Goal: Contribute content: Add original content to the website for others to see

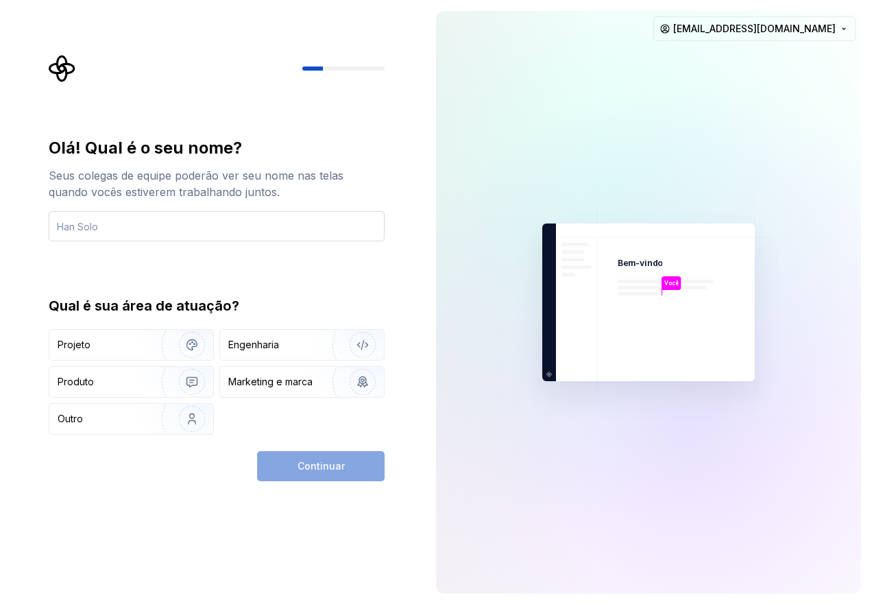
click at [235, 222] on input "text" at bounding box center [217, 226] width 336 height 30
type input "[PERSON_NAME]"
click at [130, 344] on div "Projeto" at bounding box center [102, 345] width 88 height 14
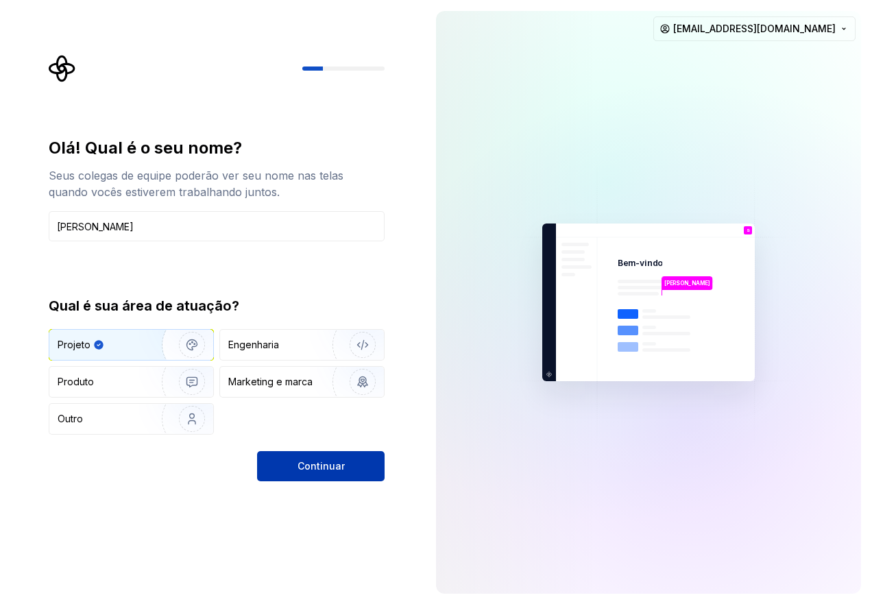
click at [350, 475] on button "Continuar" at bounding box center [321, 466] width 128 height 30
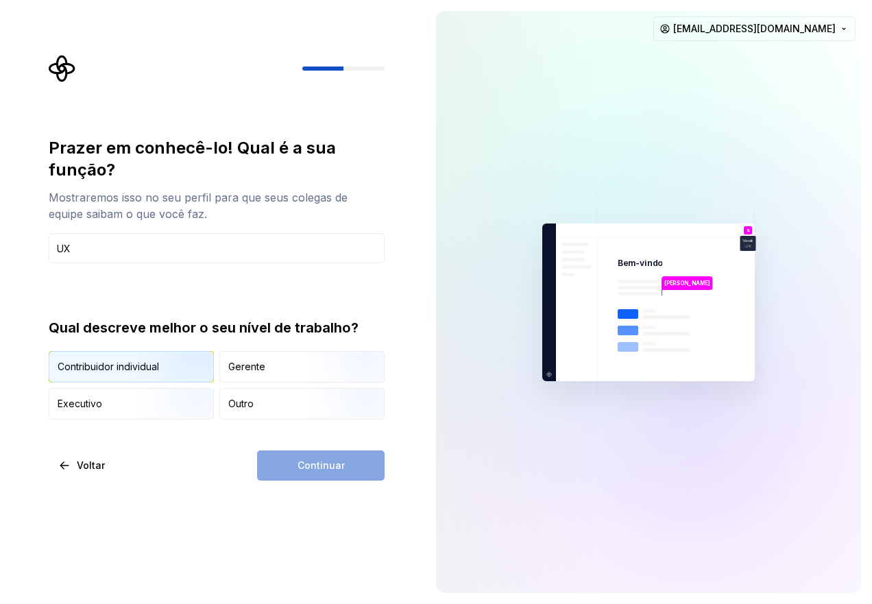
type input "UX"
click at [150, 371] on img "button" at bounding box center [180, 384] width 88 height 92
click at [343, 460] on font "Continuar" at bounding box center [321, 466] width 47 height 12
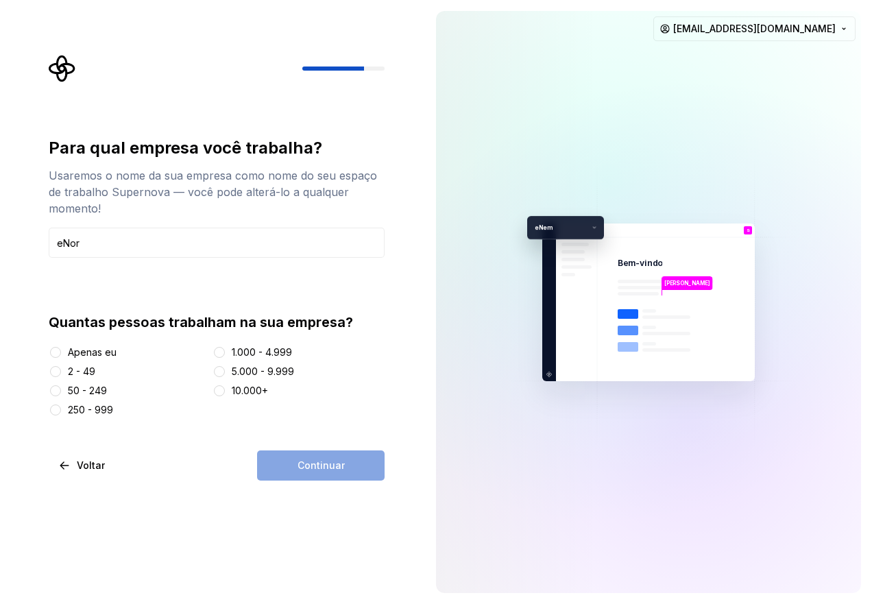
type input "eNor"
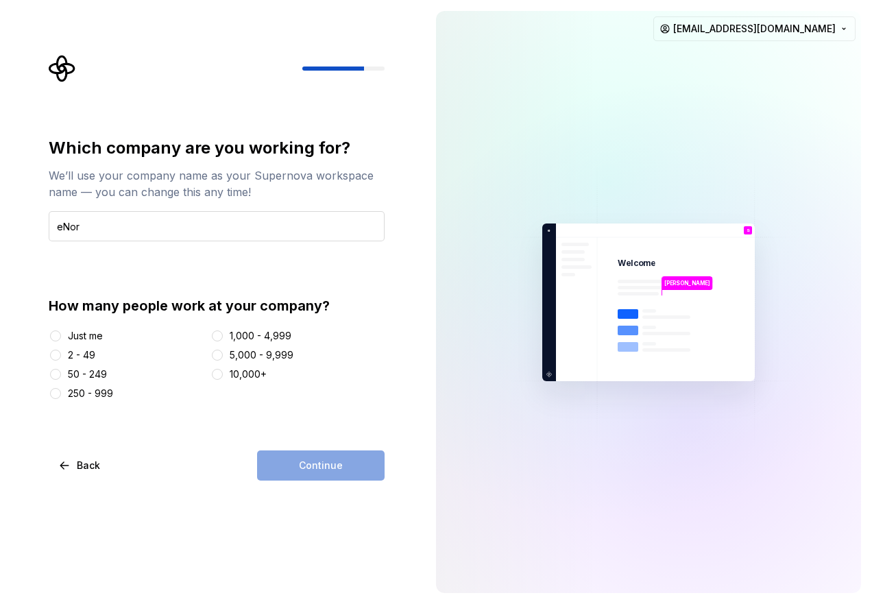
click at [244, 226] on input "eNor" at bounding box center [217, 226] width 336 height 30
click at [56, 374] on button "50 - 249" at bounding box center [55, 374] width 11 height 11
click at [330, 471] on span "Continue" at bounding box center [321, 466] width 44 height 14
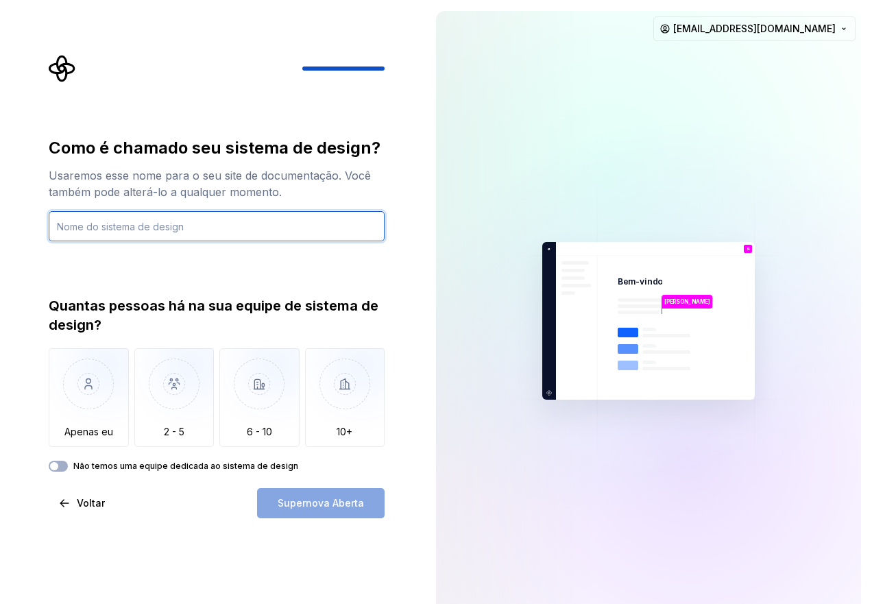
click at [200, 234] on input "text" at bounding box center [217, 226] width 336 height 30
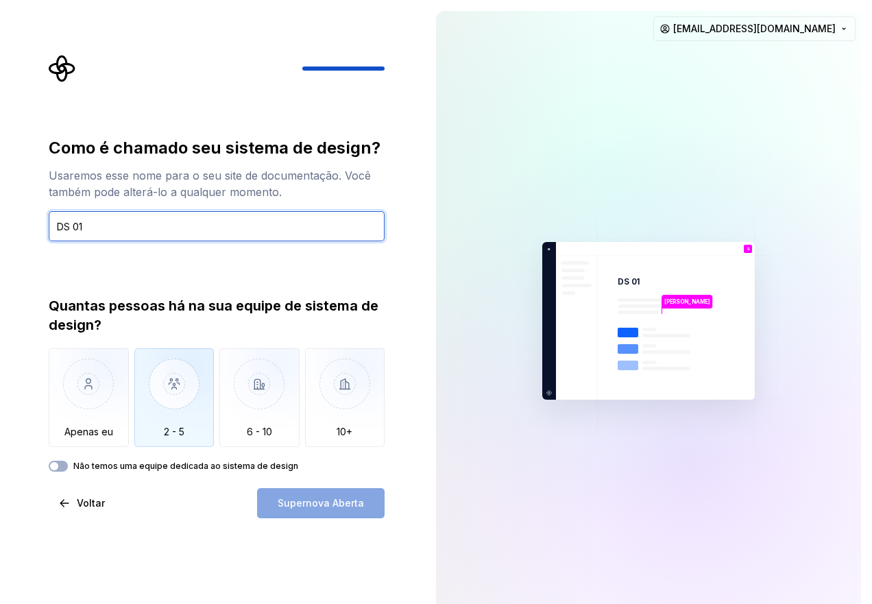
type input "DS 01"
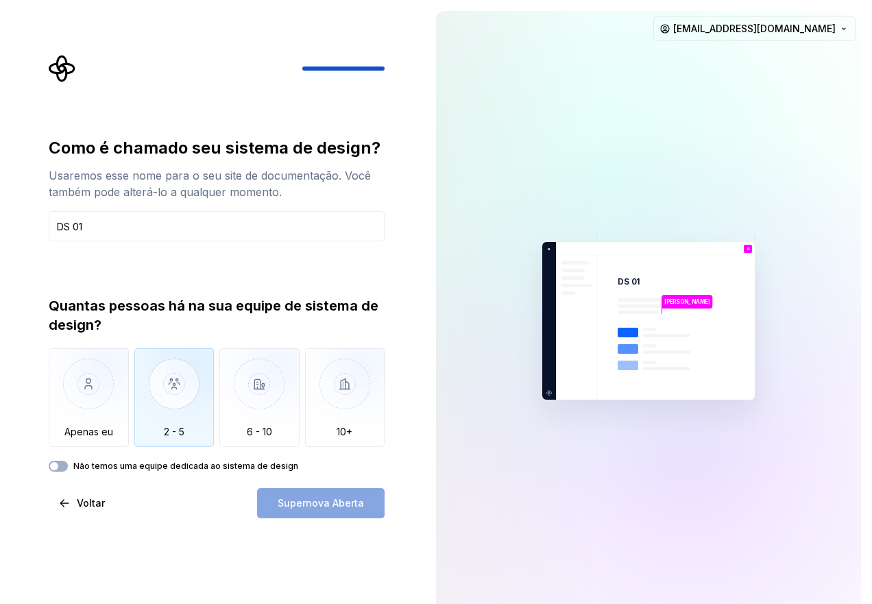
click at [193, 404] on img "button" at bounding box center [174, 394] width 80 height 92
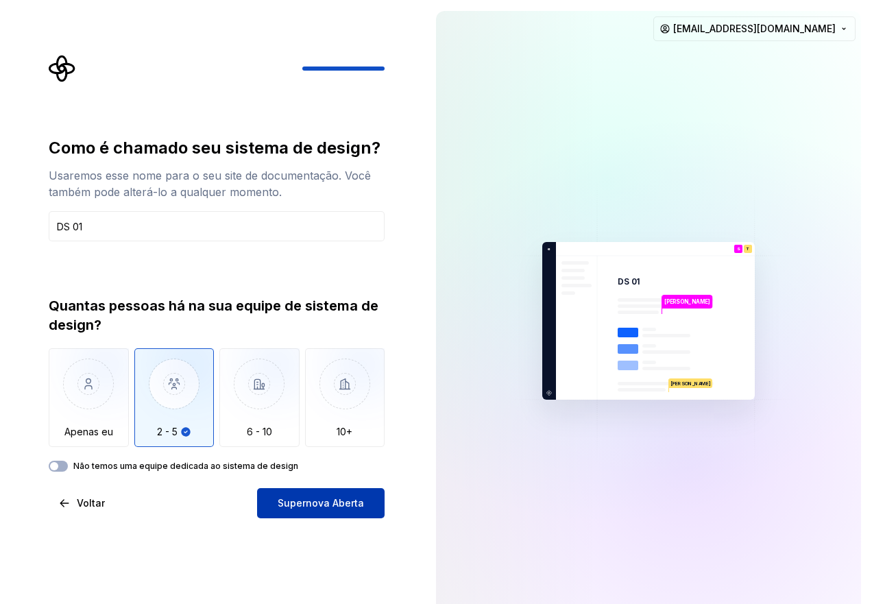
click at [290, 501] on font "Supernova Aberta" at bounding box center [321, 503] width 86 height 12
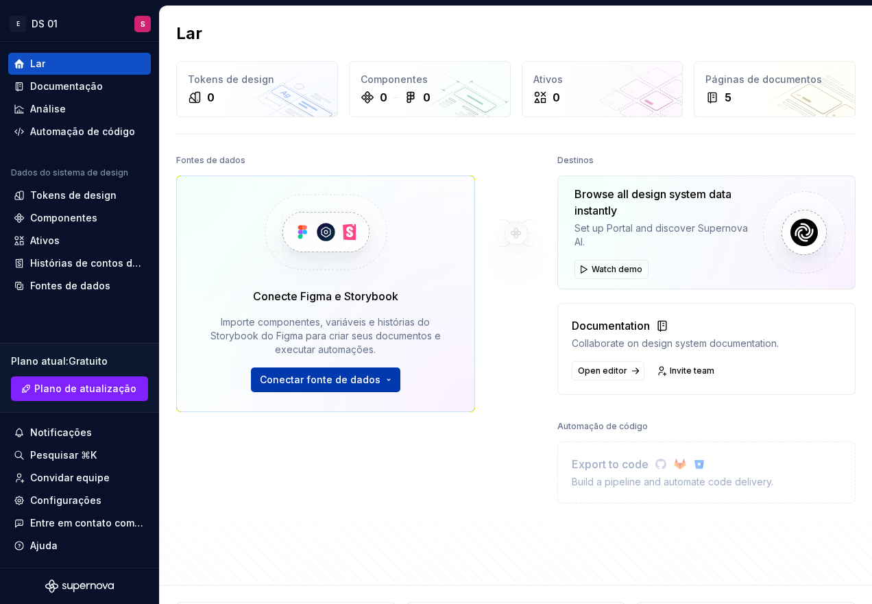
click at [380, 382] on button "Conectar fonte de dados" at bounding box center [326, 380] width 150 height 25
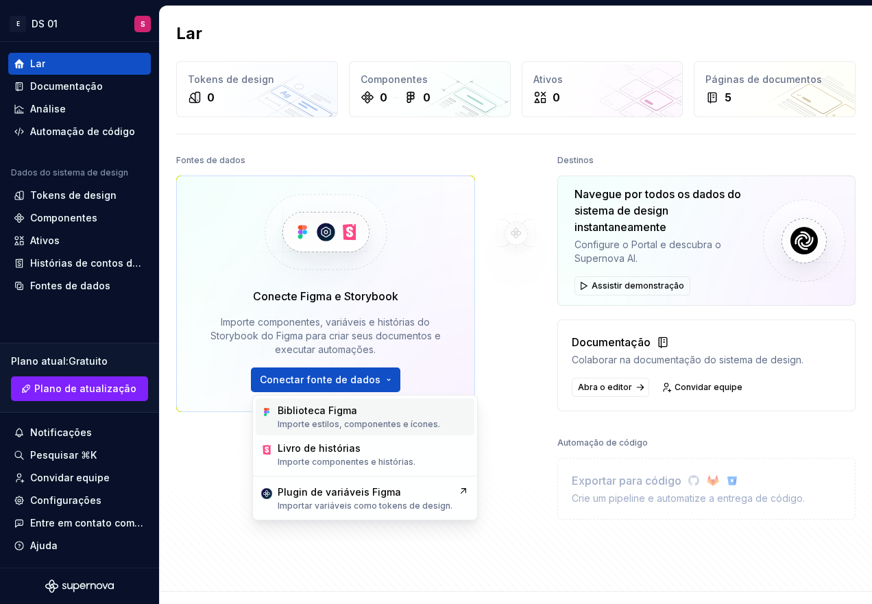
click at [385, 420] on font "Importe estilos, componentes e ícones." at bounding box center [359, 424] width 163 height 10
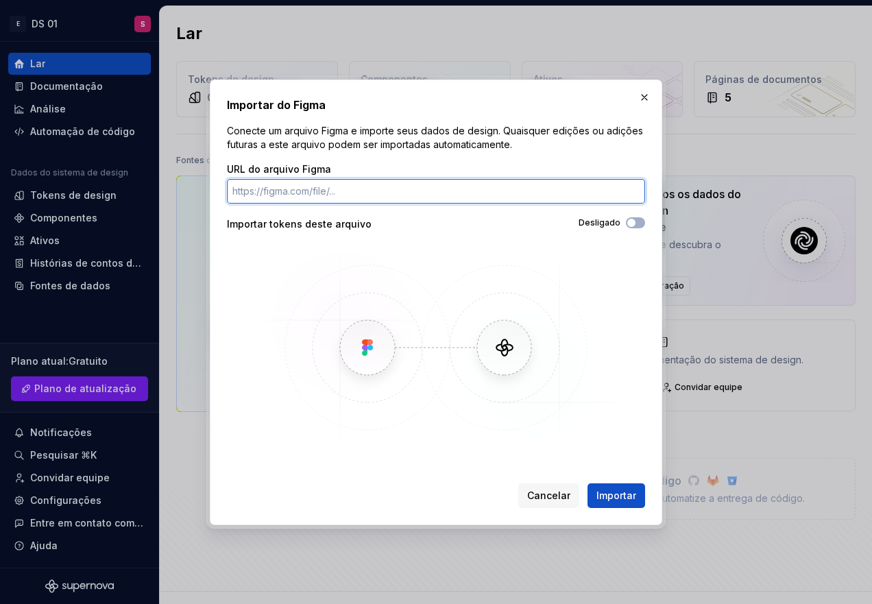
paste input "[URL][DOMAIN_NAME]"
type input "[URL][DOMAIN_NAME]"
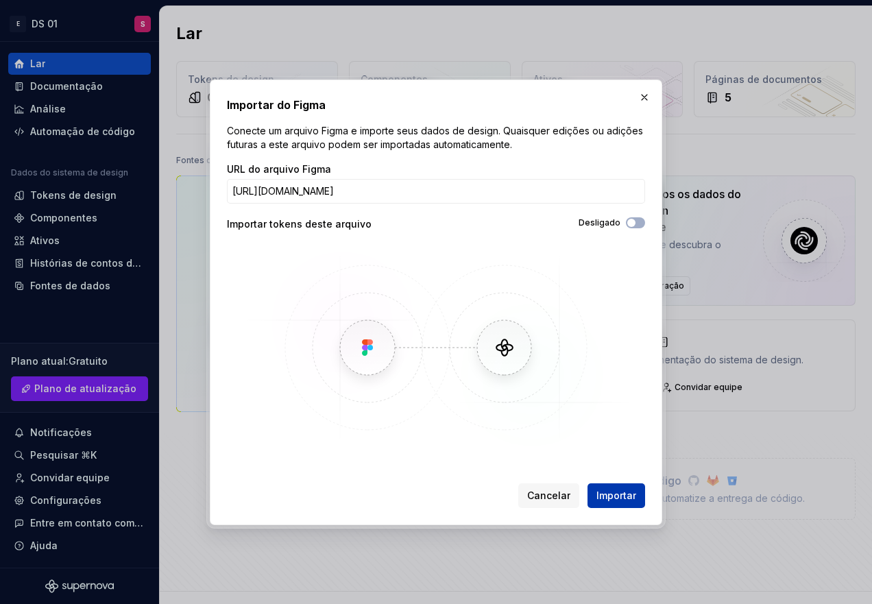
click at [634, 494] on font "Importar" at bounding box center [617, 496] width 40 height 12
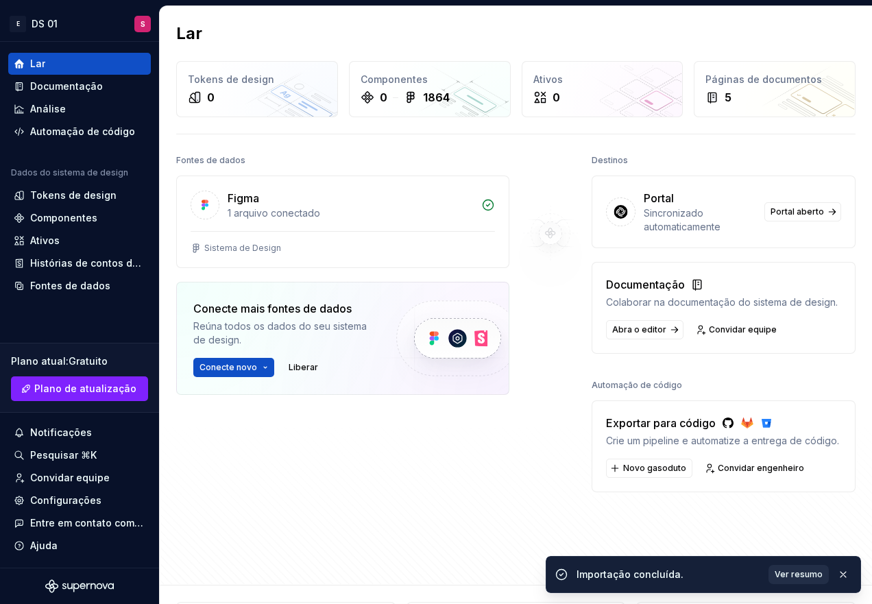
click at [794, 575] on font "Ver resumo" at bounding box center [799, 574] width 48 height 10
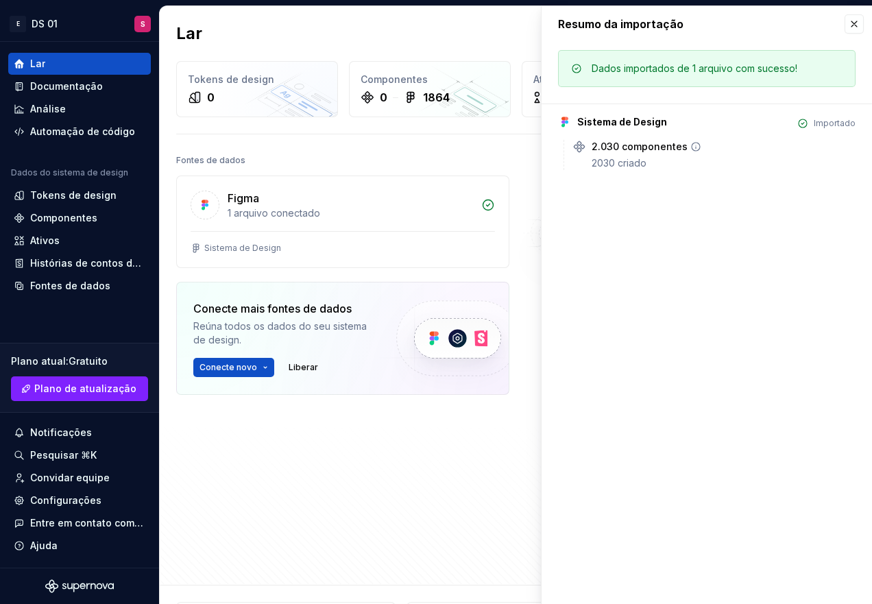
click at [605, 163] on font "2030 criado" at bounding box center [619, 163] width 55 height 12
click at [694, 143] on icon at bounding box center [696, 146] width 11 height 11
click at [479, 147] on div "Lar Tokens de design 0 Componentes 0 1864 Ativos 0 Páginas de documentos 5 [PER…" at bounding box center [516, 295] width 713 height 579
click at [324, 224] on div "Figma 1 arquivo conectado" at bounding box center [343, 203] width 332 height 55
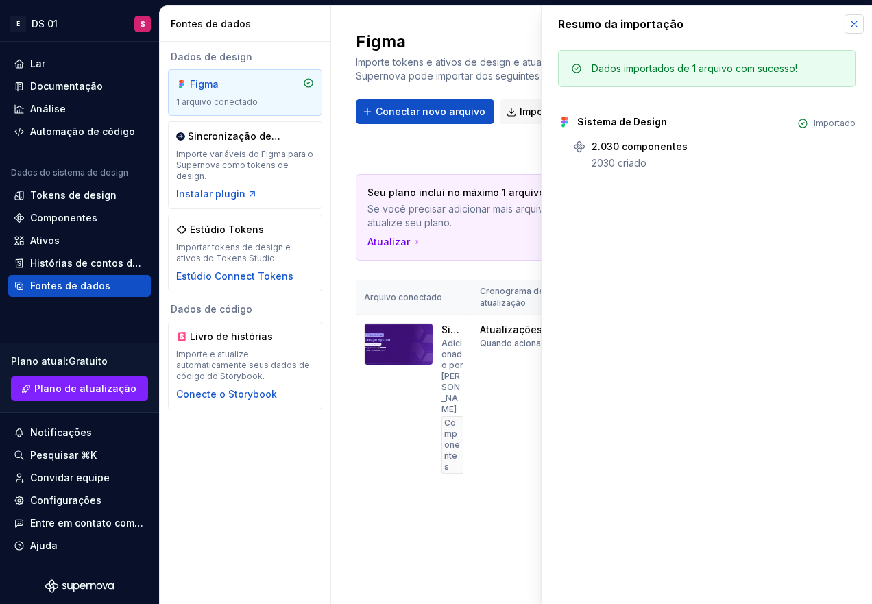
click at [847, 27] on button "button" at bounding box center [854, 23] width 19 height 19
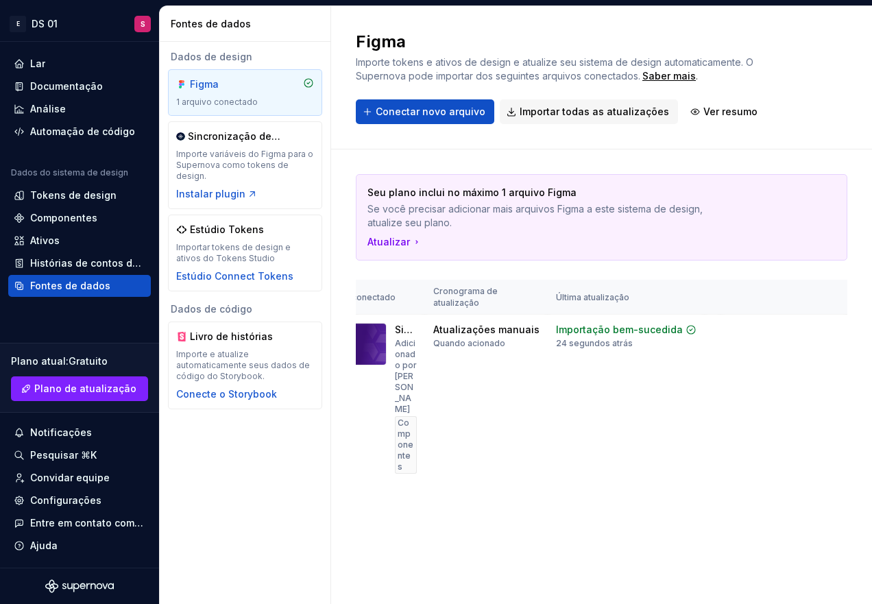
scroll to position [0, 78]
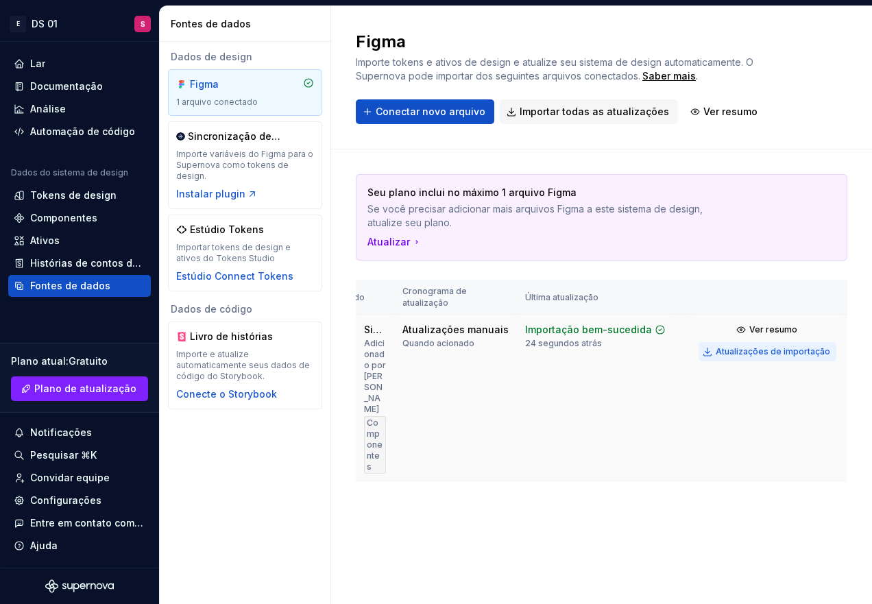
click at [748, 351] on font "Atualizações de importação" at bounding box center [773, 351] width 115 height 10
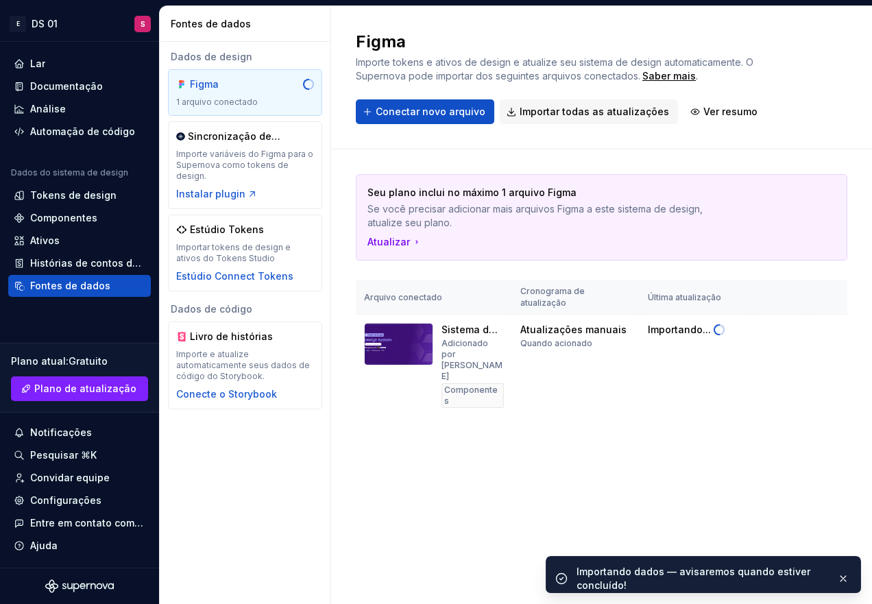
drag, startPoint x: 669, startPoint y: 485, endPoint x: 546, endPoint y: 480, distance: 122.9
click at [546, 480] on div "Figma Importe tokens e ativos de design e atualize seu sistema de design automa…" at bounding box center [601, 305] width 541 height 598
click at [626, 467] on div "Figma Importe tokens e ativos de design e atualize seu sistema de design automa…" at bounding box center [601, 305] width 541 height 598
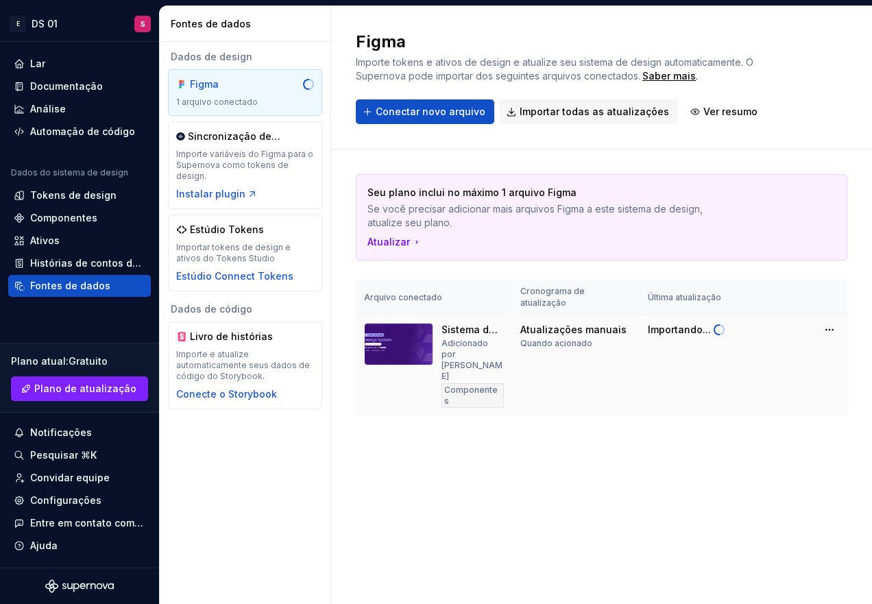
click at [423, 362] on img at bounding box center [398, 344] width 69 height 43
click at [406, 347] on img at bounding box center [398, 344] width 69 height 43
click at [832, 326] on html "Texto original Avalie a tradução O feedback vai ser usado para ajudar a melhora…" at bounding box center [436, 302] width 872 height 604
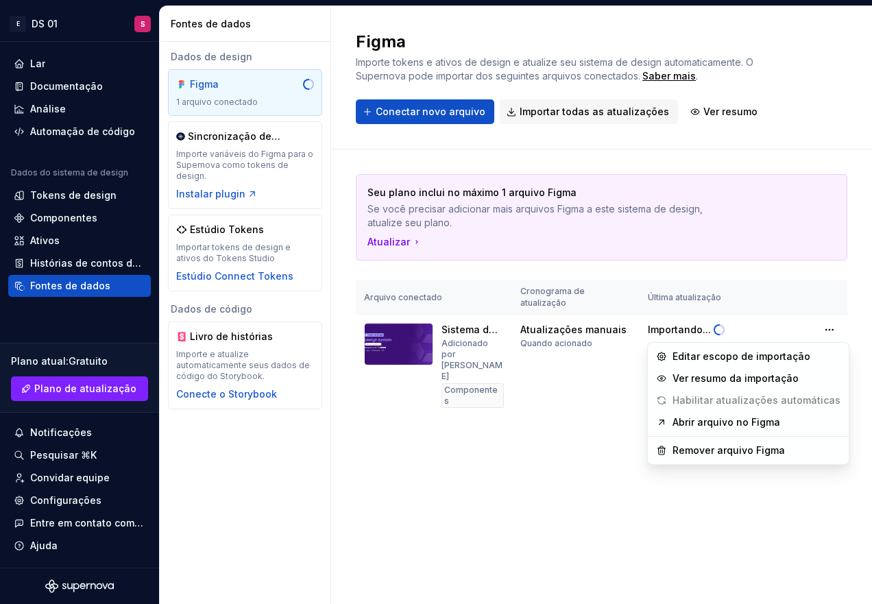
click at [433, 371] on html "Texto original Avalie a tradução O feedback vai ser usado para ajudar a melhora…" at bounding box center [436, 302] width 872 height 604
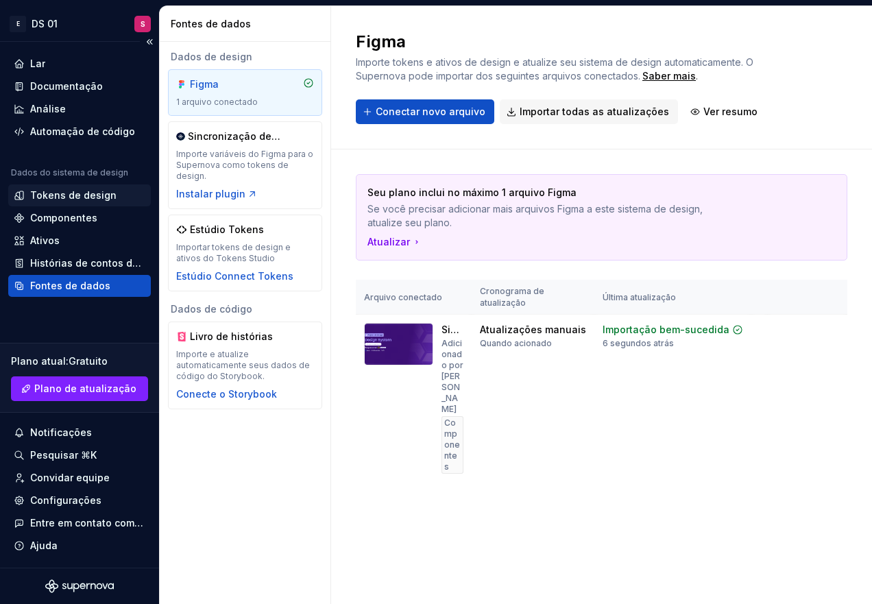
click at [63, 203] on div "Tokens de design" at bounding box center [79, 196] width 143 height 22
click at [81, 198] on font "Tokens de design" at bounding box center [73, 195] width 86 height 12
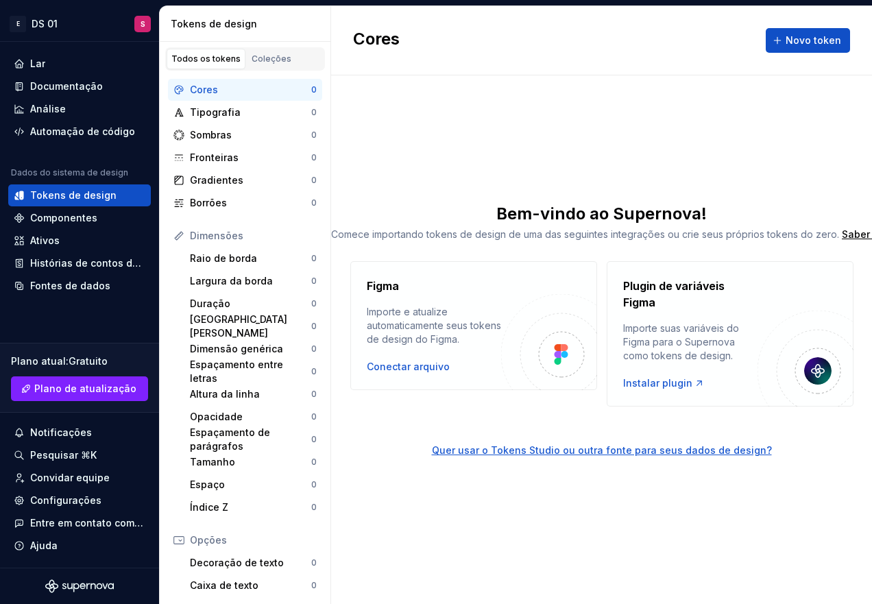
click at [524, 346] on img at bounding box center [549, 342] width 96 height 96
click at [554, 351] on div at bounding box center [561, 354] width 27 height 27
click at [401, 359] on div "Figma Importe e atualize automaticamente seus tokens de design do Figma. Conect…" at bounding box center [434, 326] width 134 height 96
click at [405, 365] on font "Conectar arquivo" at bounding box center [408, 367] width 83 height 12
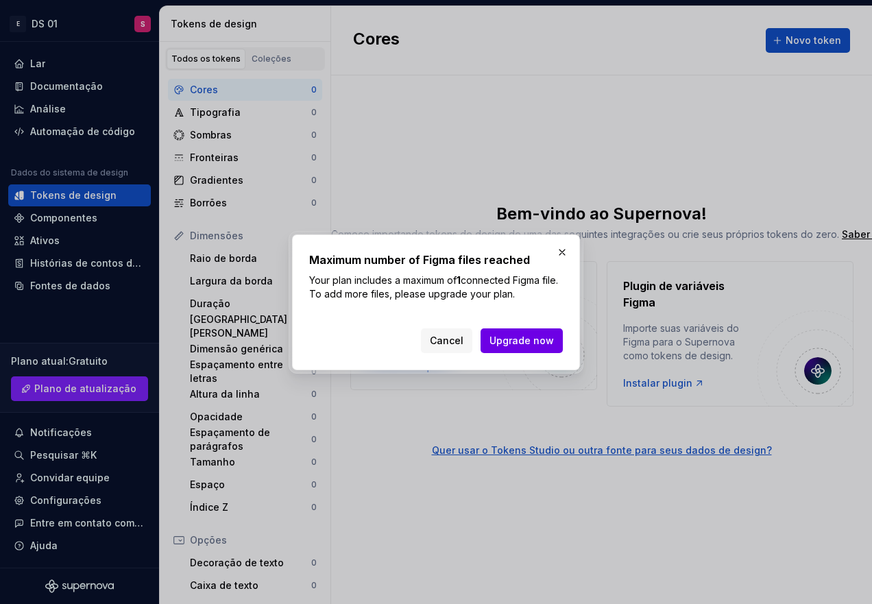
click at [515, 340] on span "Upgrade now" at bounding box center [522, 341] width 64 height 14
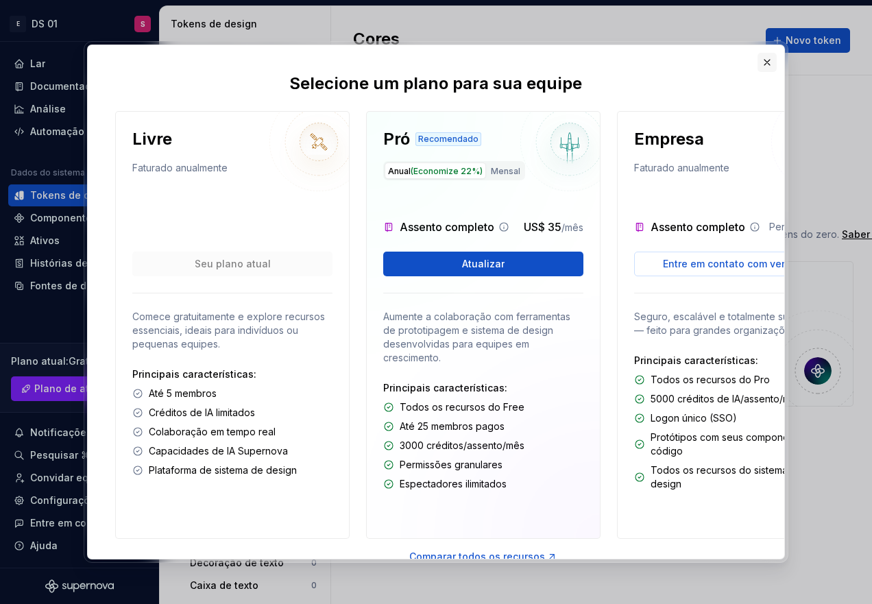
click at [762, 61] on button "button" at bounding box center [767, 62] width 19 height 19
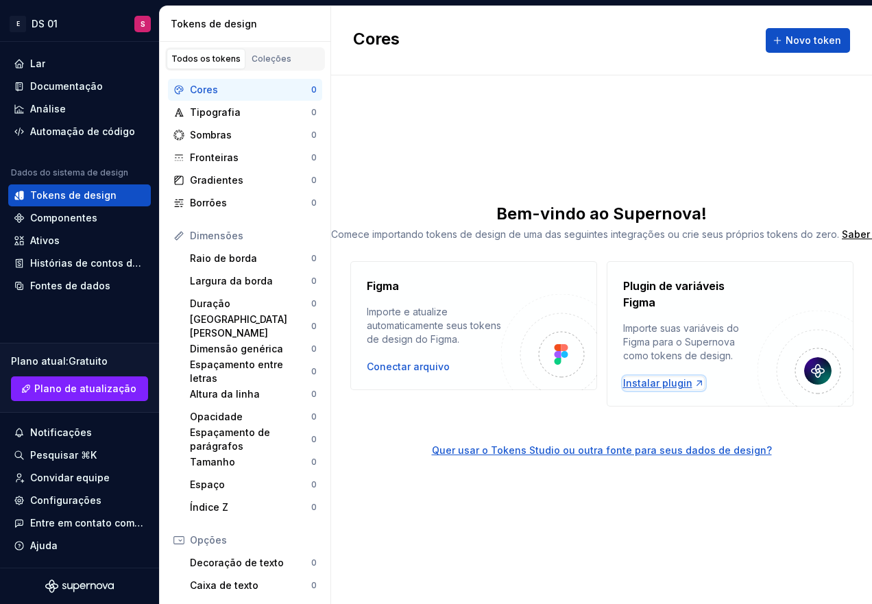
click at [656, 383] on font "Instalar plugin" at bounding box center [657, 383] width 69 height 12
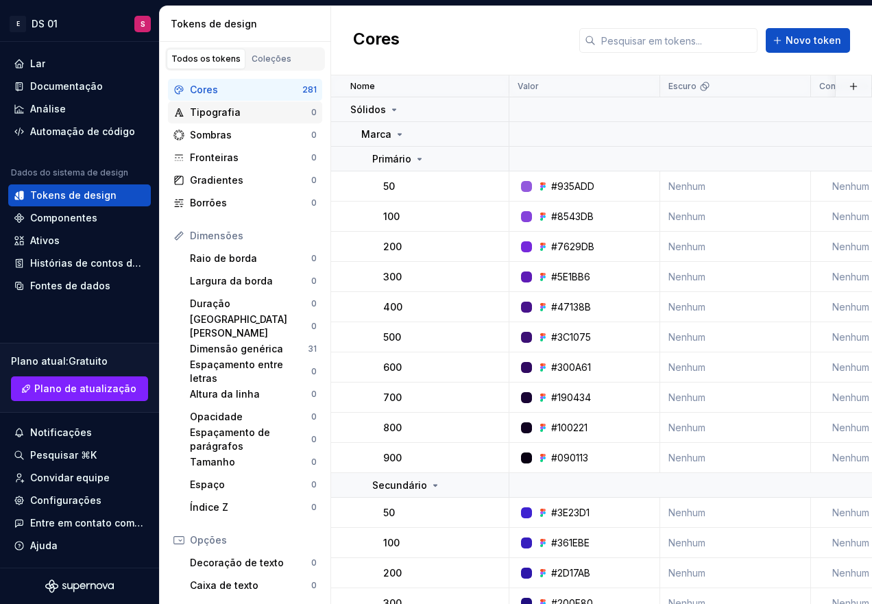
click at [217, 117] on font "Tipografia" at bounding box center [215, 112] width 51 height 12
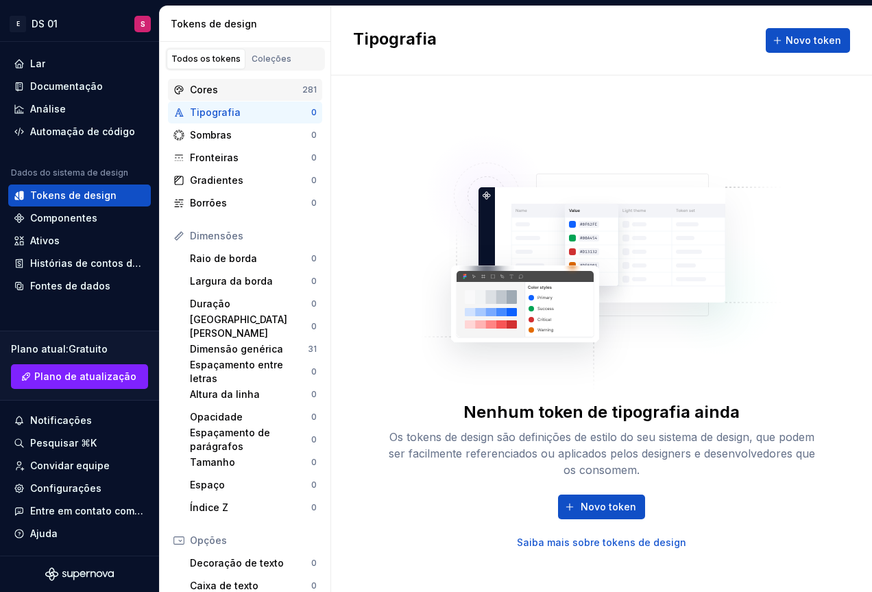
click at [249, 88] on div "Cores" at bounding box center [246, 90] width 112 height 14
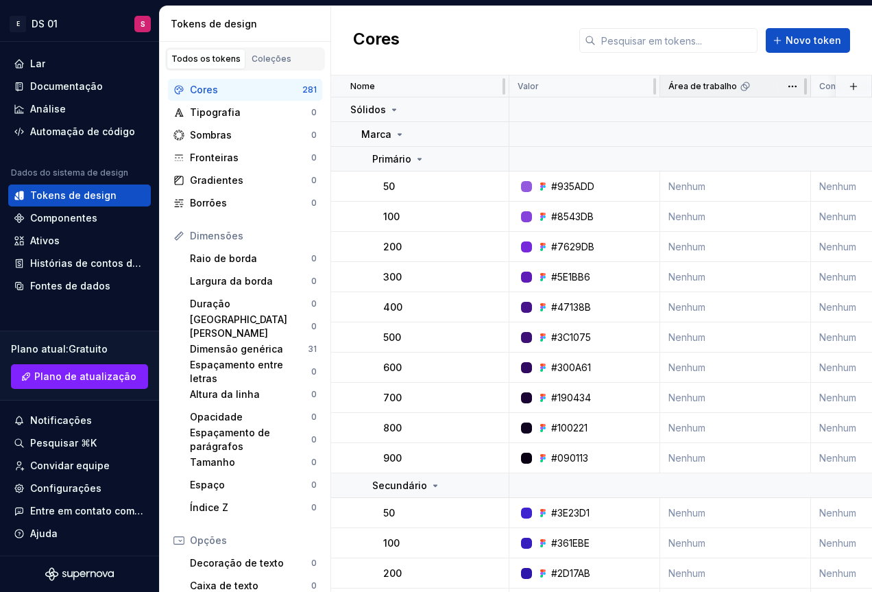
click at [724, 96] on div "Área de trabalho" at bounding box center [736, 86] width 151 height 22
click at [796, 87] on html "Texto original Avalie a tradução O feedback vai ser usado para ajudar a melhora…" at bounding box center [436, 296] width 872 height 592
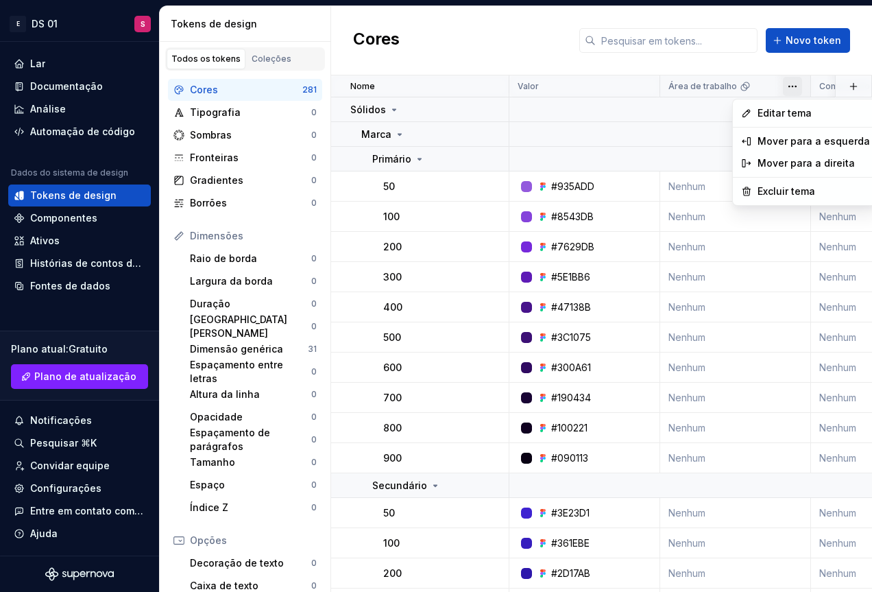
click at [700, 69] on html "Texto original Avalie a tradução O feedback vai ser usado para ajudar a melhora…" at bounding box center [436, 296] width 872 height 592
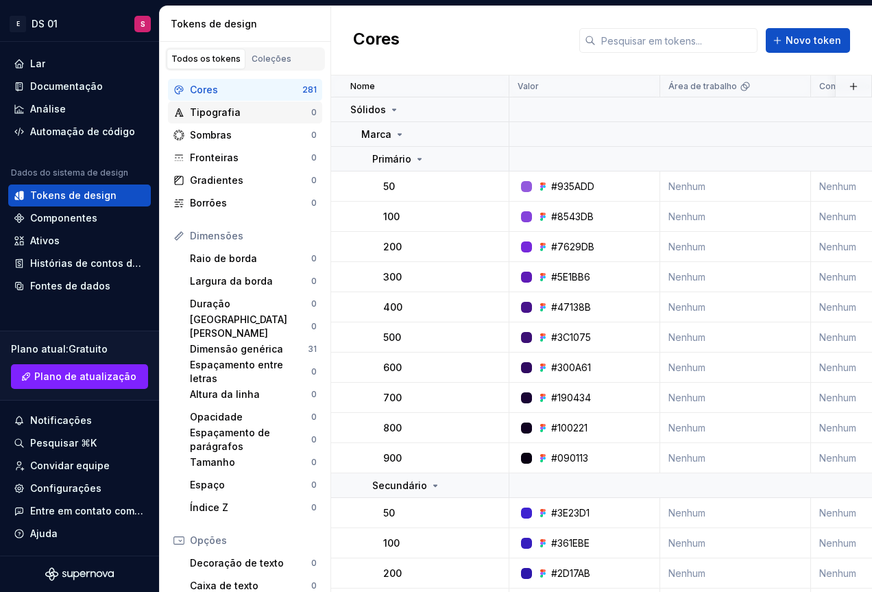
click at [233, 116] on font "Tipografia" at bounding box center [215, 112] width 51 height 12
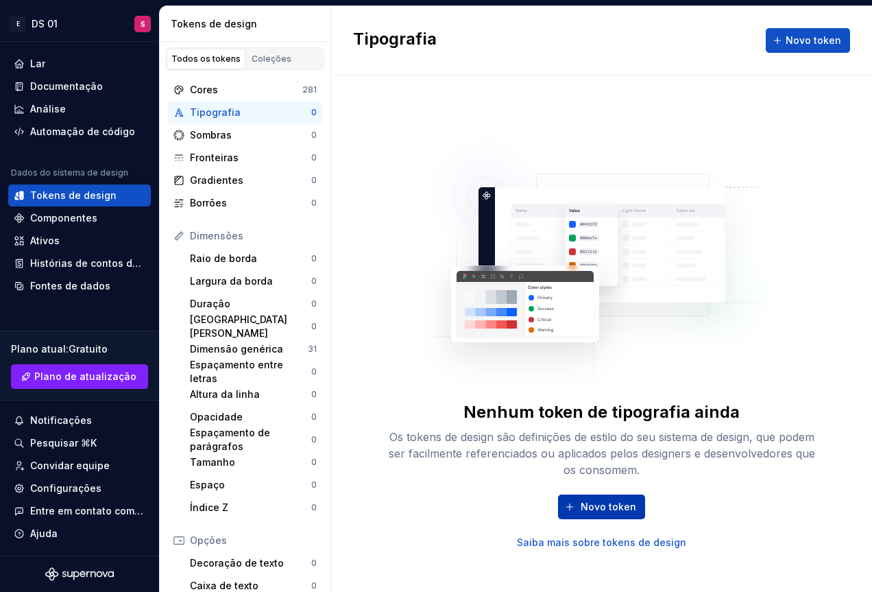
click at [626, 503] on font "Novo token" at bounding box center [609, 507] width 56 height 12
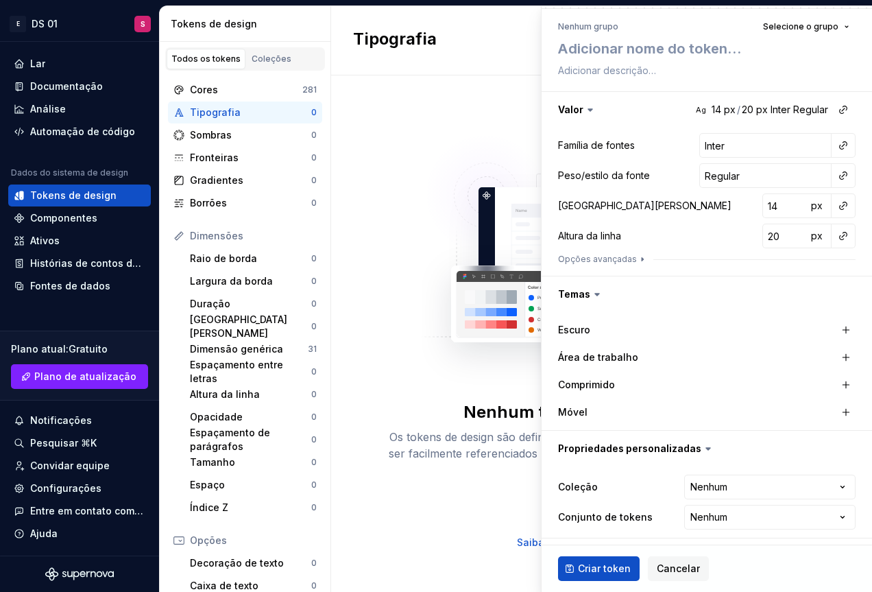
scroll to position [123, 0]
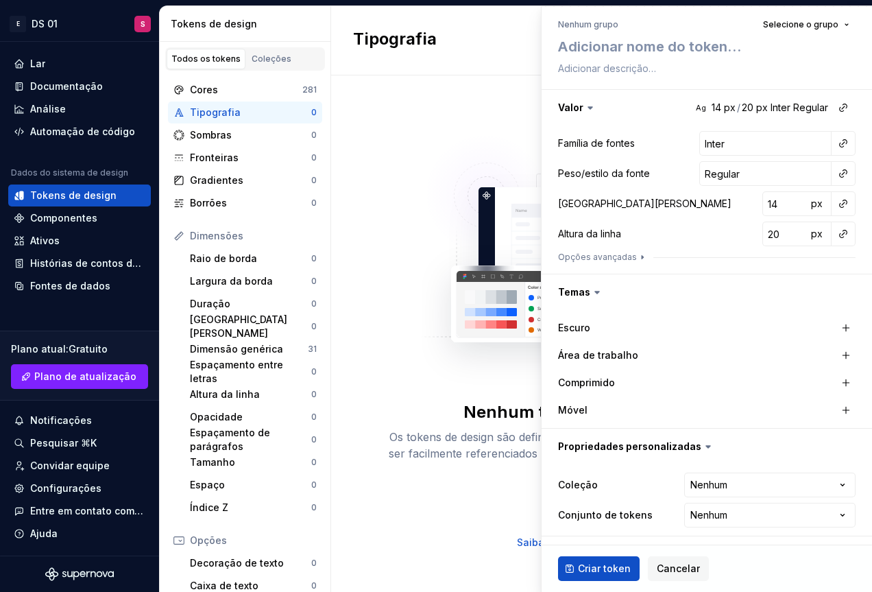
click at [407, 225] on div "Nenhum token de tipografia ainda Os tokens de design são definições de estilo d…" at bounding box center [602, 334] width 439 height 431
click at [648, 565] on button "Cancelar" at bounding box center [678, 568] width 61 height 25
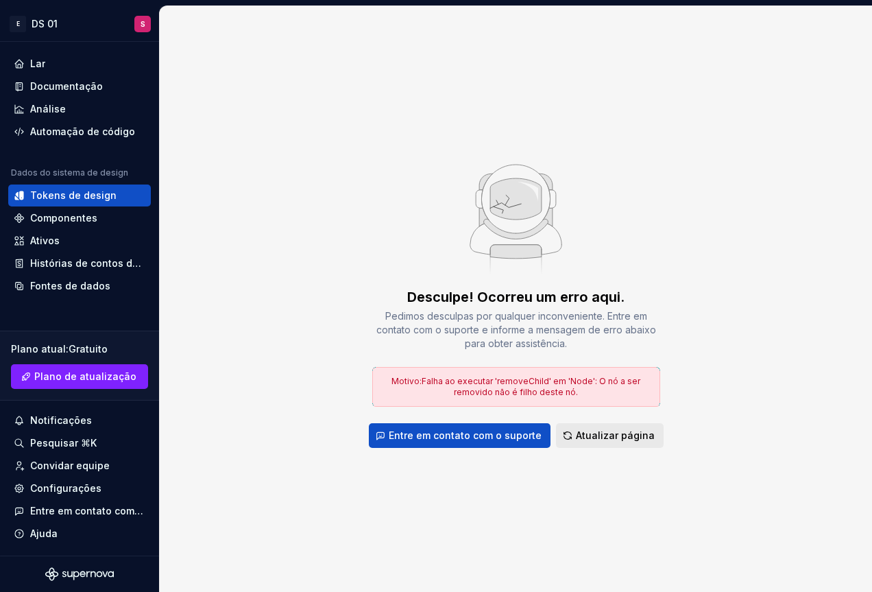
click at [610, 433] on font "Atualizar página" at bounding box center [615, 435] width 79 height 12
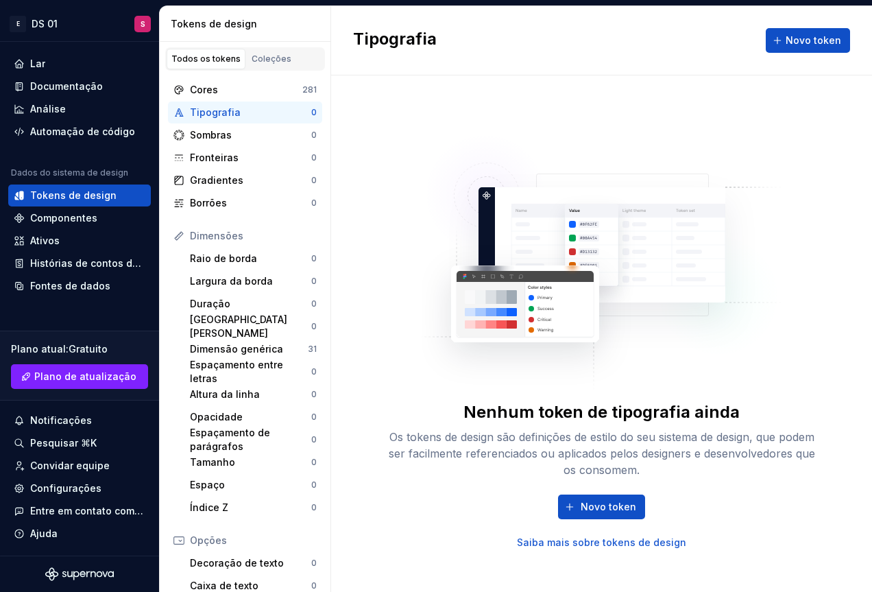
click at [649, 545] on font "Saiba mais sobre tokens de design" at bounding box center [601, 542] width 169 height 12
click at [272, 135] on div "Sombras" at bounding box center [250, 135] width 121 height 14
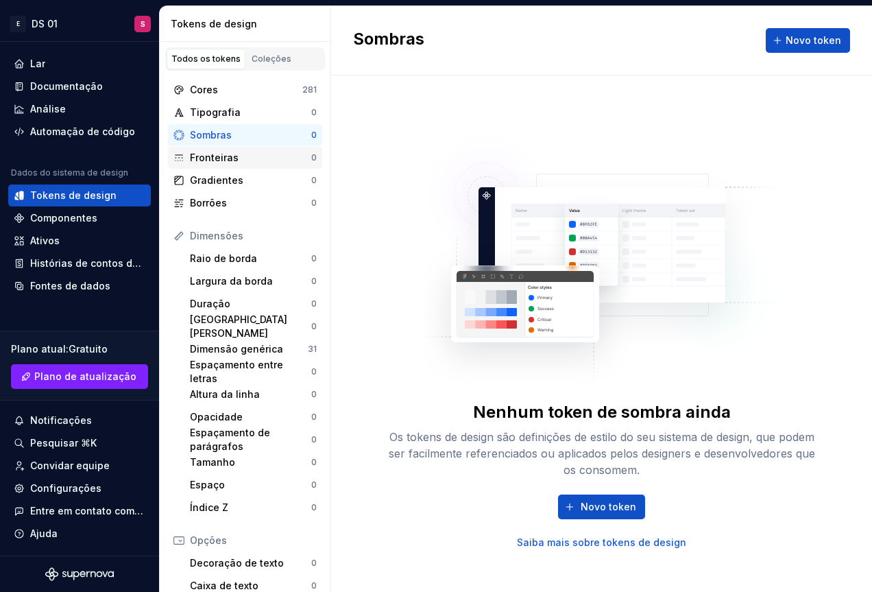
click at [246, 162] on div "Fronteiras" at bounding box center [250, 158] width 121 height 14
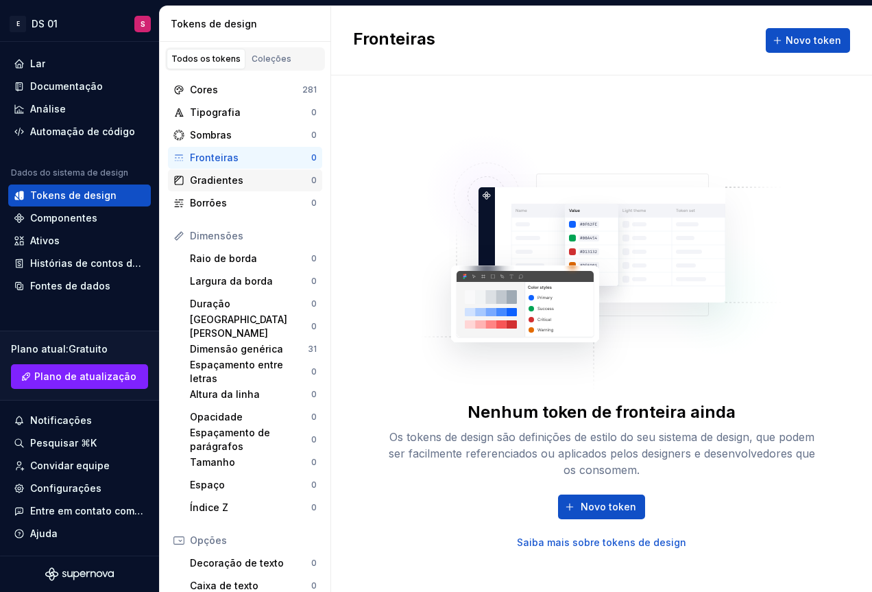
click at [254, 179] on div "Gradientes" at bounding box center [250, 181] width 121 height 14
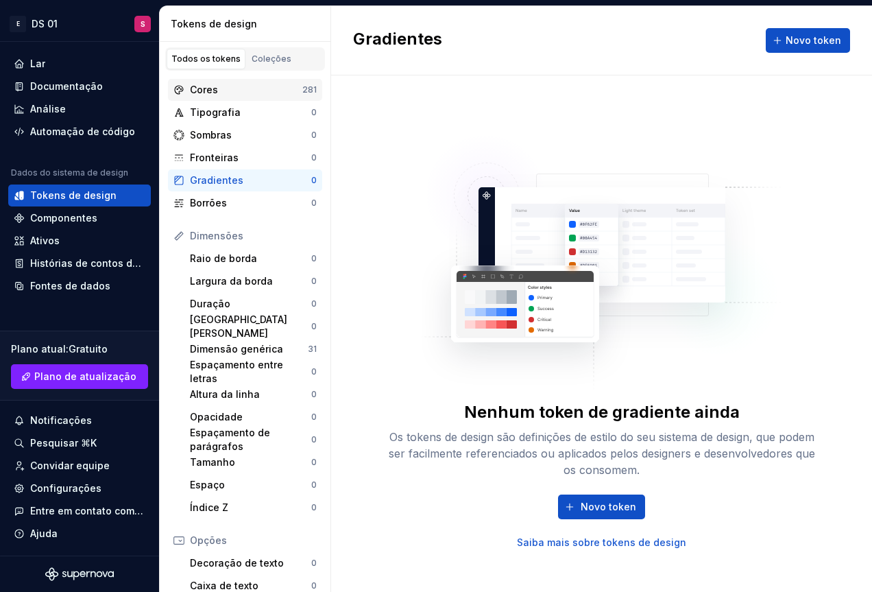
click at [221, 99] on div "Cores 281" at bounding box center [245, 90] width 154 height 22
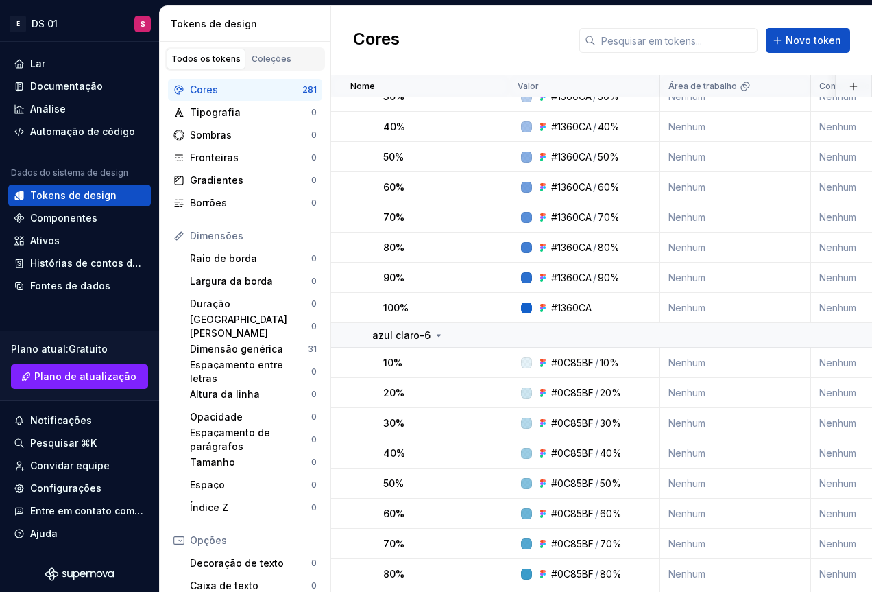
scroll to position [8882, 0]
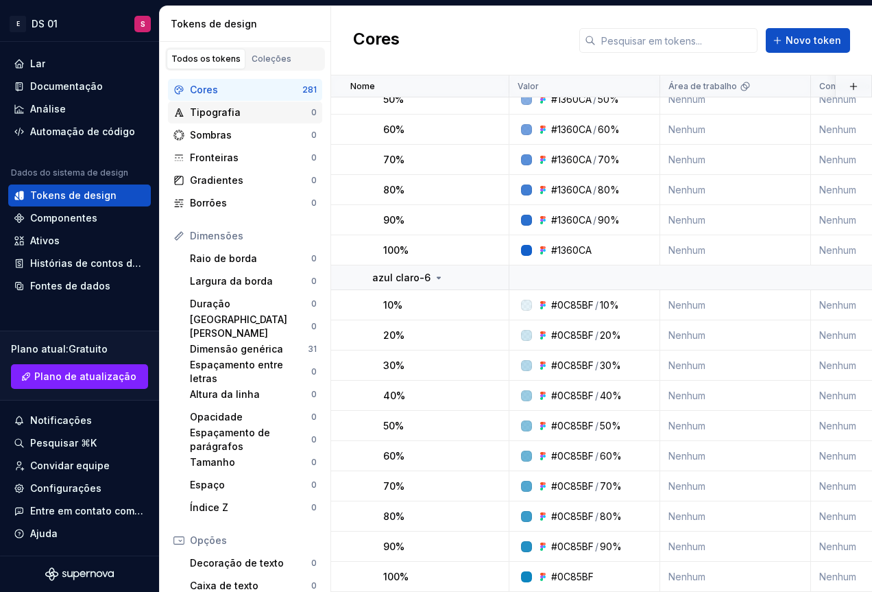
click at [245, 110] on div "Tipografia" at bounding box center [250, 113] width 121 height 14
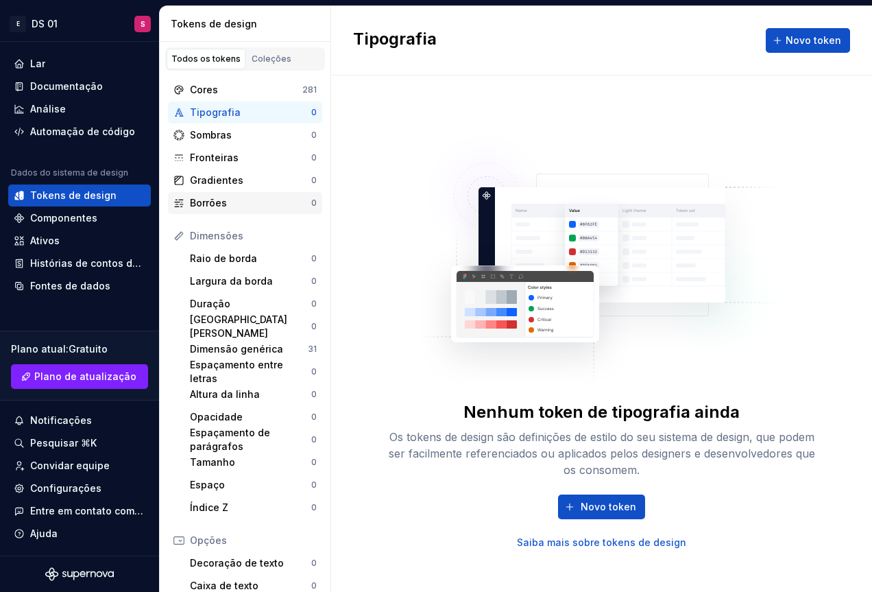
click at [254, 198] on div "Borrões" at bounding box center [250, 203] width 121 height 14
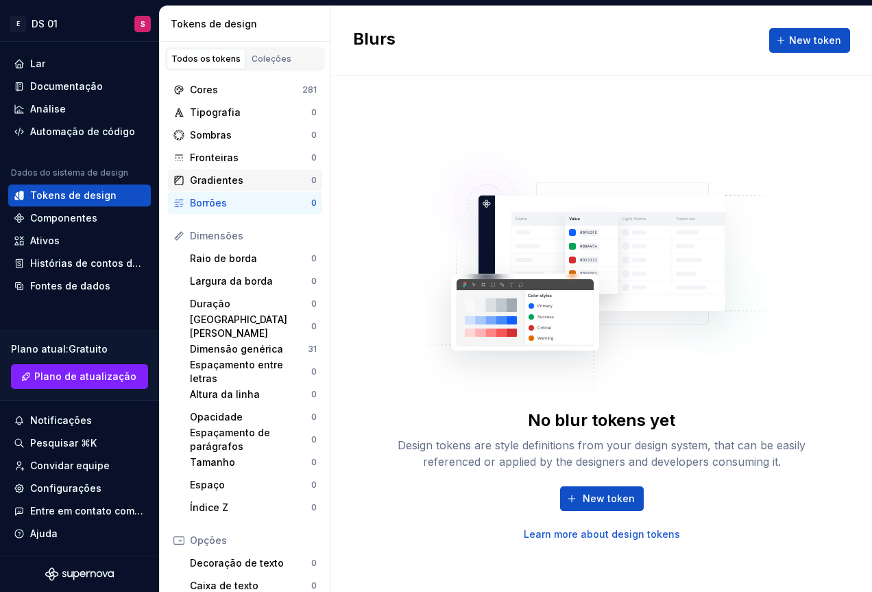
click at [241, 179] on div "Gradientes" at bounding box center [250, 181] width 121 height 14
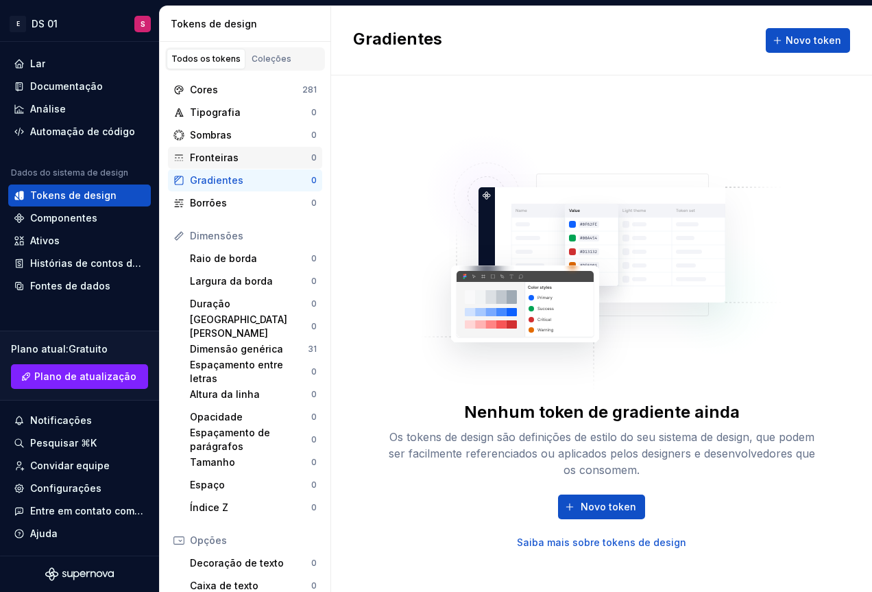
click at [255, 165] on div "Fronteiras 0" at bounding box center [245, 158] width 154 height 22
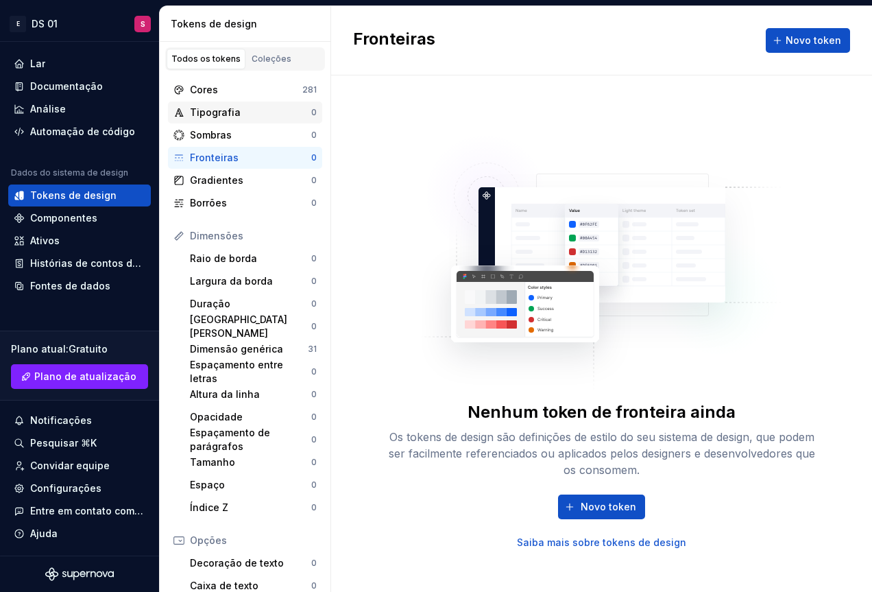
click at [292, 122] on div "Tipografia 0" at bounding box center [245, 113] width 154 height 22
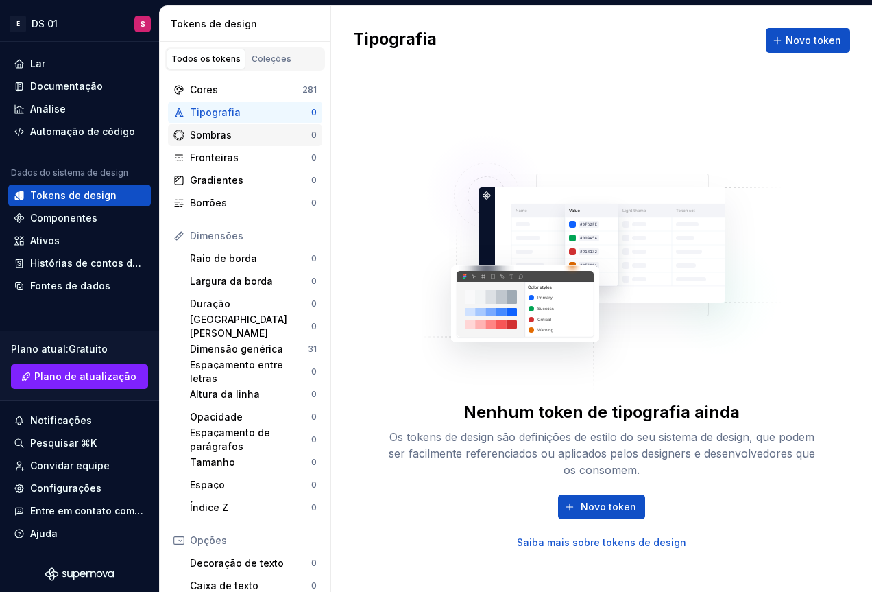
click at [281, 134] on div "Sombras" at bounding box center [250, 135] width 121 height 14
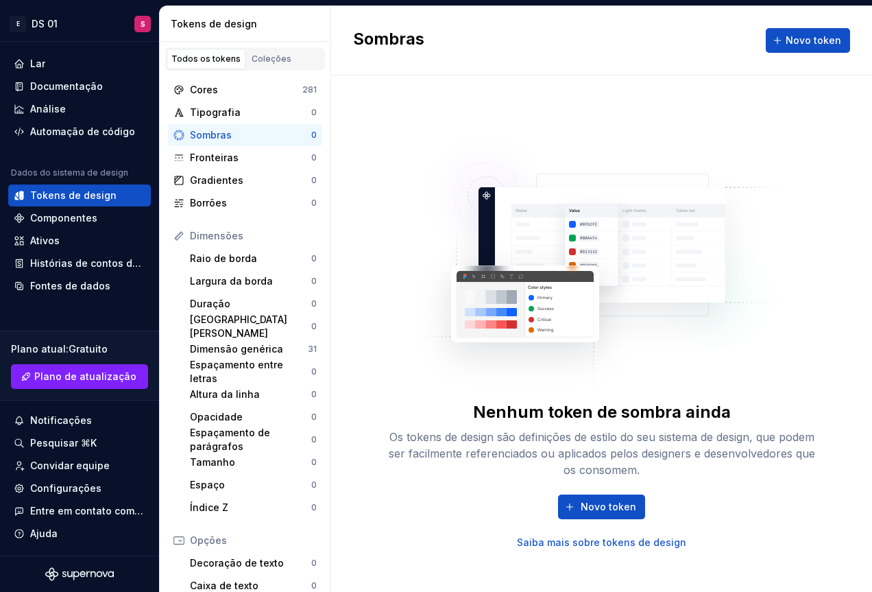
click at [401, 298] on div "Nenhum token de sombra ainda Os tokens de design são definições de estilo do se…" at bounding box center [602, 334] width 439 height 431
drag, startPoint x: 355, startPoint y: 384, endPoint x: 355, endPoint y: 395, distance: 11.0
click at [355, 391] on div "Nenhum token de sombra ainda Os tokens de design são definições de estilo do se…" at bounding box center [601, 333] width 541 height 516
click at [256, 352] on font "Dimensão genérica" at bounding box center [236, 349] width 93 height 12
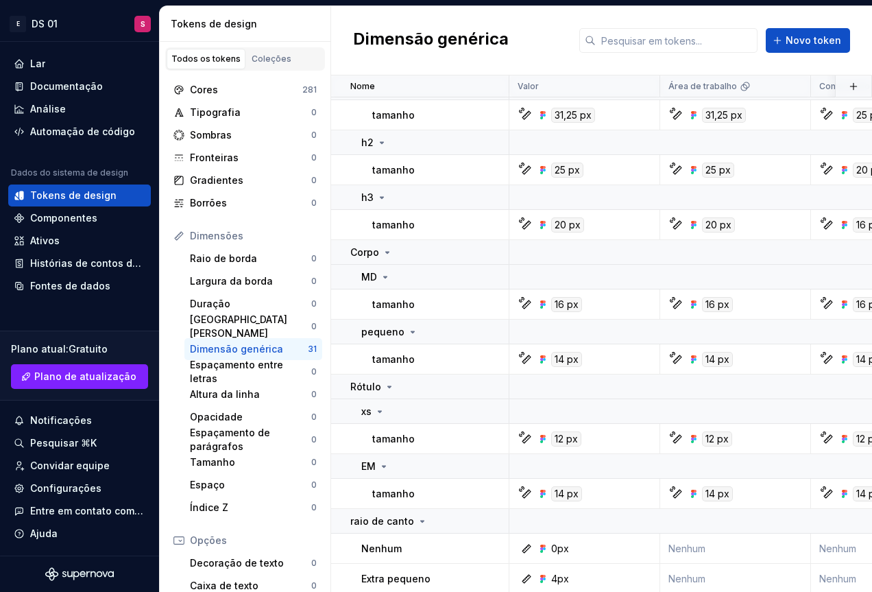
scroll to position [686, 0]
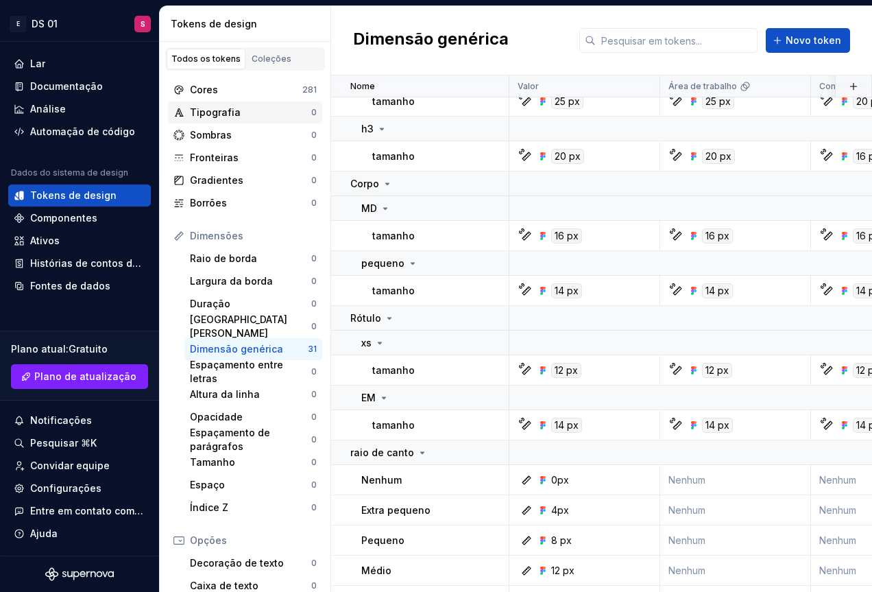
click at [224, 113] on font "Tipografia" at bounding box center [215, 112] width 51 height 12
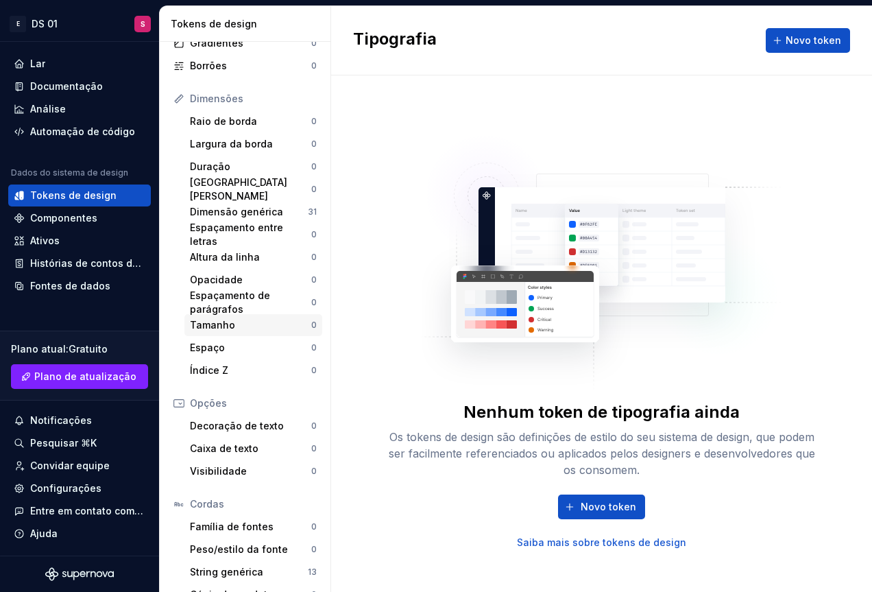
scroll to position [159, 0]
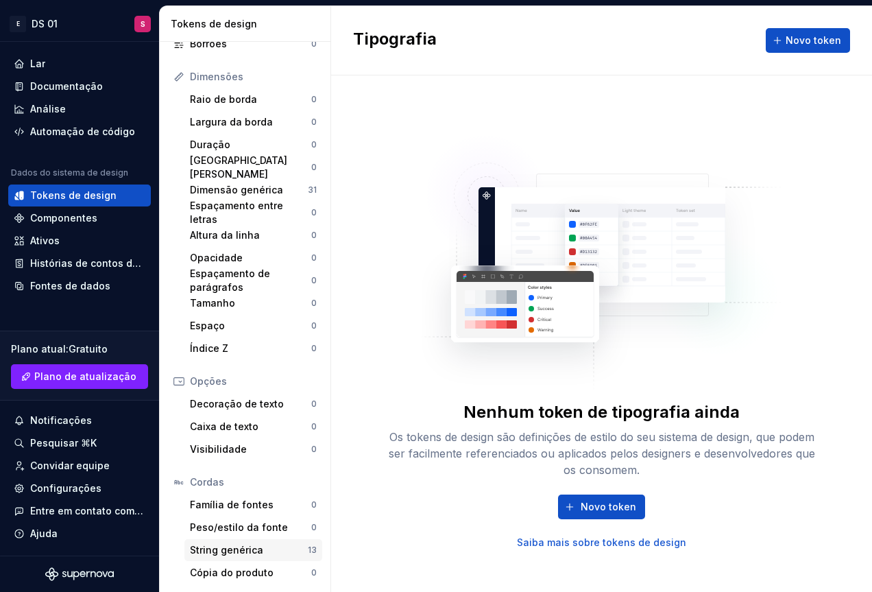
click at [233, 556] on font "String genérica" at bounding box center [226, 550] width 73 height 14
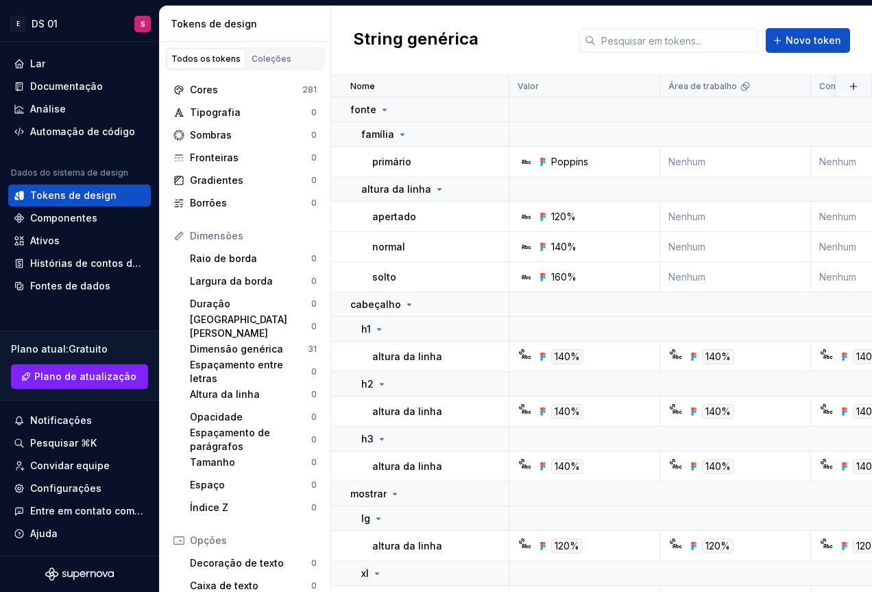
click at [775, 8] on div "String genérica Novo token" at bounding box center [601, 40] width 541 height 69
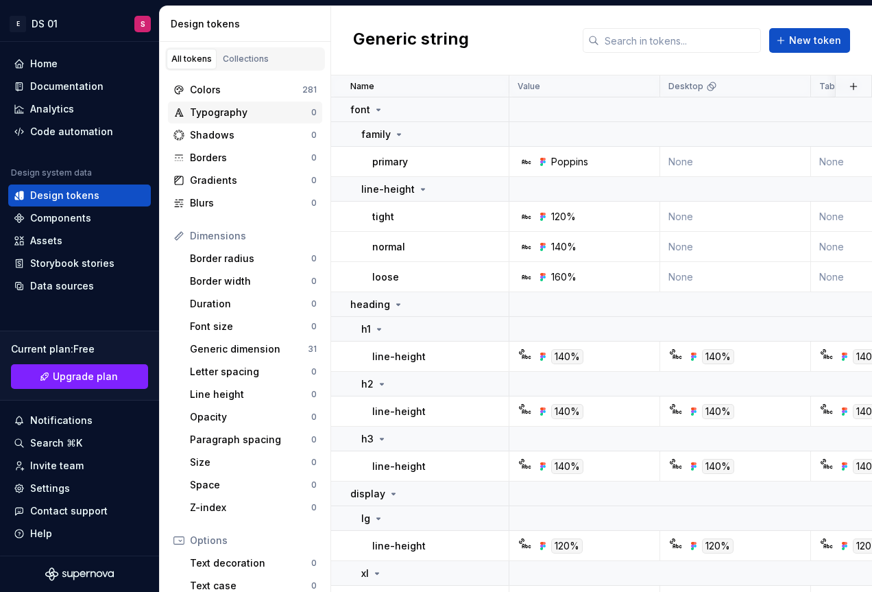
click at [215, 108] on div "Typography" at bounding box center [250, 113] width 121 height 14
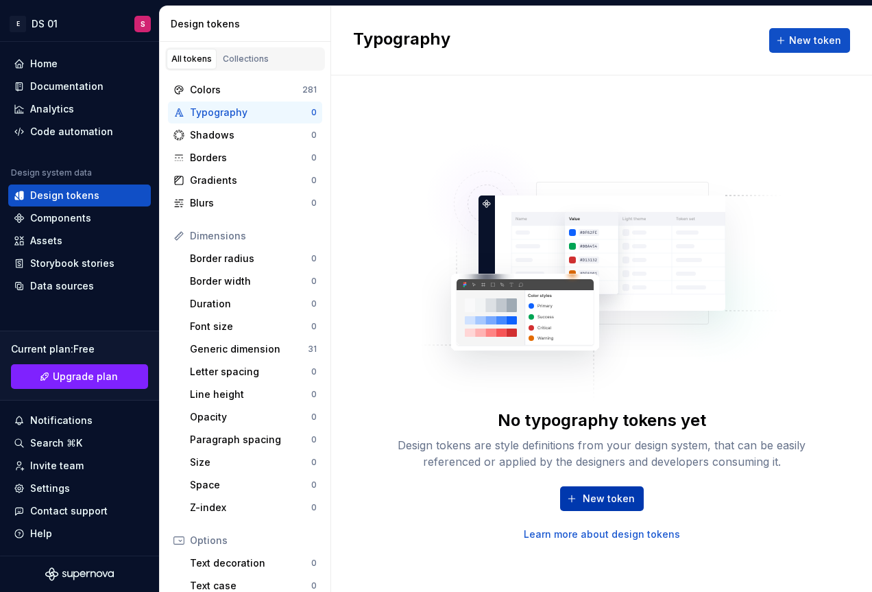
click at [604, 495] on span "New token" at bounding box center [609, 499] width 52 height 14
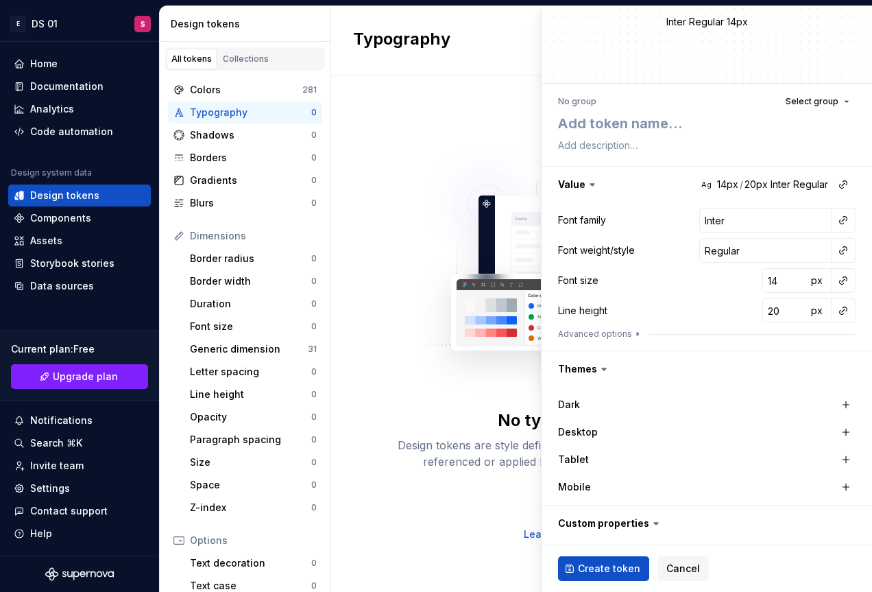
scroll to position [123, 0]
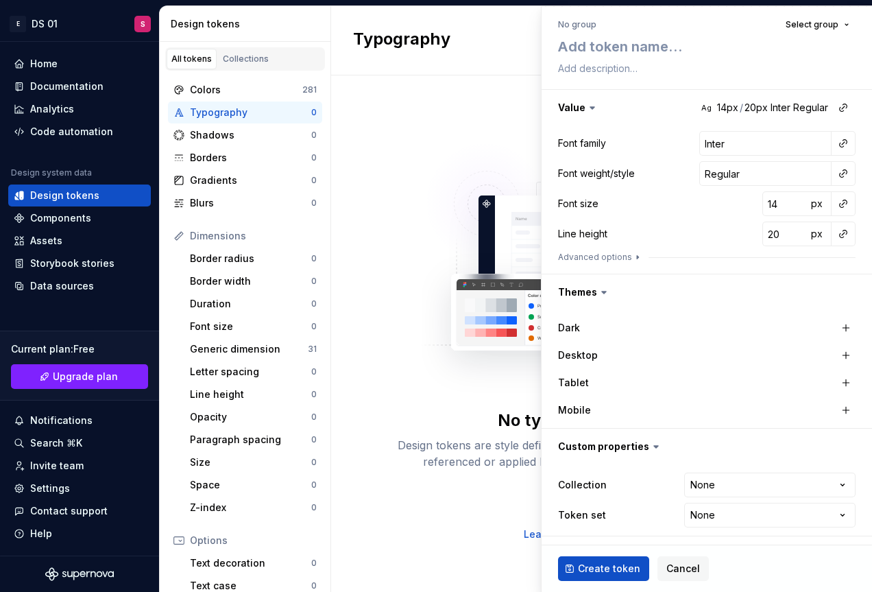
click at [666, 324] on div "Dark" at bounding box center [707, 327] width 298 height 19
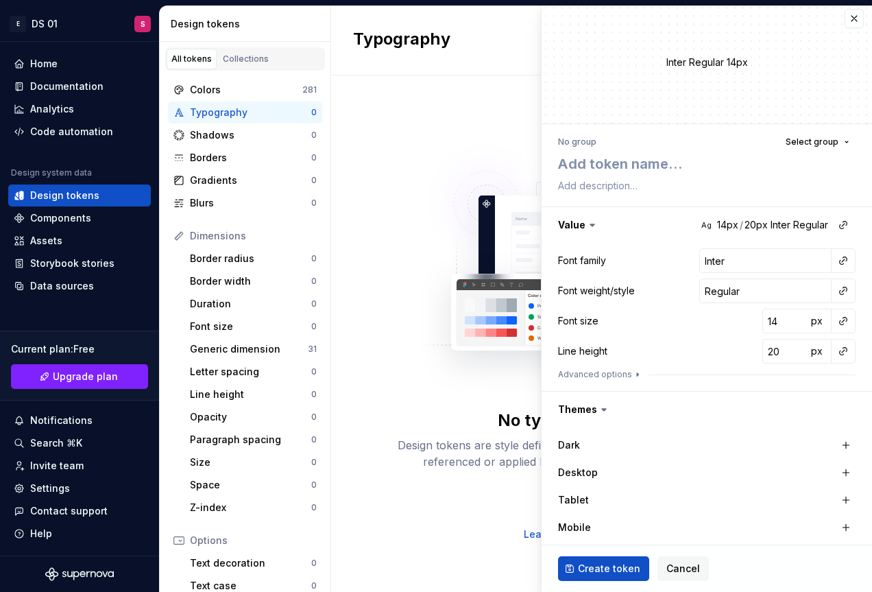
scroll to position [0, 0]
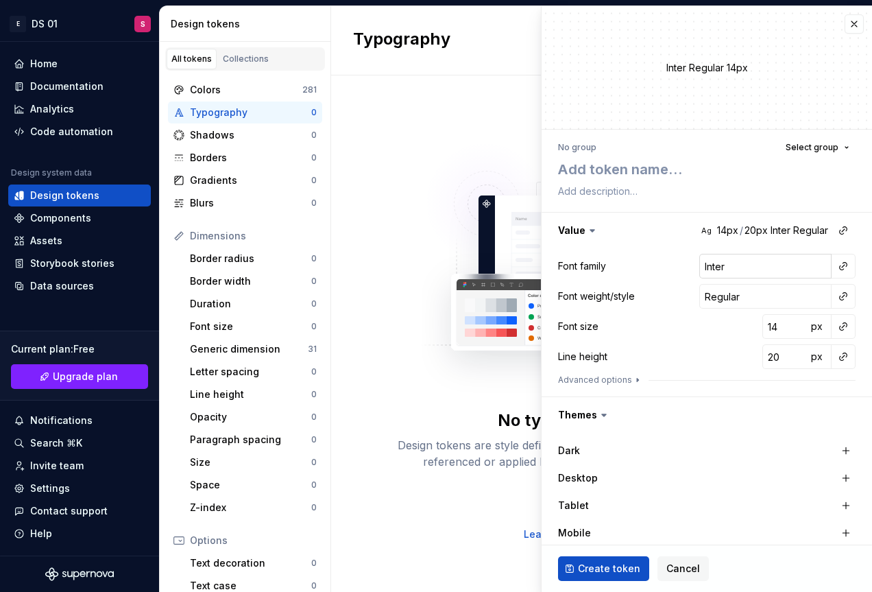
click at [720, 268] on input "Inter" at bounding box center [766, 266] width 132 height 25
drag, startPoint x: 720, startPoint y: 268, endPoint x: 630, endPoint y: 264, distance: 89.9
click at [630, 264] on div "Font family Inter" at bounding box center [707, 266] width 298 height 25
type textarea "*"
type input "P"
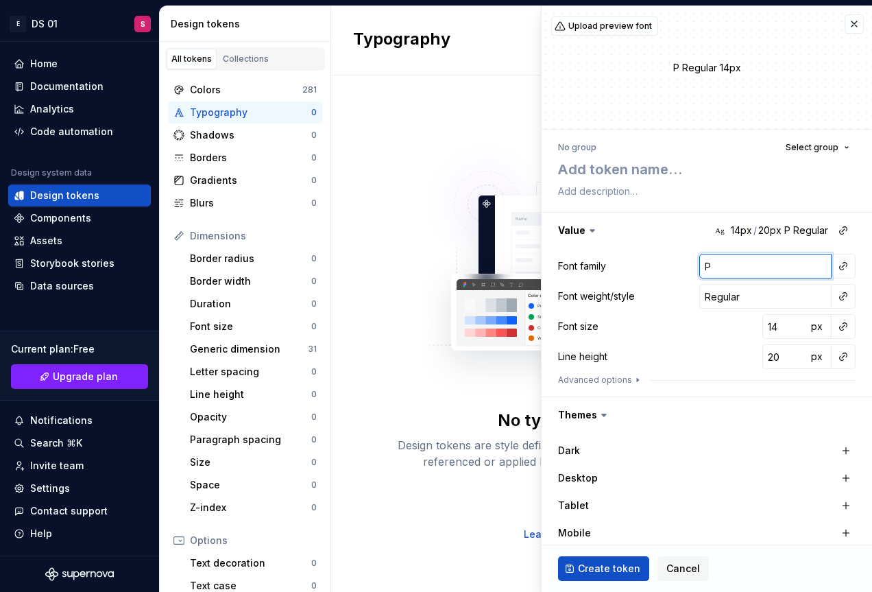
type textarea "*"
type input "Po"
type textarea "*"
type input "Pop"
type textarea "*"
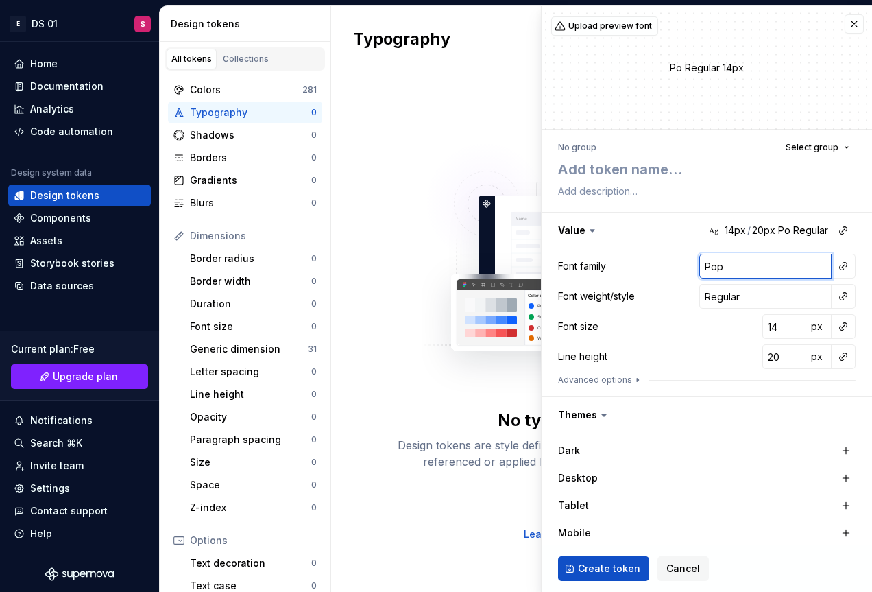
type input "[PERSON_NAME]"
type textarea "*"
type input "[PERSON_NAME]"
type textarea "*"
type input "[PERSON_NAME]"
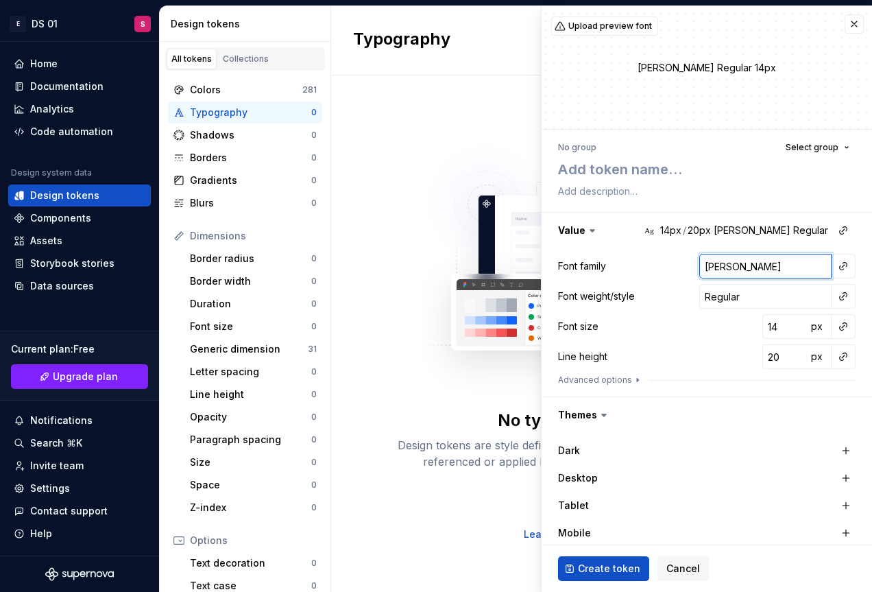
type textarea "*"
type input "Poppo"
type textarea "*"
type input "Poppos"
type textarea "*"
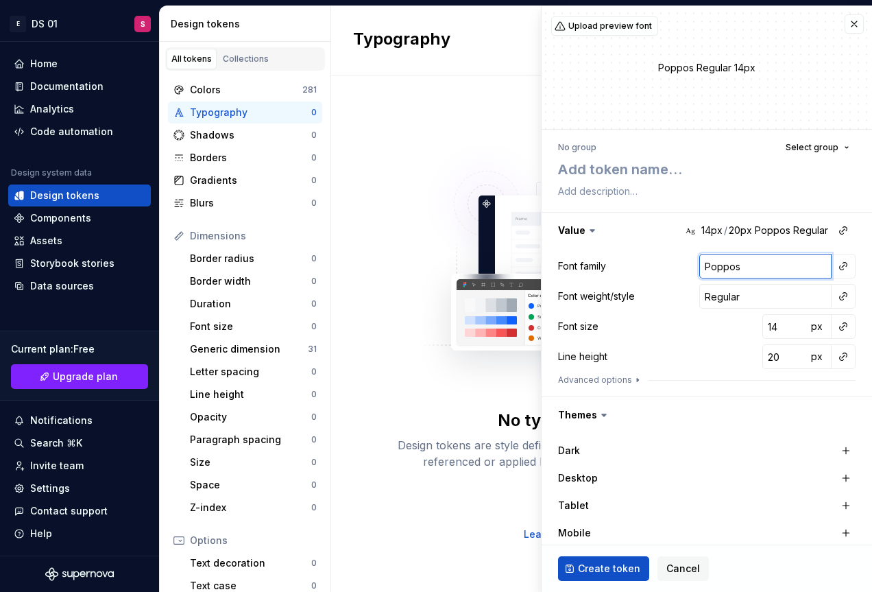
type input "Poppo"
type textarea "*"
type input "[PERSON_NAME]"
type textarea "*"
type input "Pop"
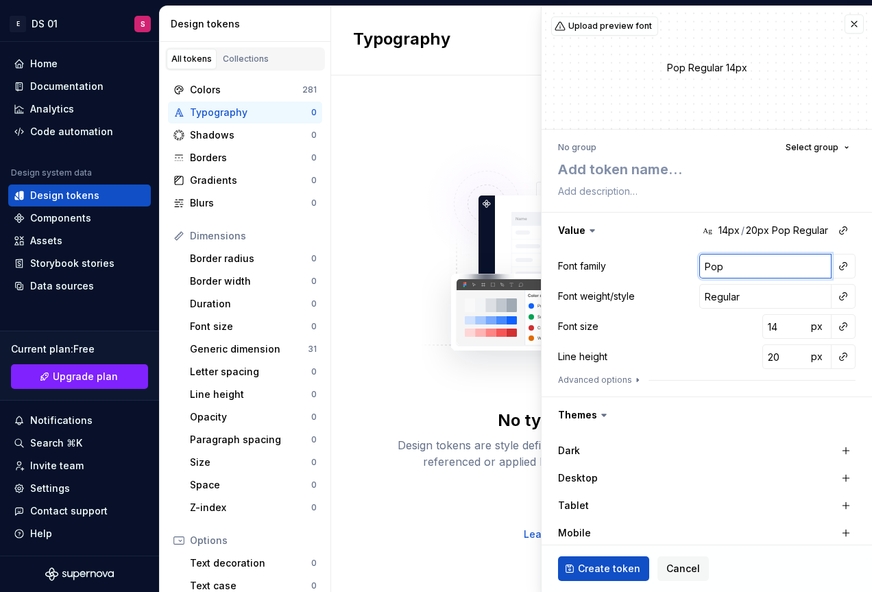
type textarea "*"
type input "Po"
type textarea "*"
type input "P"
type textarea "*"
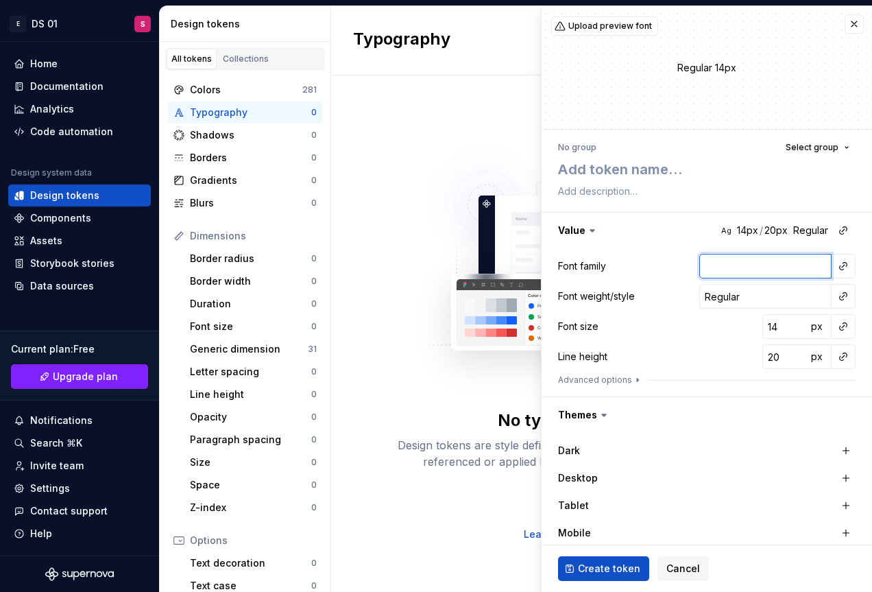
type input "P"
type textarea "*"
type input "Po"
type textarea "*"
type input "Pop"
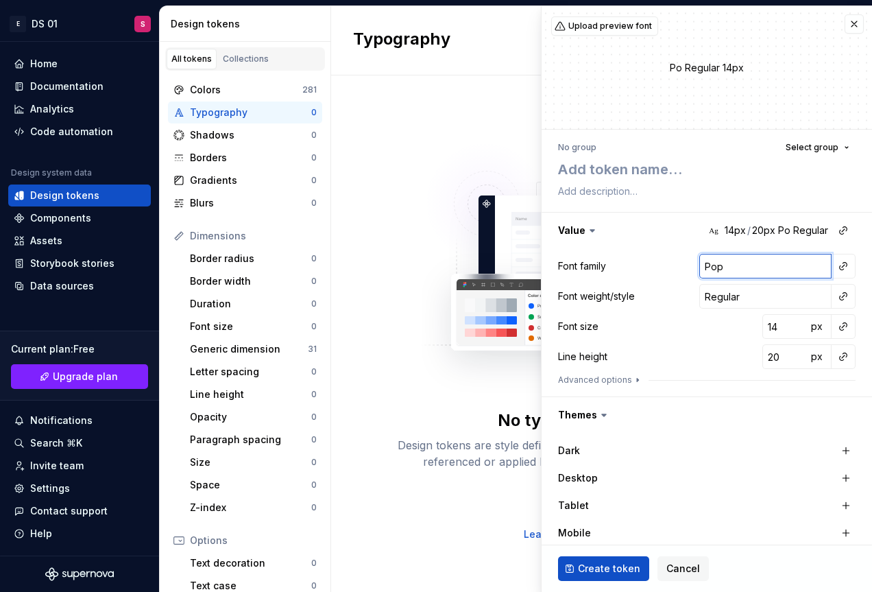
type textarea "*"
type input "[PERSON_NAME]"
type textarea "*"
type input "Poppi"
type textarea "*"
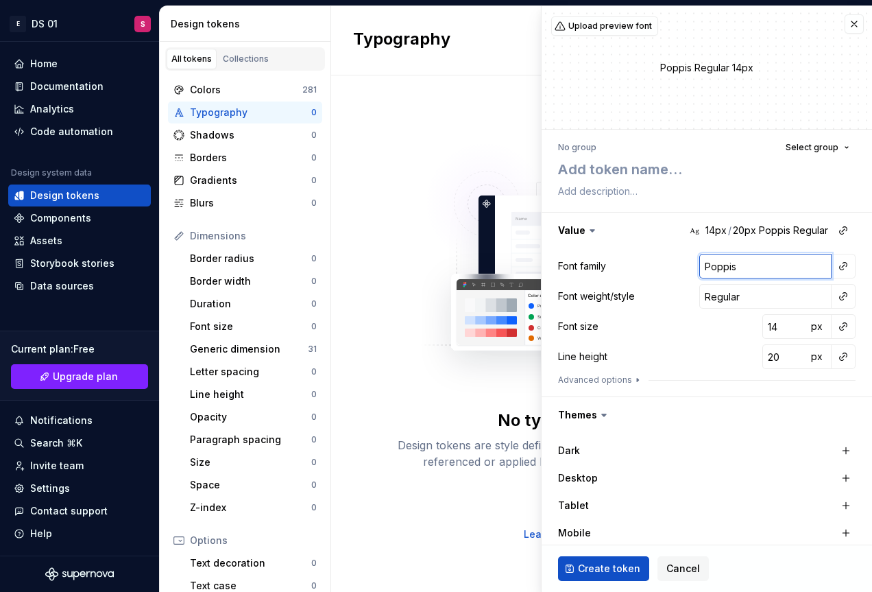
type input "Poppis"
click at [680, 344] on div "Font family Poppis Font weight/style Regular Font size 14 px Line height 20 px …" at bounding box center [707, 322] width 298 height 137
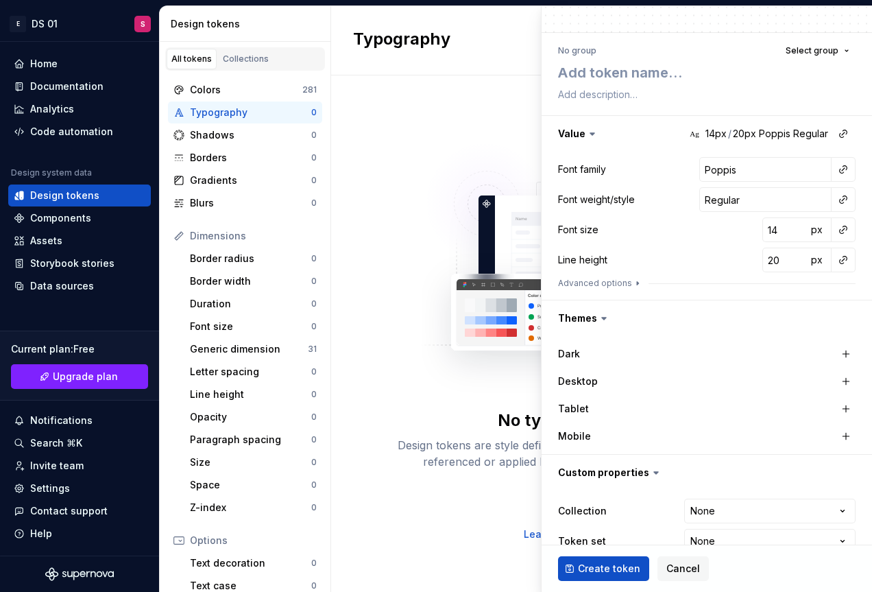
scroll to position [123, 0]
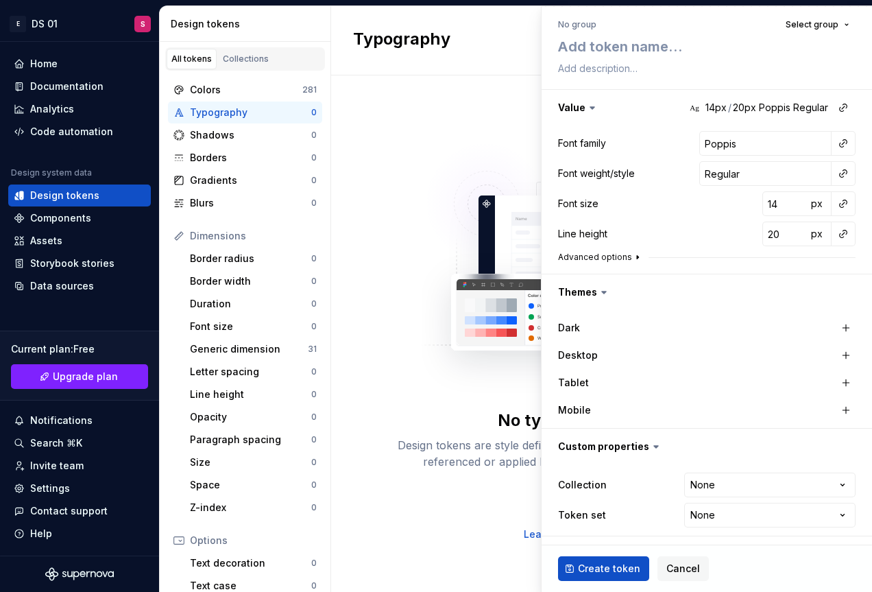
click at [632, 257] on icon "button" at bounding box center [637, 257] width 11 height 11
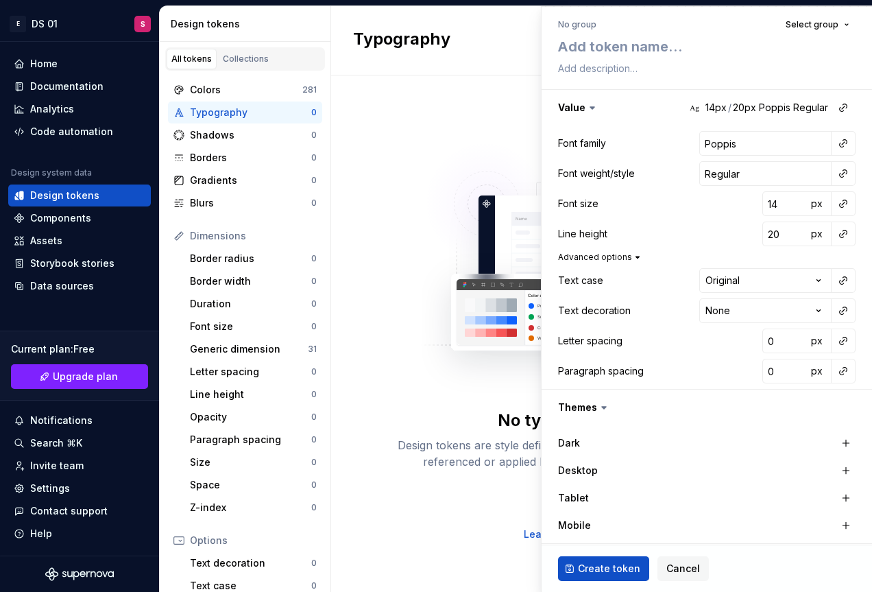
click at [632, 257] on icon "button" at bounding box center [637, 257] width 11 height 11
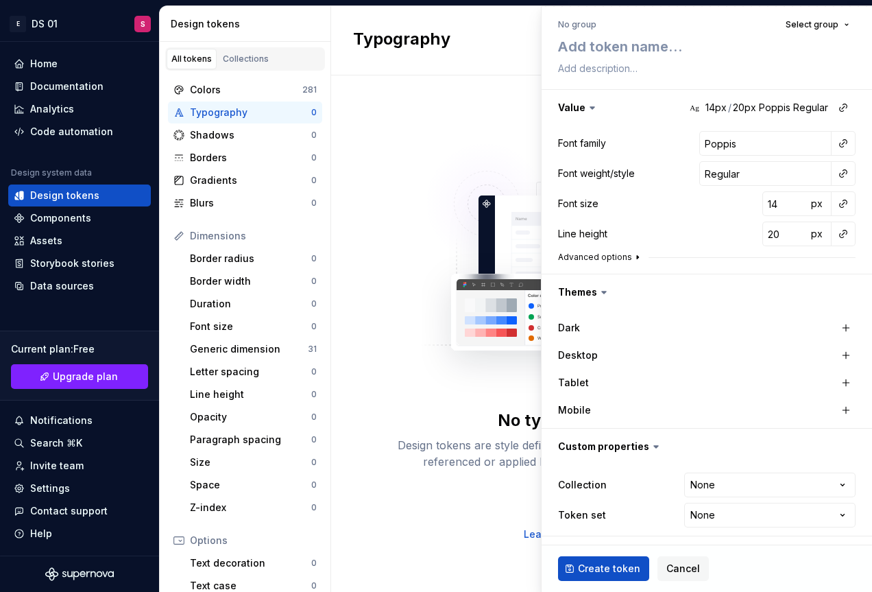
click at [632, 257] on icon "button" at bounding box center [637, 257] width 11 height 11
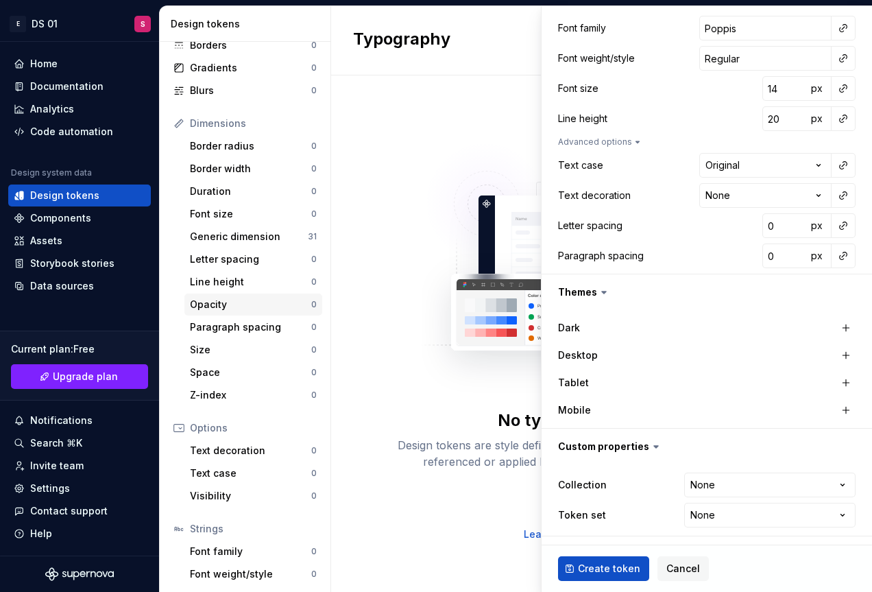
scroll to position [159, 0]
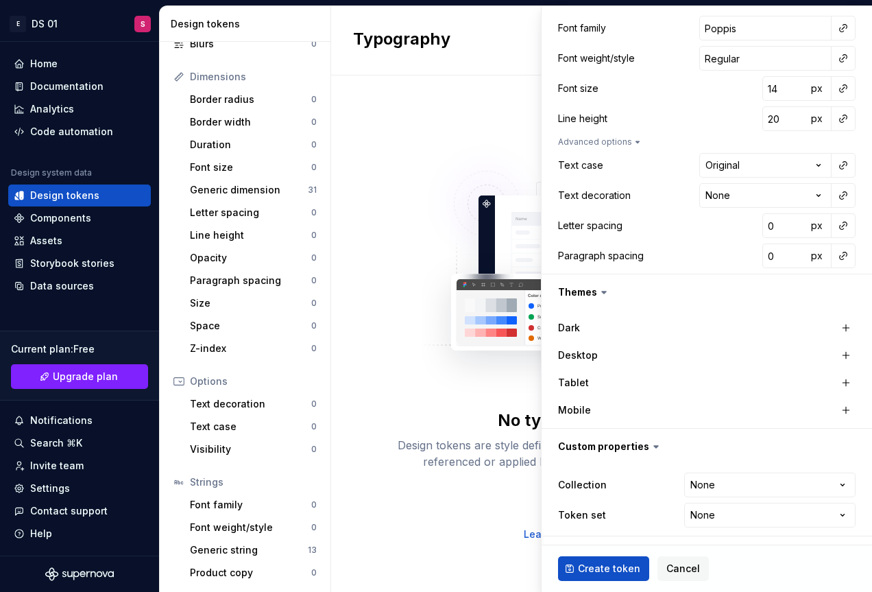
click at [377, 295] on div "No typography tokens yet Design tokens are style definitions from your design s…" at bounding box center [601, 333] width 541 height 516
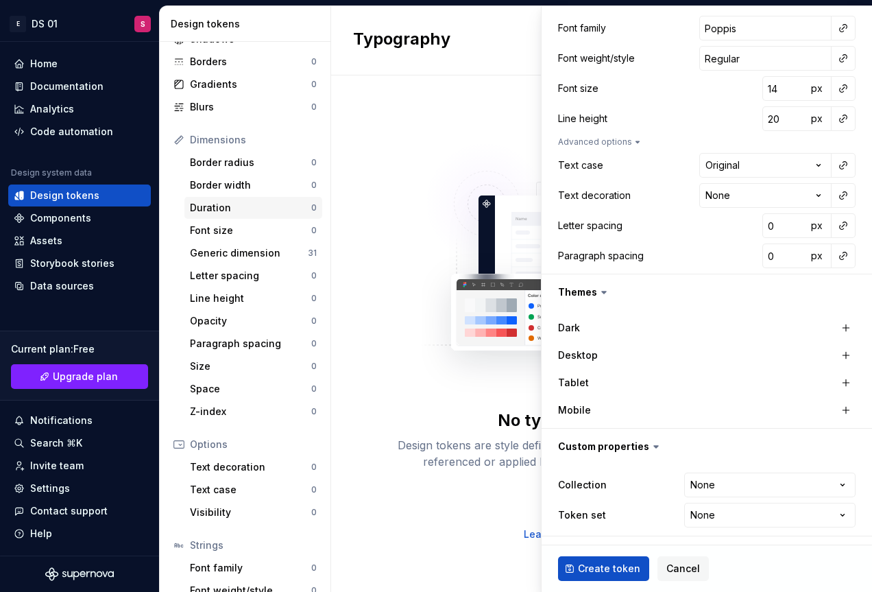
scroll to position [0, 0]
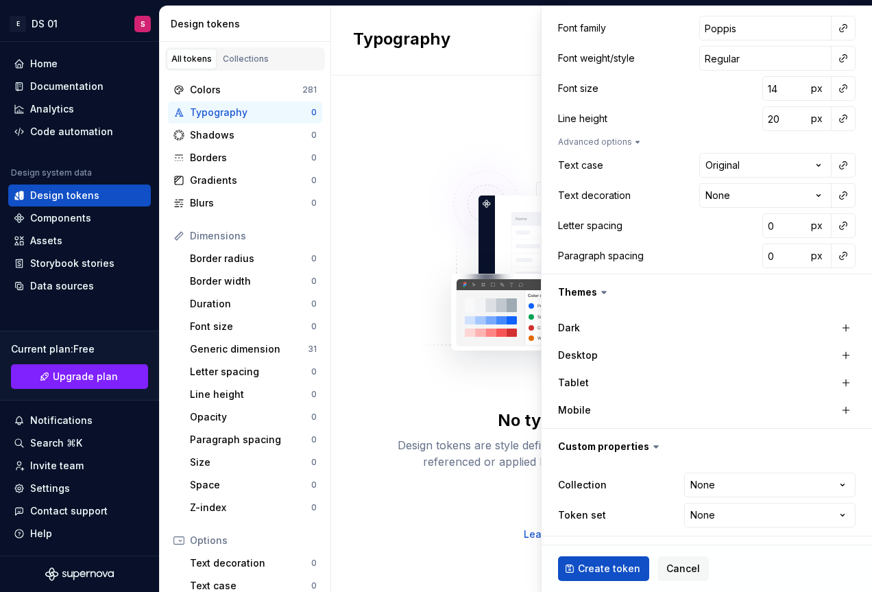
click at [385, 230] on div "No typography tokens yet Design tokens are style definitions from your design s…" at bounding box center [602, 334] width 439 height 414
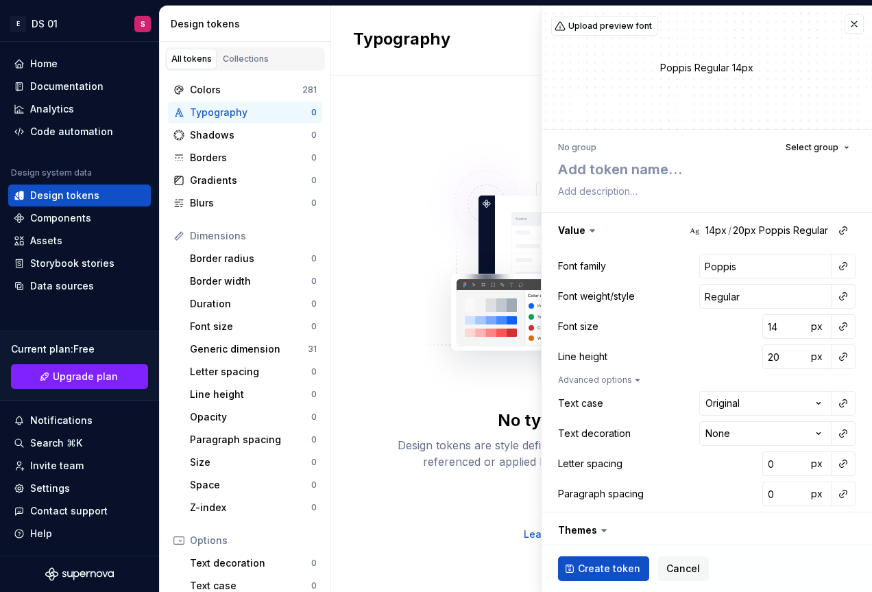
click at [416, 148] on div "No typography tokens yet Design tokens are style definitions from your design s…" at bounding box center [602, 334] width 439 height 414
click at [845, 21] on button "button" at bounding box center [854, 23] width 19 height 19
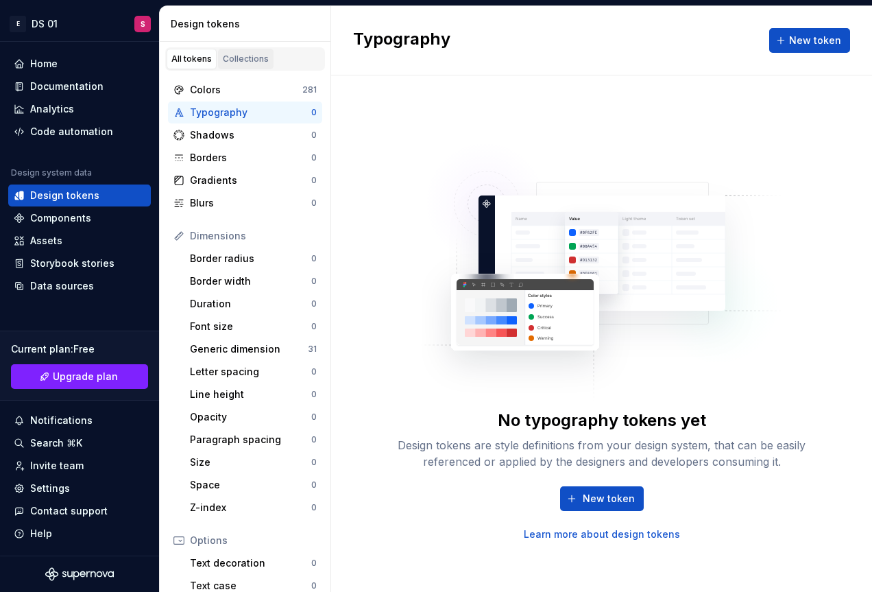
click at [250, 62] on div "Collections" at bounding box center [246, 59] width 46 height 11
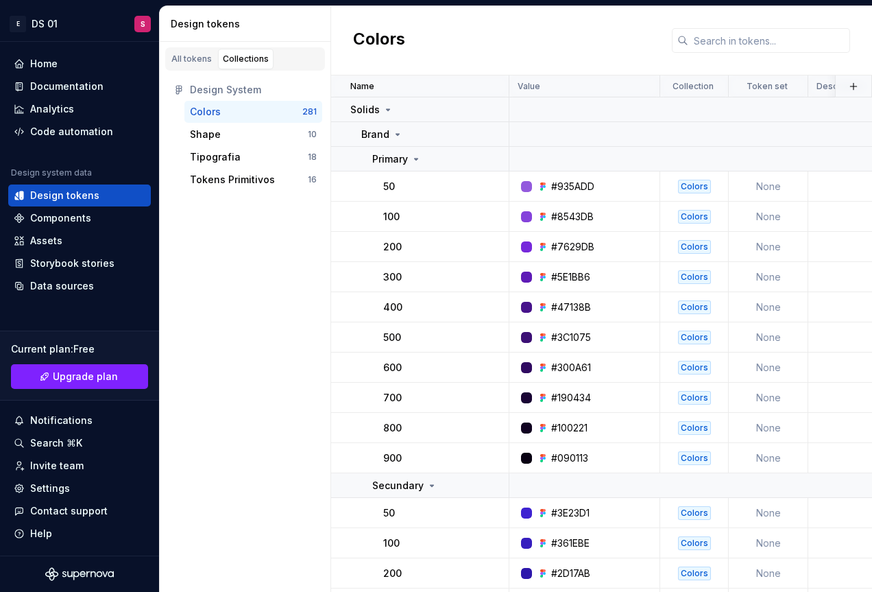
click at [277, 110] on div "Colors" at bounding box center [246, 112] width 112 height 14
click at [259, 138] on div "Shape" at bounding box center [249, 135] width 118 height 14
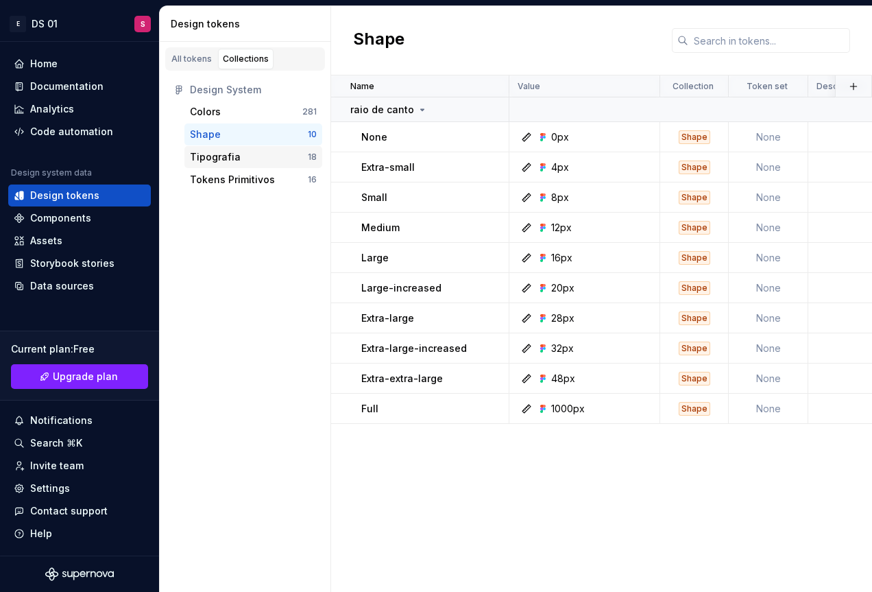
click at [230, 162] on div "Tipografia" at bounding box center [215, 157] width 51 height 14
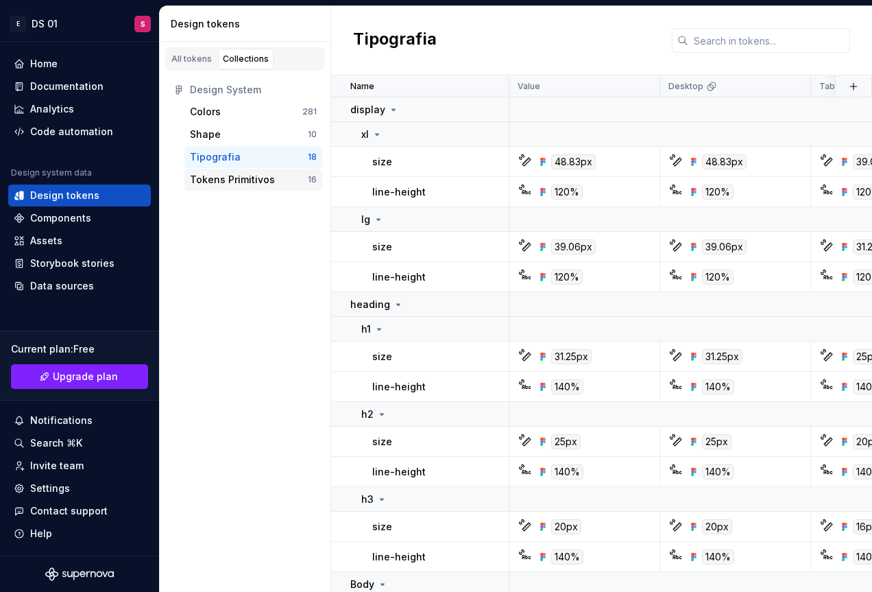
click at [236, 186] on div "Tokens Primitivos" at bounding box center [232, 180] width 85 height 14
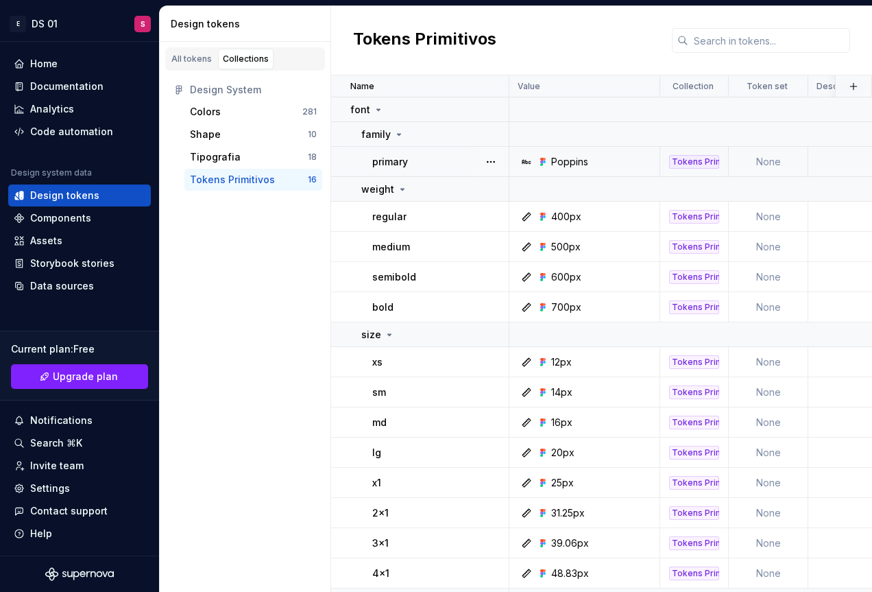
click at [565, 160] on div "Poppins" at bounding box center [569, 162] width 37 height 14
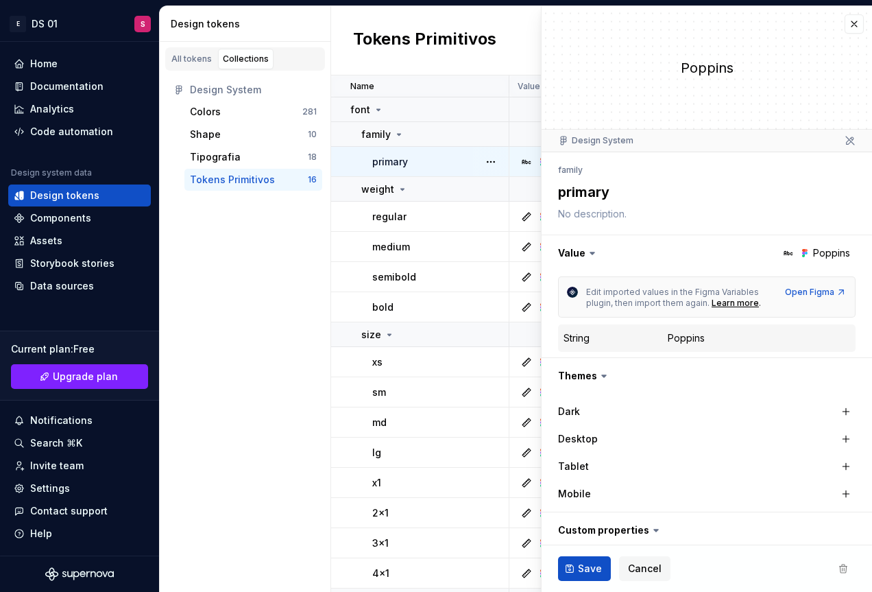
click at [595, 164] on div "family" at bounding box center [707, 170] width 298 height 19
click at [604, 212] on textarea at bounding box center [705, 213] width 298 height 19
click at [589, 193] on textarea "primary" at bounding box center [705, 192] width 298 height 25
click at [685, 338] on div "Poppins" at bounding box center [686, 338] width 37 height 14
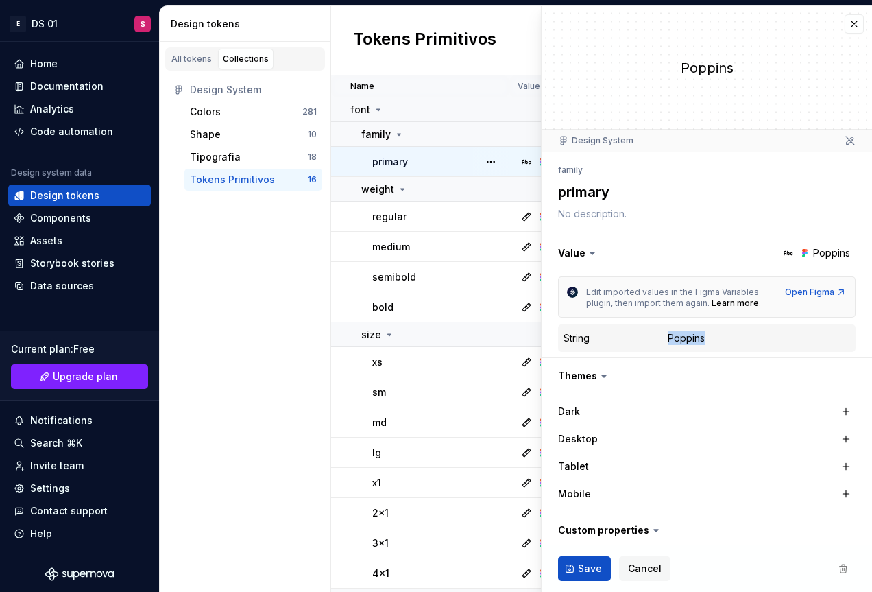
click at [685, 338] on div "Poppins" at bounding box center [686, 338] width 37 height 14
copy div "Poppins"
click at [270, 239] on div "All tokens Collections Design System Colors 281 Shape 10 Tipografia 18 Tokens P…" at bounding box center [245, 317] width 171 height 550
click at [189, 51] on link "All tokens" at bounding box center [192, 59] width 50 height 21
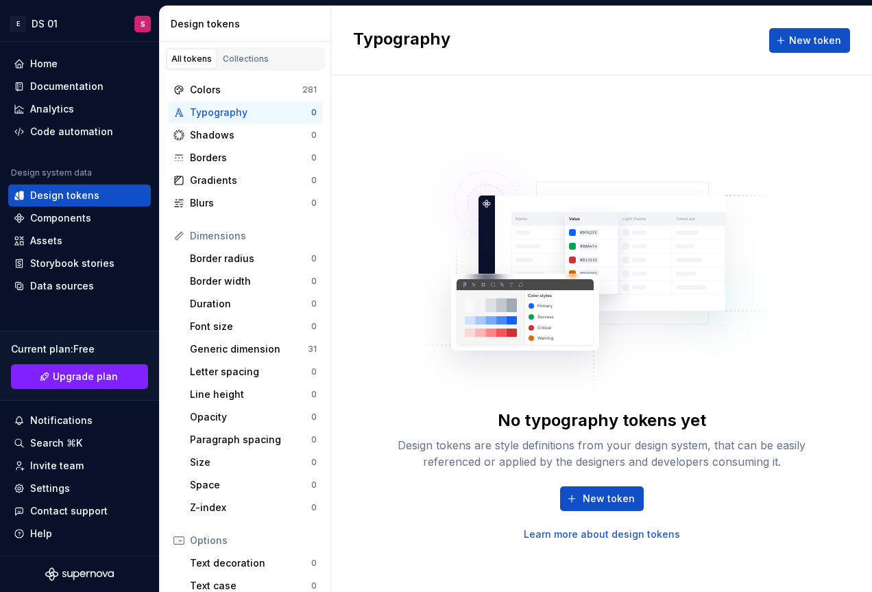
click at [231, 110] on div "Typography" at bounding box center [250, 113] width 121 height 14
click at [626, 495] on span "New token" at bounding box center [609, 499] width 52 height 14
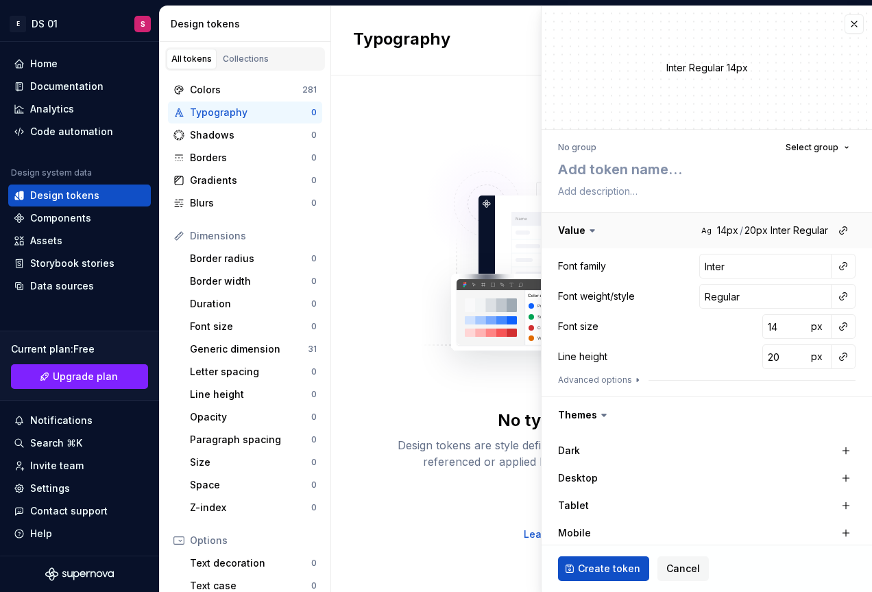
type textarea "*"
type textarea "Poppins"
click at [597, 192] on textarea at bounding box center [705, 191] width 298 height 19
click at [615, 145] on div "No group Select group" at bounding box center [707, 147] width 298 height 19
click at [430, 147] on img at bounding box center [602, 264] width 361 height 274
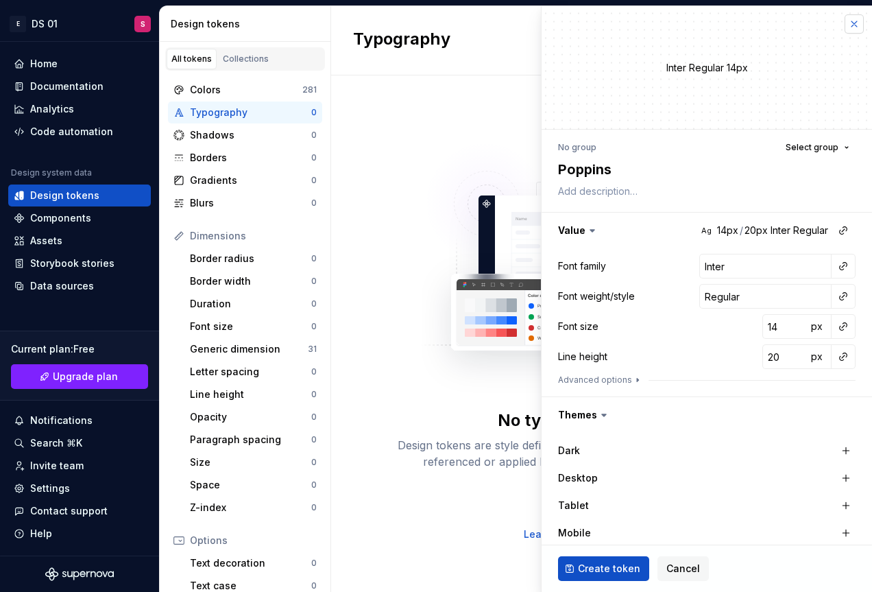
click at [845, 18] on button "button" at bounding box center [854, 23] width 19 height 19
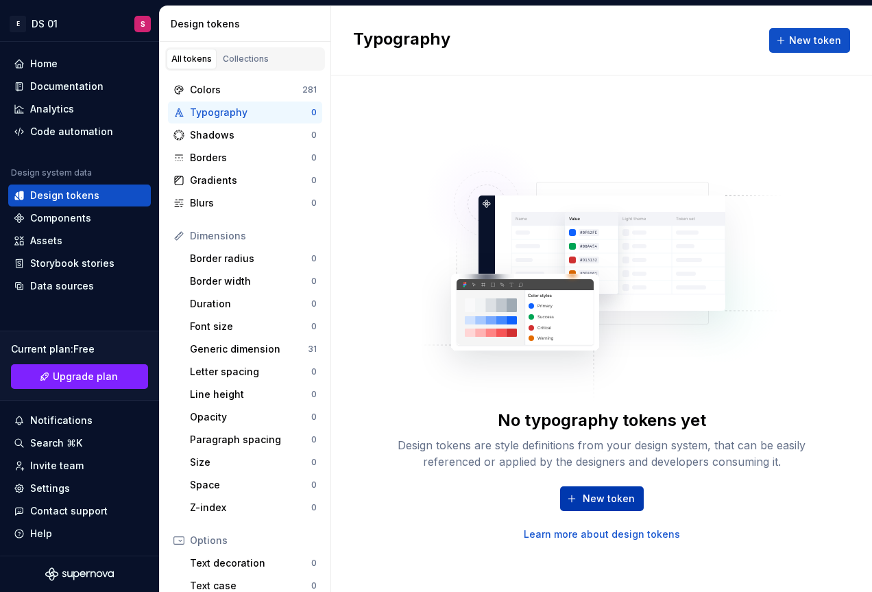
click at [603, 497] on span "New token" at bounding box center [609, 499] width 52 height 14
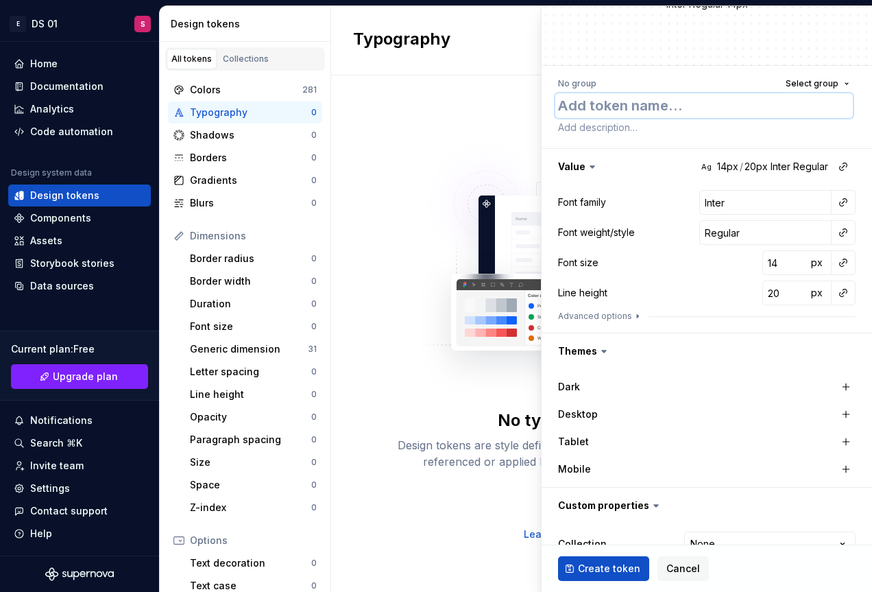
scroll to position [123, 0]
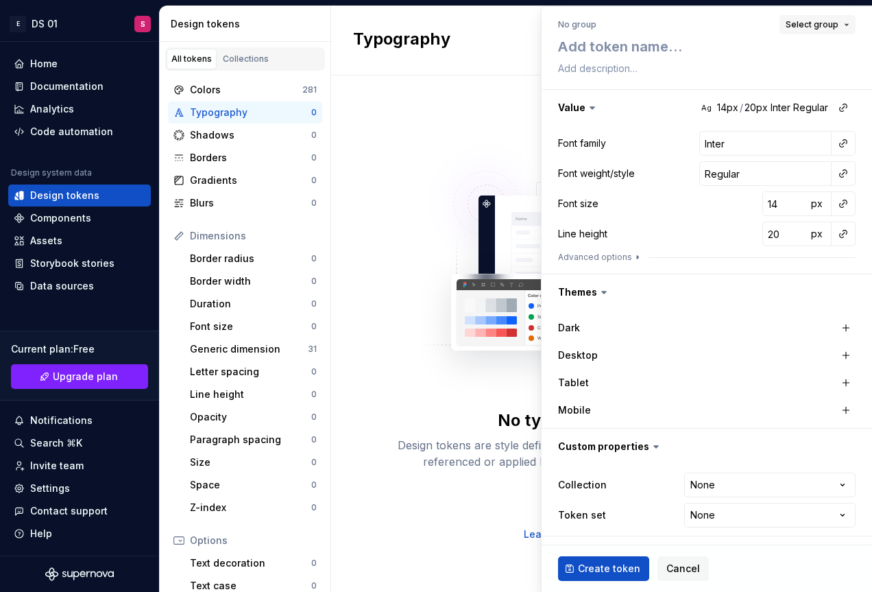
click at [833, 23] on button "Select group" at bounding box center [818, 24] width 76 height 19
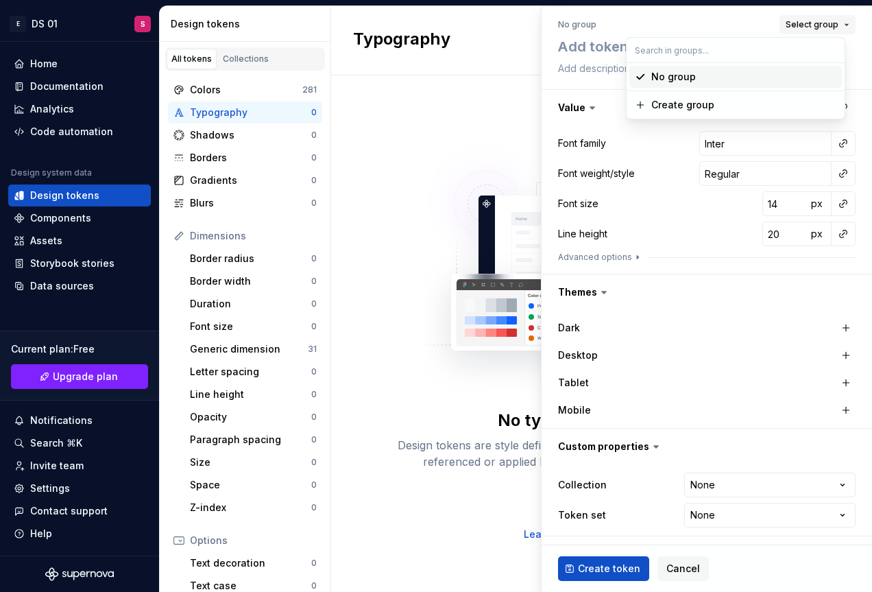
click at [833, 23] on button "Select group" at bounding box center [818, 24] width 76 height 19
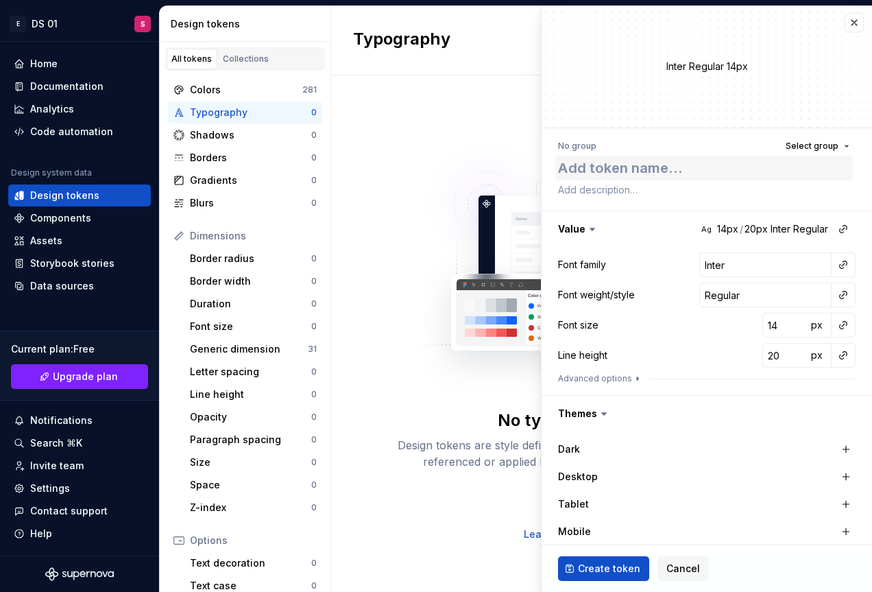
scroll to position [0, 0]
click at [622, 167] on textarea at bounding box center [705, 169] width 298 height 25
paste textarea "heading/h1/bold"
type textarea "*"
type textarea "heading/h1/bold"
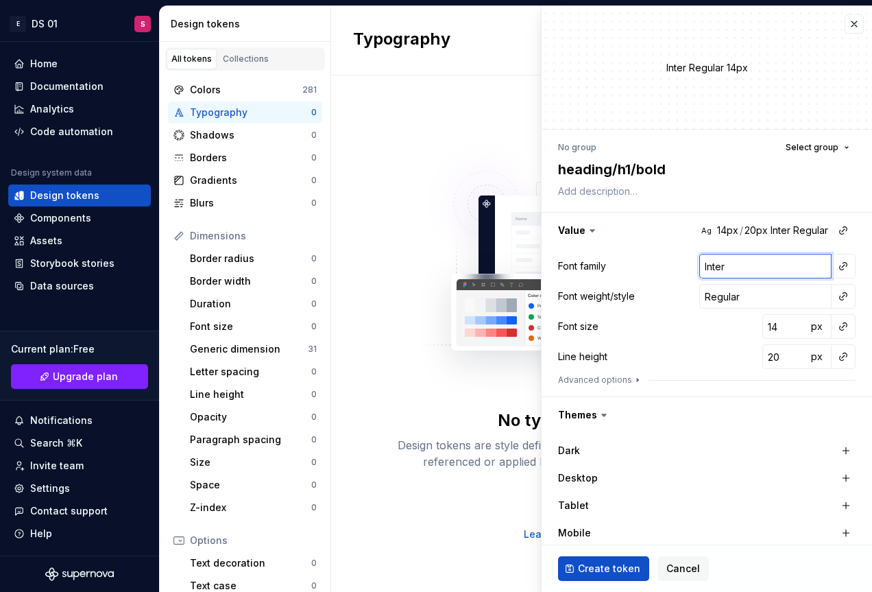
click at [716, 265] on input "Inter" at bounding box center [766, 266] width 132 height 25
paste input "Poppins"
type textarea "*"
type input "Poppins"
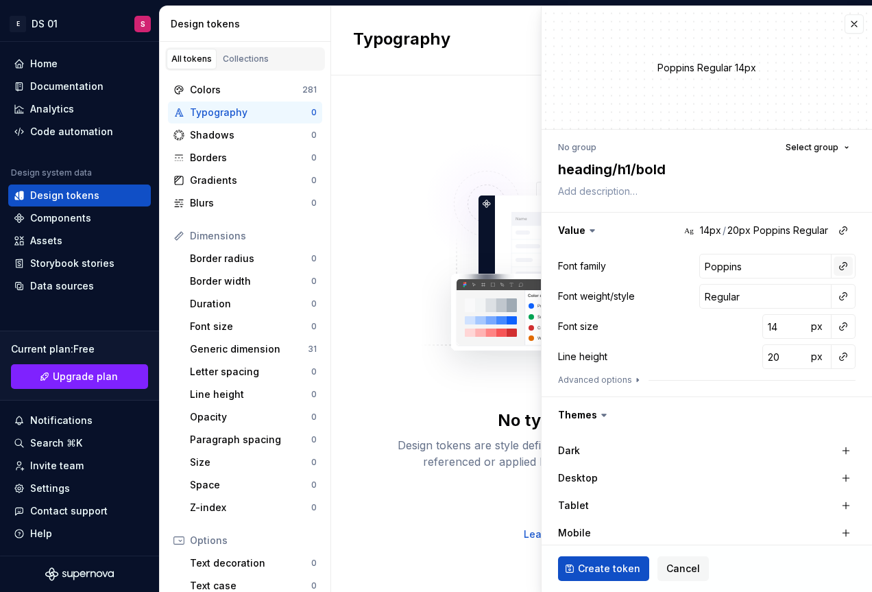
click at [840, 268] on button "button" at bounding box center [843, 266] width 19 height 19
click at [722, 295] on div "There are no other font family tokens to be referenced." at bounding box center [736, 301] width 218 height 38
click at [669, 305] on div "There are no other font family tokens to be referenced." at bounding box center [736, 301] width 218 height 38
click at [646, 294] on div "There are no other font family tokens to be referenced." at bounding box center [736, 301] width 218 height 38
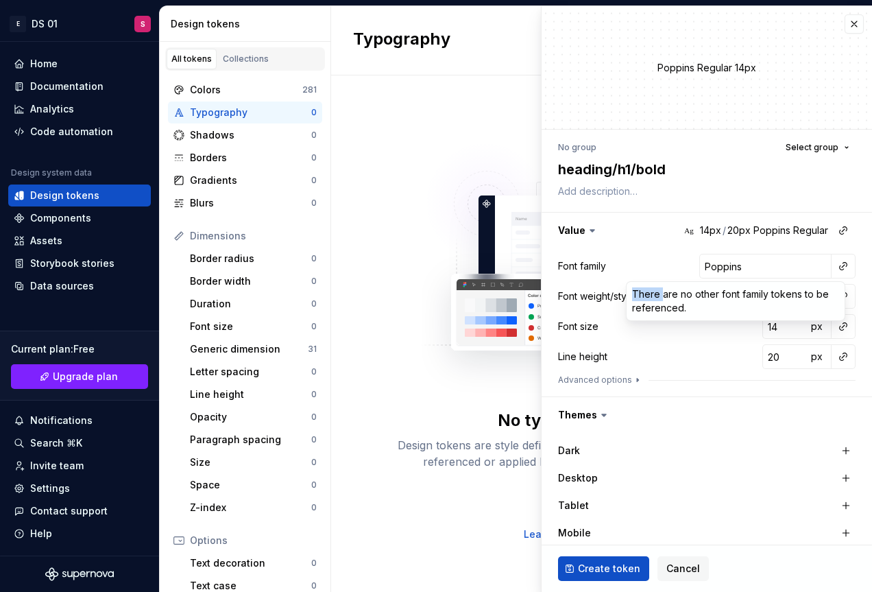
click at [646, 294] on div "There are no other font family tokens to be referenced." at bounding box center [736, 301] width 218 height 38
click at [647, 253] on html "Texto original Avalie a tradução O feedback vai ser usado para ajudar a melhora…" at bounding box center [436, 296] width 872 height 592
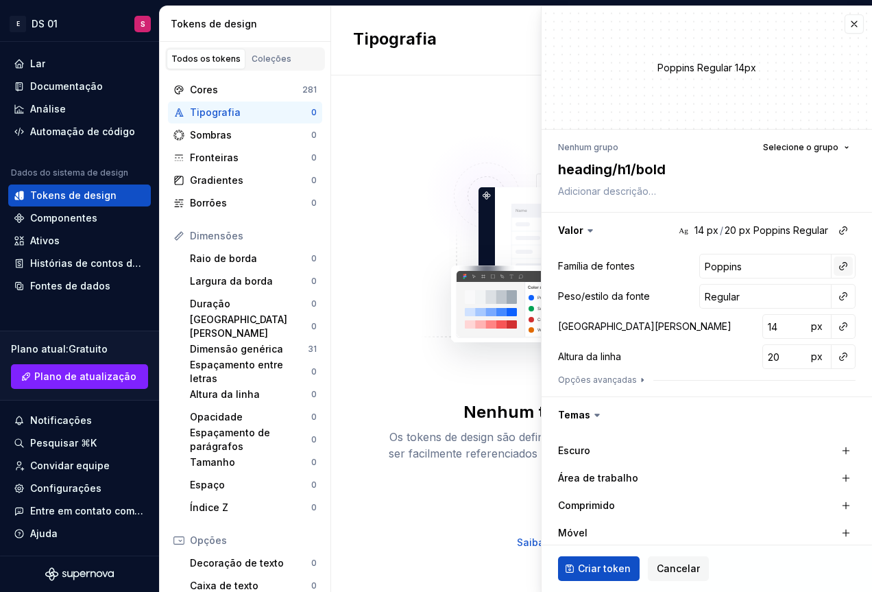
click at [834, 272] on button "button" at bounding box center [843, 266] width 19 height 19
click at [669, 257] on html "Texto original Avalie a tradução O feedback vai ser usado para ajudar a melhora…" at bounding box center [436, 296] width 872 height 592
click at [834, 265] on button "button" at bounding box center [843, 266] width 19 height 19
click at [654, 266] on html "Texto original Avalie a tradução O feedback vai ser usado para ajudar a melhora…" at bounding box center [436, 296] width 872 height 592
click at [726, 290] on input "Regular" at bounding box center [766, 296] width 132 height 25
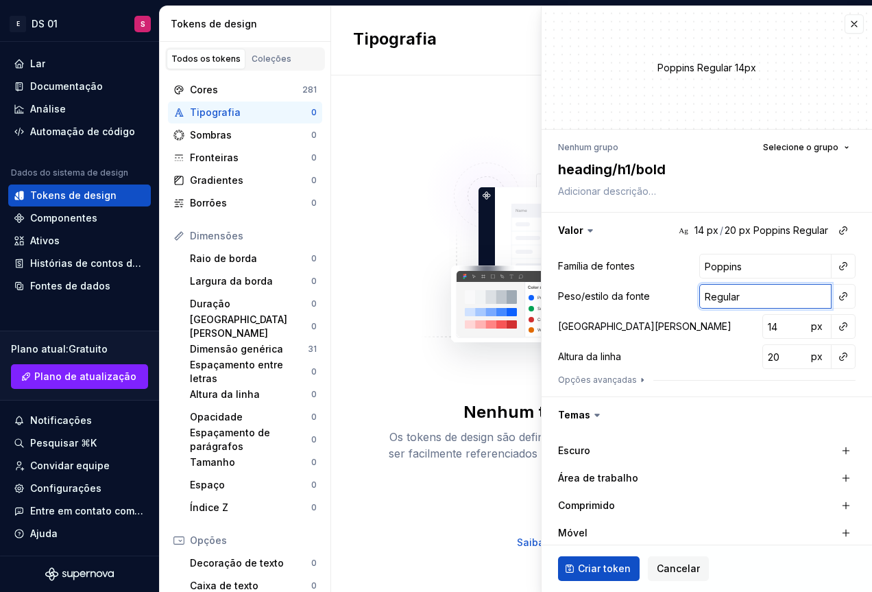
click at [726, 290] on input "Regular" at bounding box center [766, 296] width 132 height 25
type textarea "*"
type input "B"
type textarea "*"
type input "Bo"
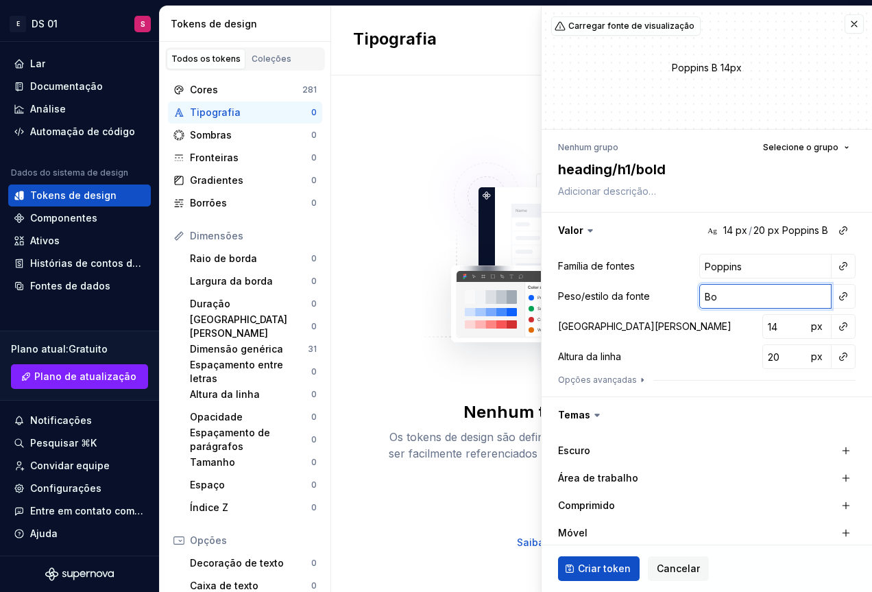
type textarea "*"
type input "Bold"
type textarea "*"
type input "[PERSON_NAME]"
type textarea "*"
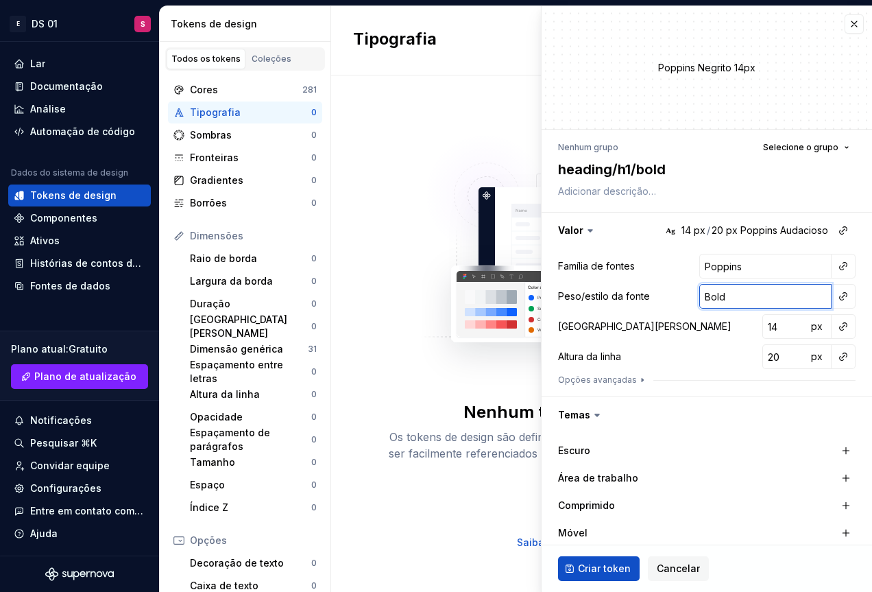
type input "Bold"
type textarea "*"
type input "3"
type textarea "*"
type input "32"
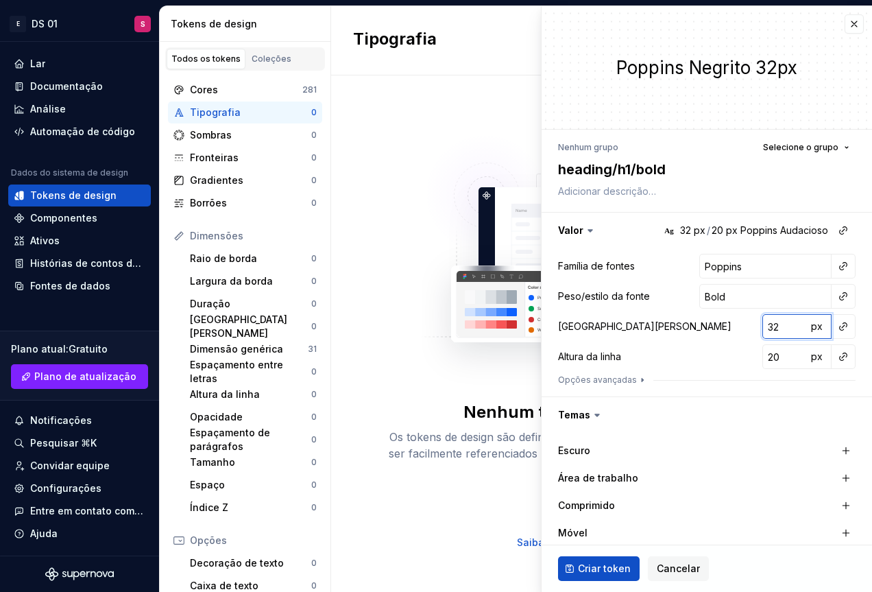
type textarea "*"
type input "3"
type textarea "*"
type input "32"
click at [764, 357] on input "20" at bounding box center [785, 356] width 45 height 25
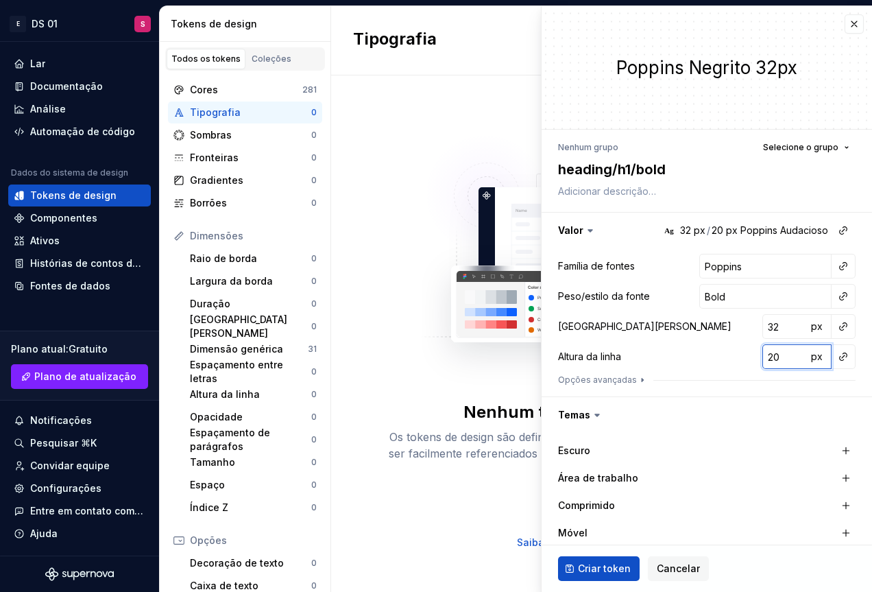
type textarea "*"
type input "4"
type textarea "*"
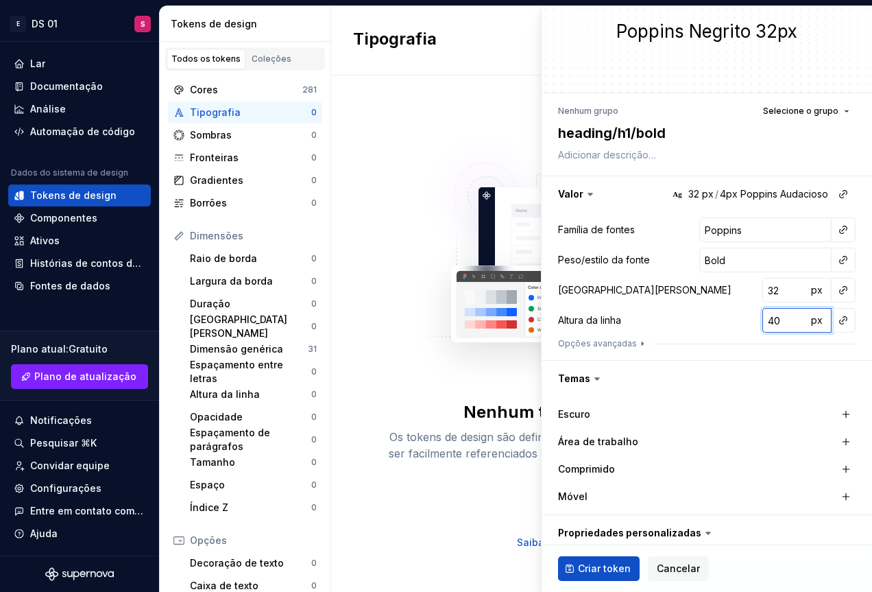
scroll to position [69, 0]
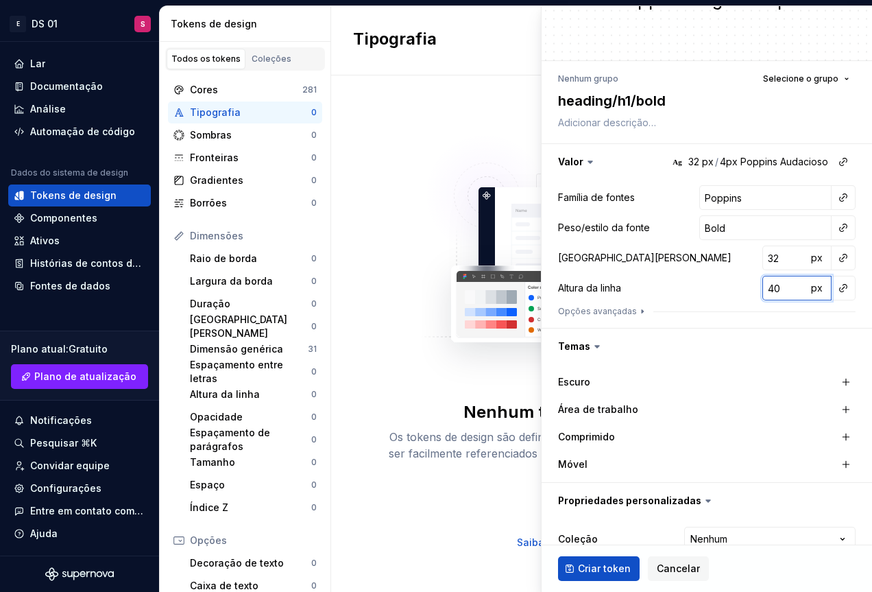
type input "40"
click at [837, 379] on button "button" at bounding box center [846, 381] width 19 height 19
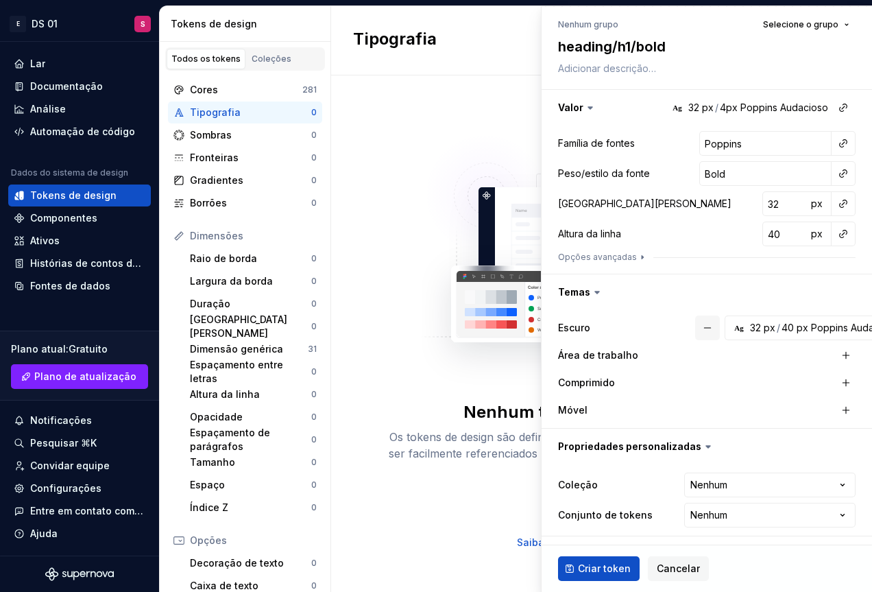
click at [710, 329] on button "button" at bounding box center [708, 328] width 25 height 25
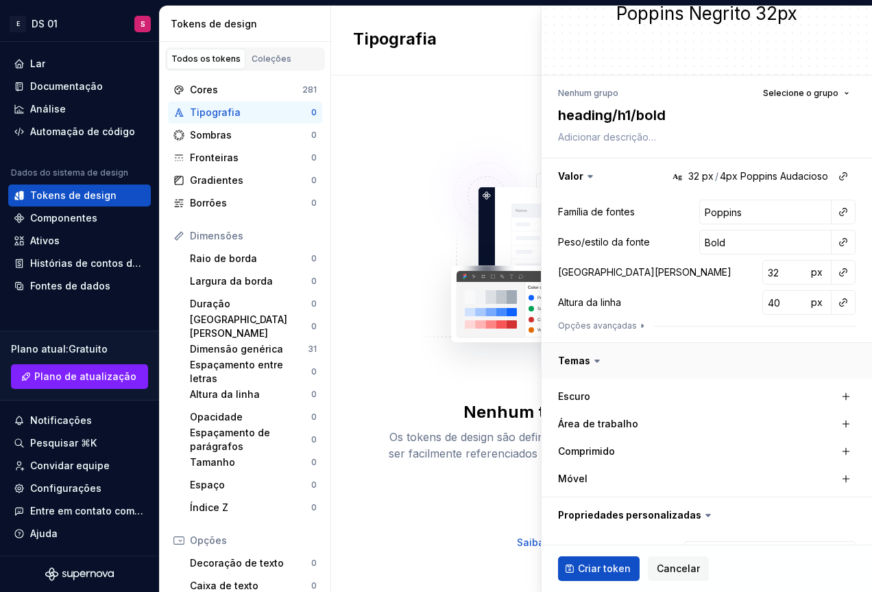
scroll to position [0, 0]
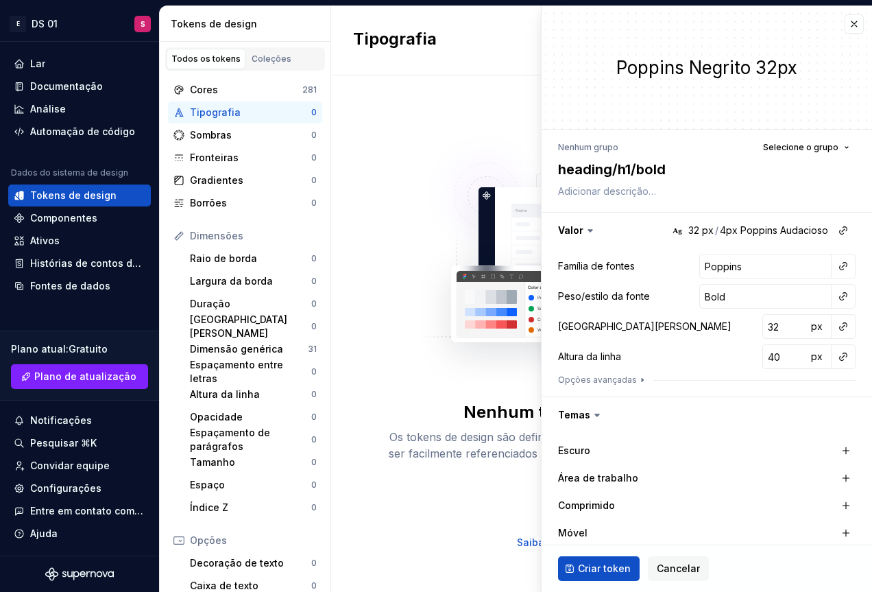
click at [619, 374] on div "Família [PERSON_NAME] Poppins Peso/estilo [PERSON_NAME] Bold Tamanho [PERSON_NA…" at bounding box center [707, 322] width 298 height 137
click at [637, 381] on icon "button" at bounding box center [642, 380] width 11 height 11
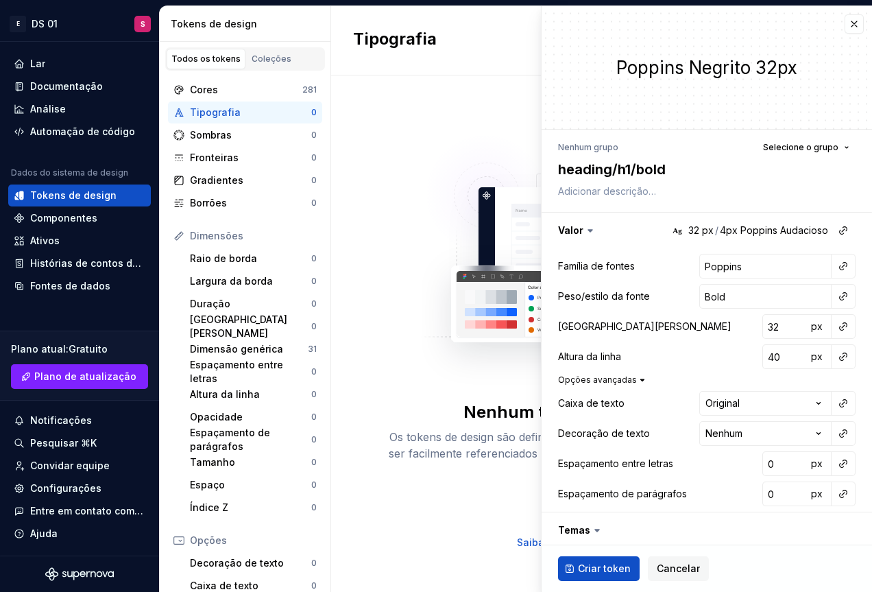
click at [643, 381] on icon "button" at bounding box center [642, 380] width 11 height 11
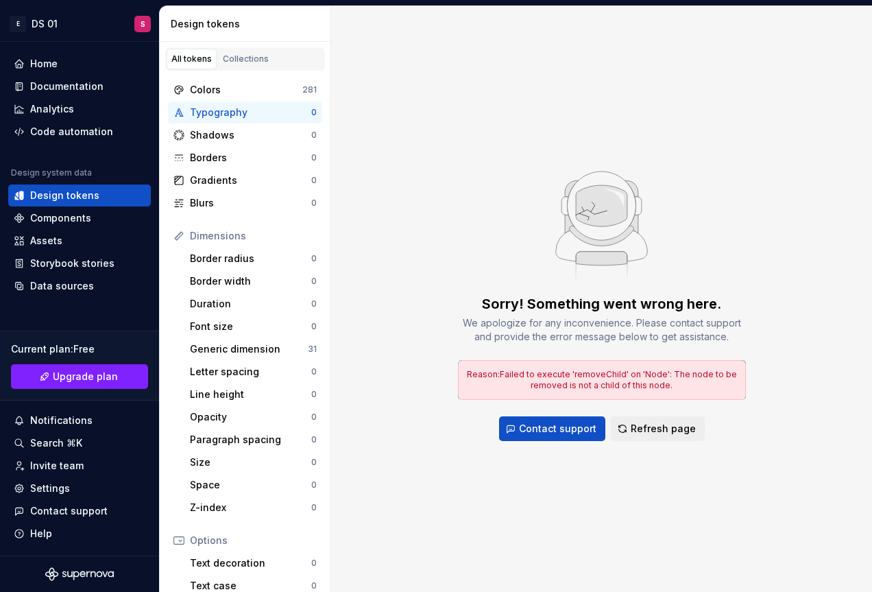
click at [227, 110] on div "Typography" at bounding box center [250, 113] width 121 height 14
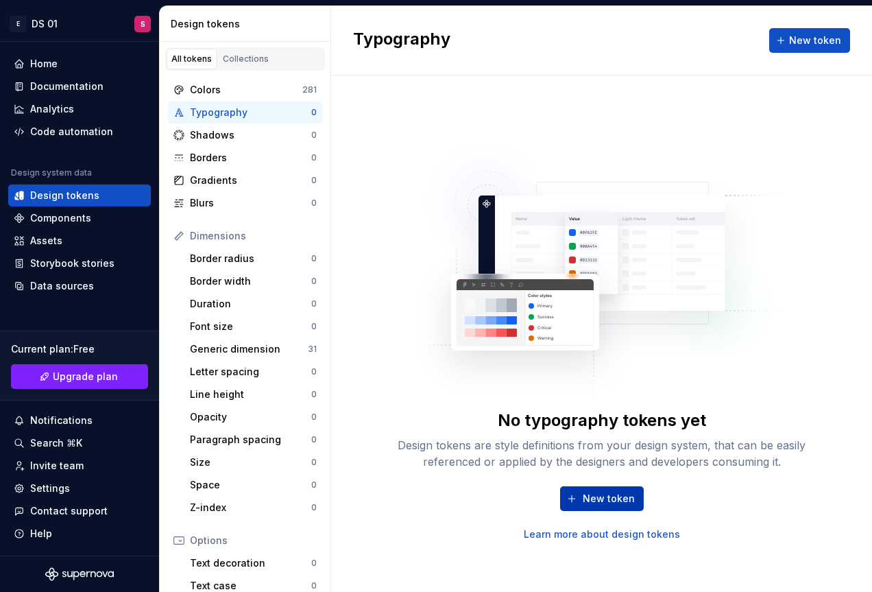
click at [591, 500] on span "New token" at bounding box center [609, 499] width 52 height 14
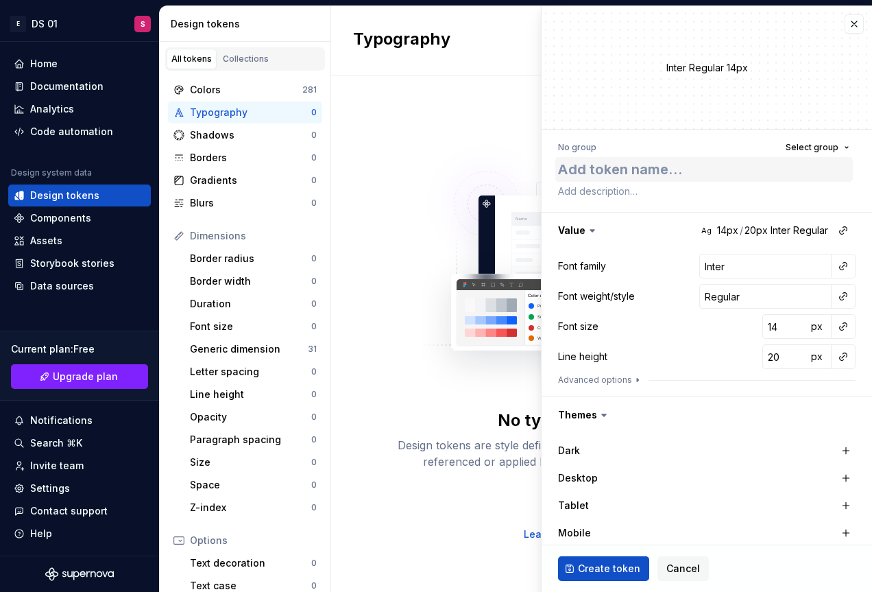
click at [641, 169] on textarea at bounding box center [705, 169] width 298 height 25
click at [767, 267] on input "Inter" at bounding box center [766, 266] width 132 height 25
paste input "Poppins"
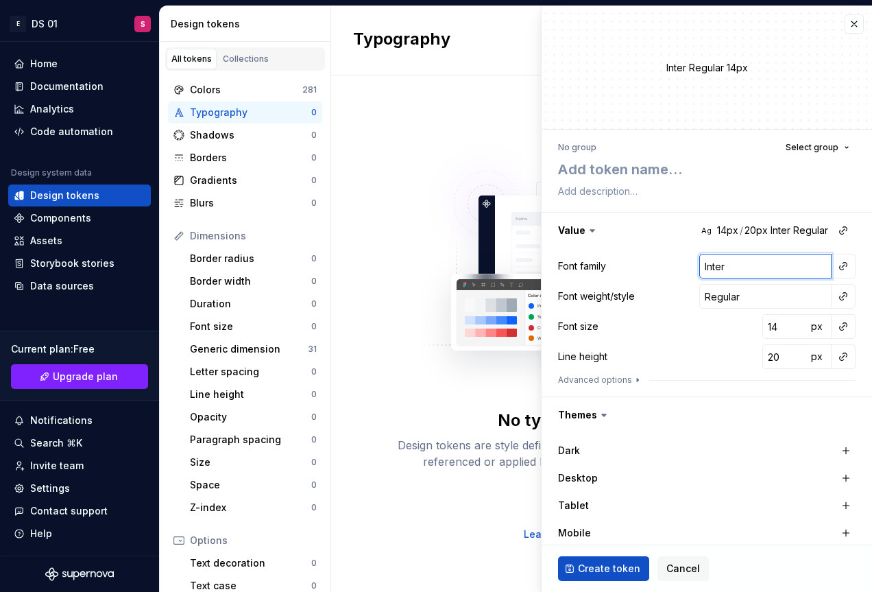
type textarea "*"
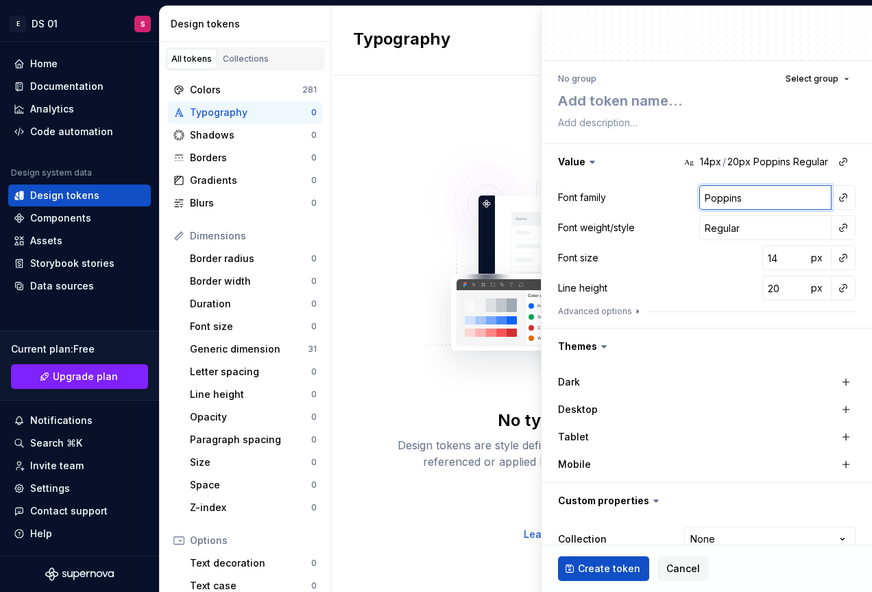
type input "Poppins"
click at [593, 104] on textarea at bounding box center [705, 100] width 298 height 25
paste textarea "body/small"
type textarea "*"
type textarea "body/small"
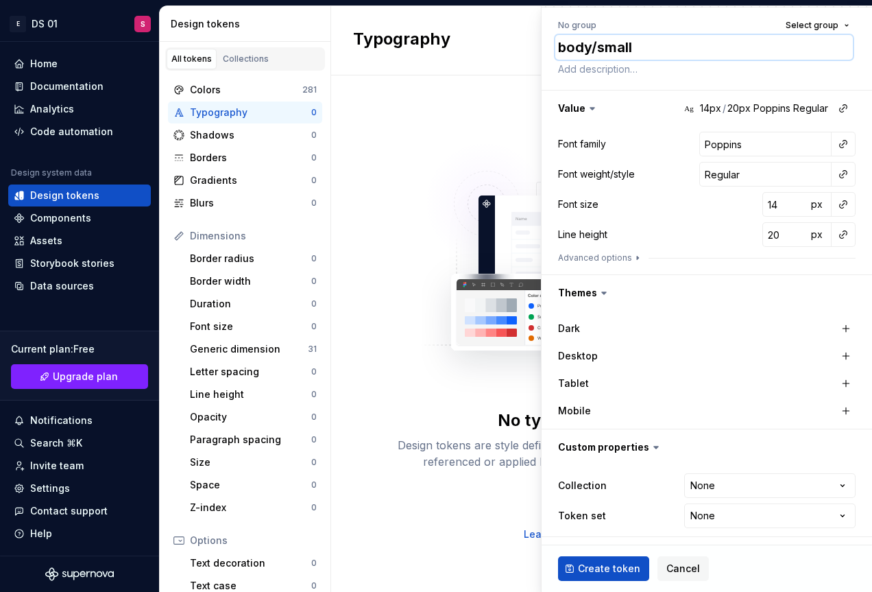
scroll to position [123, 0]
click at [615, 567] on span "Create token" at bounding box center [609, 569] width 62 height 14
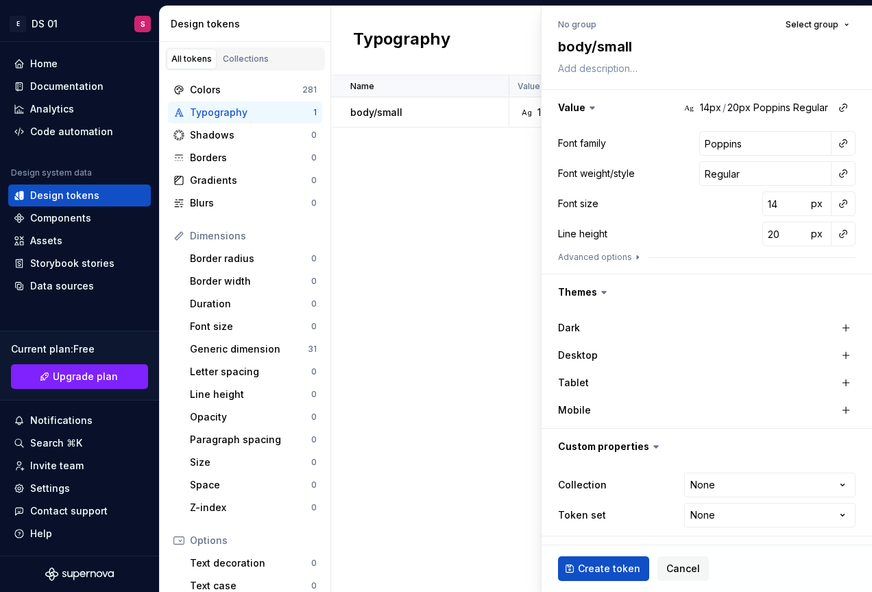
type textarea "*"
type input "Inter"
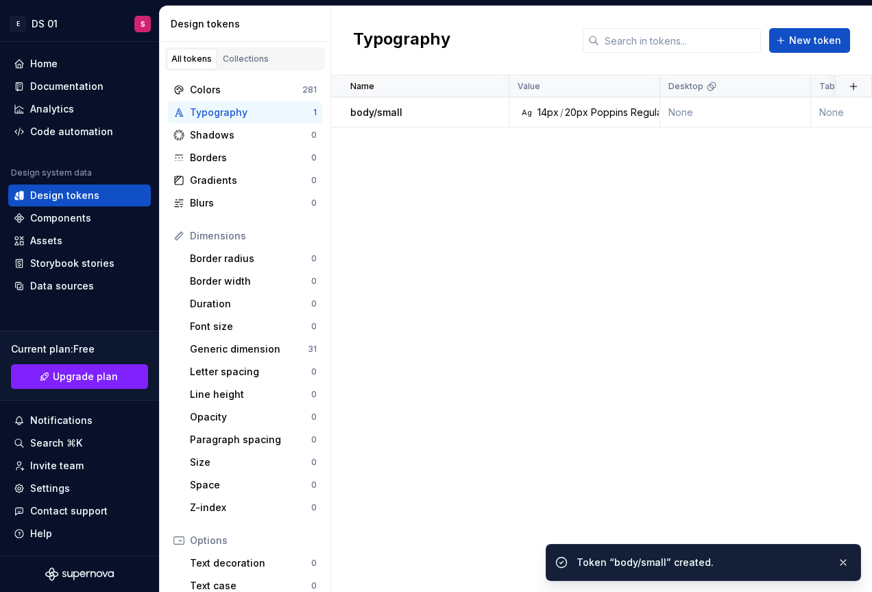
click at [416, 271] on div "Name Value Desktop Tablet Mobile Collection Dark Token set Description Last upd…" at bounding box center [601, 333] width 541 height 516
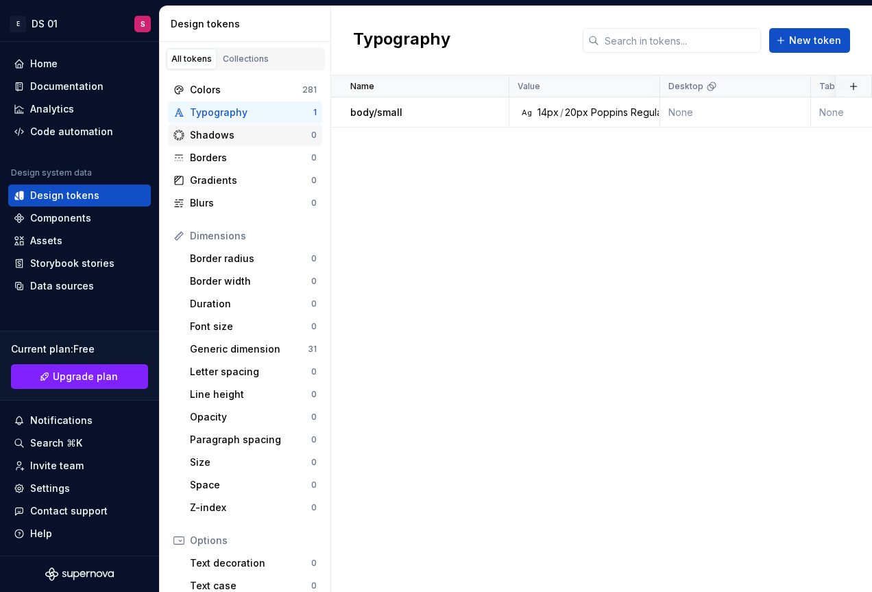
click at [233, 131] on div "Shadows" at bounding box center [250, 135] width 121 height 14
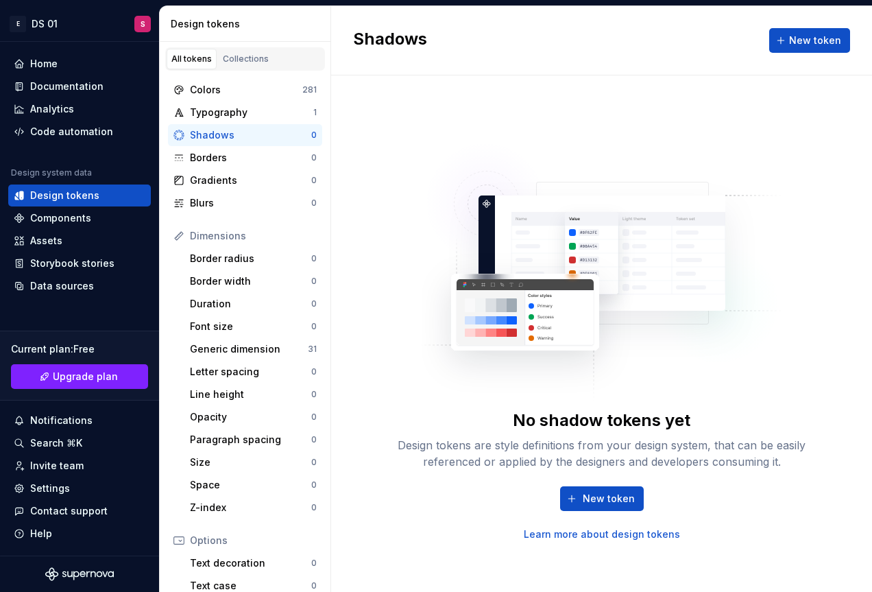
click at [244, 133] on div "Shadows" at bounding box center [250, 135] width 121 height 14
click at [595, 492] on span "New token" at bounding box center [609, 499] width 52 height 14
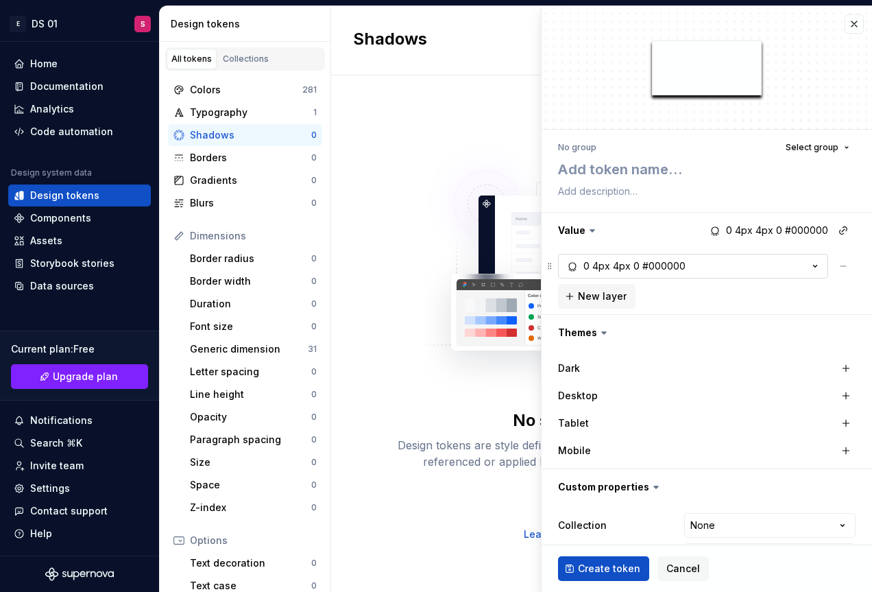
click at [650, 268] on div "#000000" at bounding box center [664, 266] width 43 height 14
click at [598, 579] on button "Create token" at bounding box center [603, 568] width 91 height 25
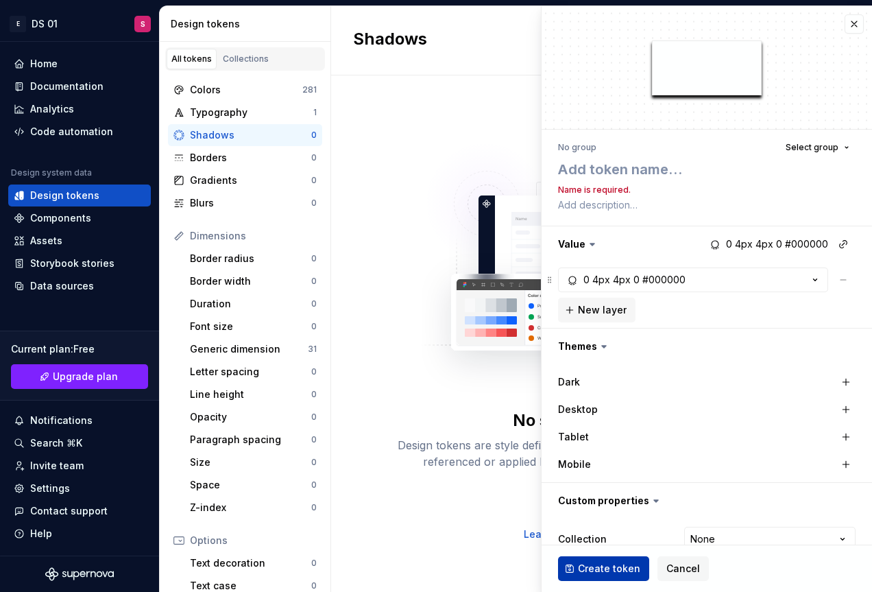
click at [606, 565] on span "Create token" at bounding box center [609, 569] width 62 height 14
type textarea "*"
type textarea "0"
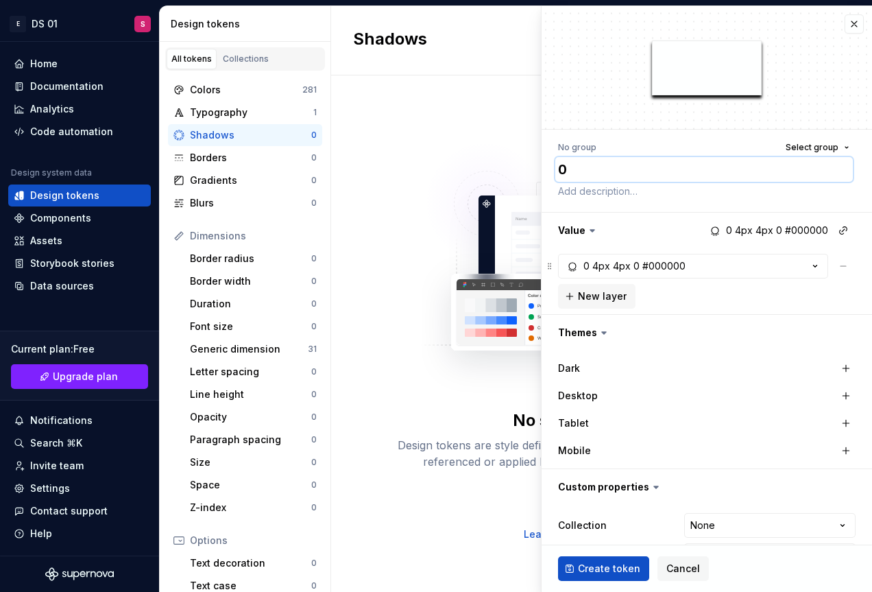
type textarea "*"
type textarea "01"
click at [613, 564] on span "Create token" at bounding box center [609, 569] width 62 height 14
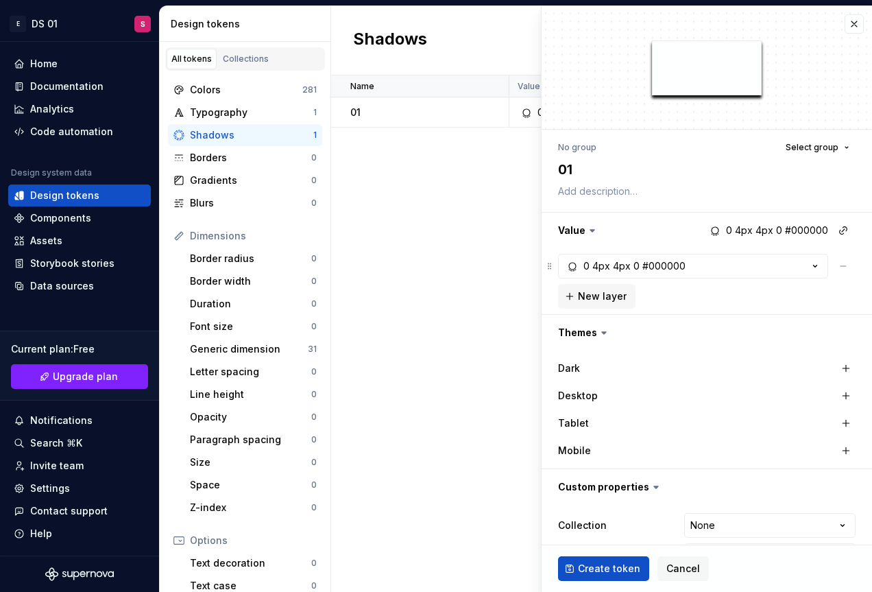
type textarea "*"
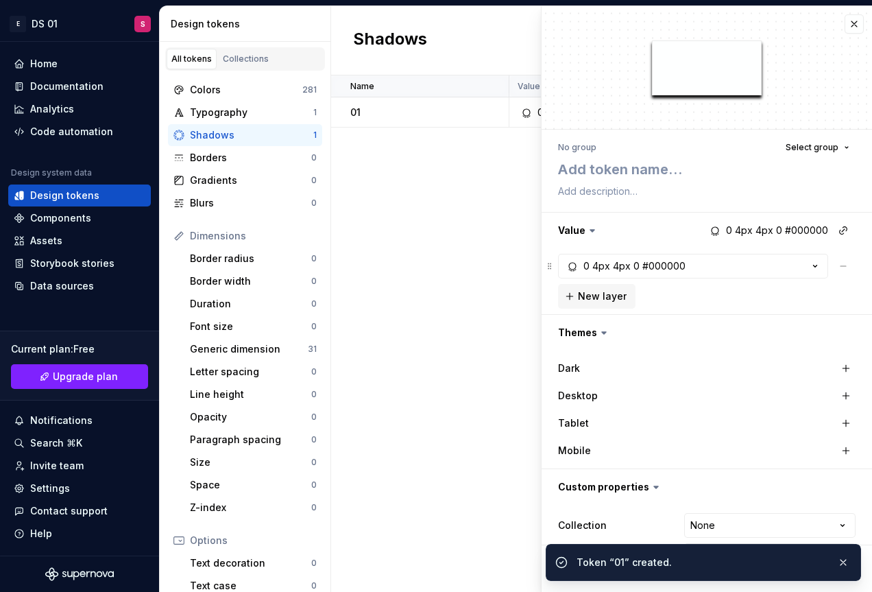
type textarea "*"
click at [465, 370] on div "Name Value Desktop Tablet Mobile Collection Dark Token set Description Last upd…" at bounding box center [601, 333] width 541 height 516
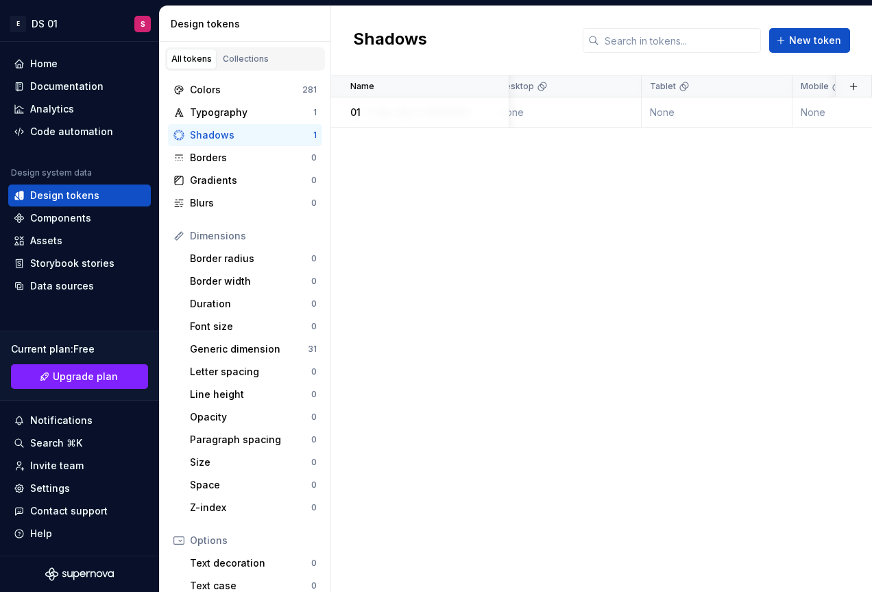
scroll to position [0, 126]
click at [233, 147] on div "Borders 0" at bounding box center [245, 158] width 154 height 22
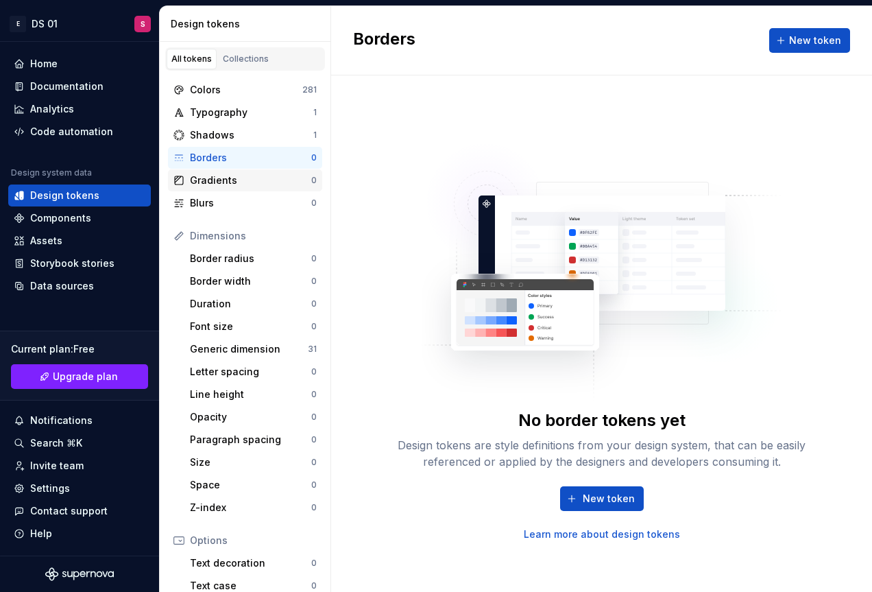
click at [246, 185] on div "Gradients" at bounding box center [250, 181] width 121 height 14
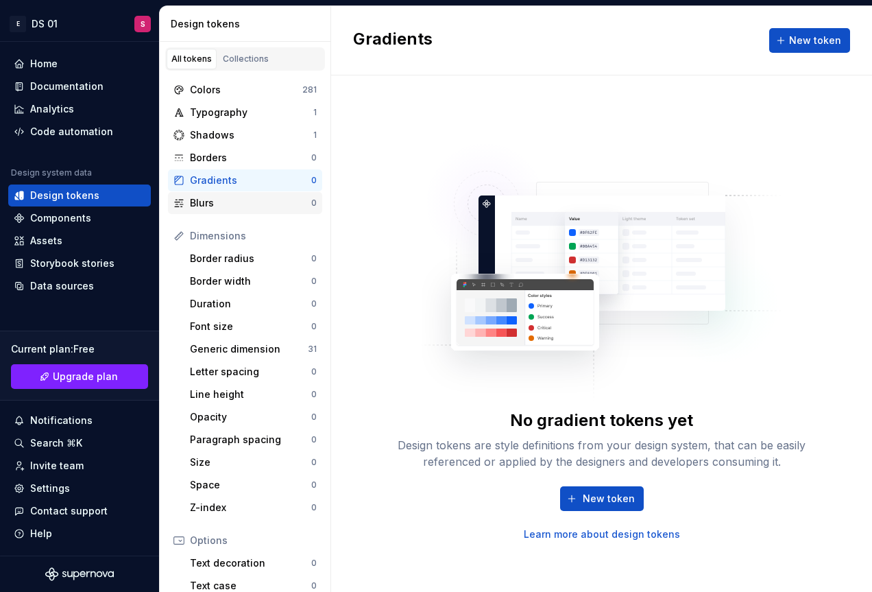
click at [247, 209] on div "Blurs" at bounding box center [250, 203] width 121 height 14
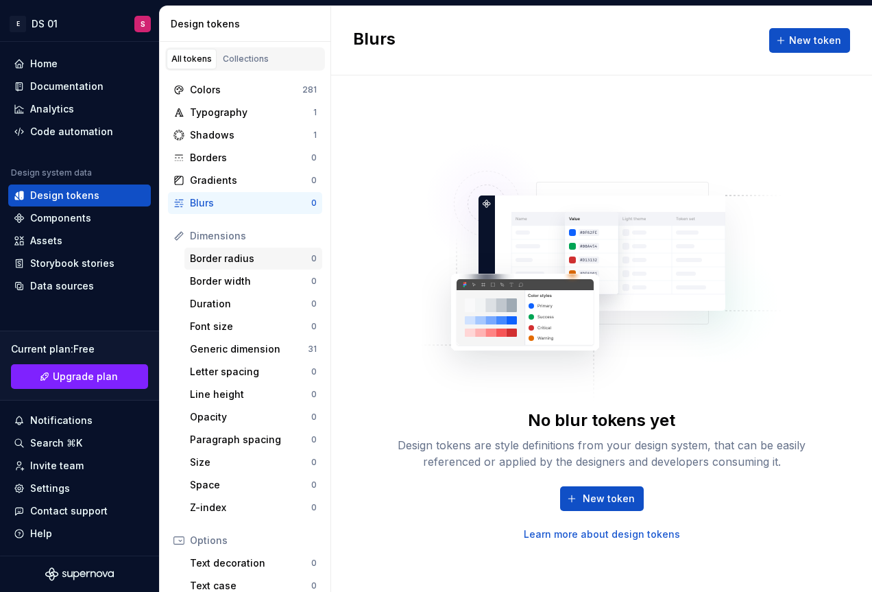
click at [251, 259] on div "Border radius" at bounding box center [250, 259] width 121 height 14
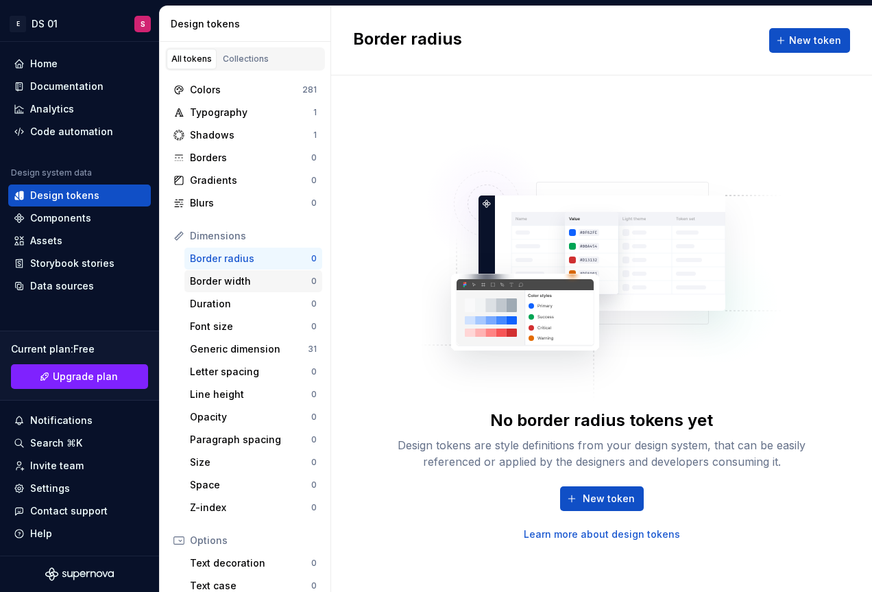
click at [250, 278] on div "Border width" at bounding box center [250, 281] width 121 height 14
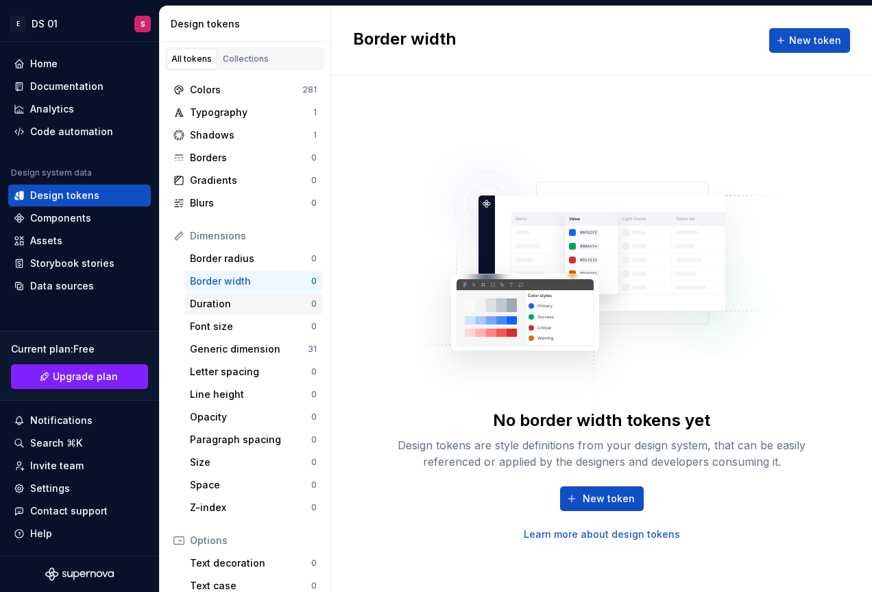
click at [250, 302] on div "Duration" at bounding box center [250, 304] width 121 height 14
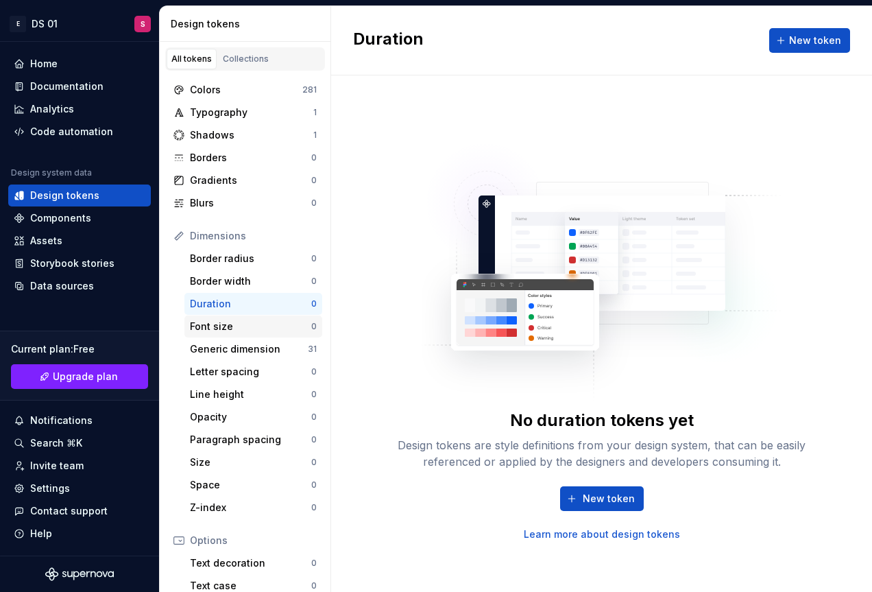
click at [248, 320] on div "Font size" at bounding box center [250, 327] width 121 height 14
click at [234, 350] on div "Generic dimension" at bounding box center [249, 349] width 118 height 14
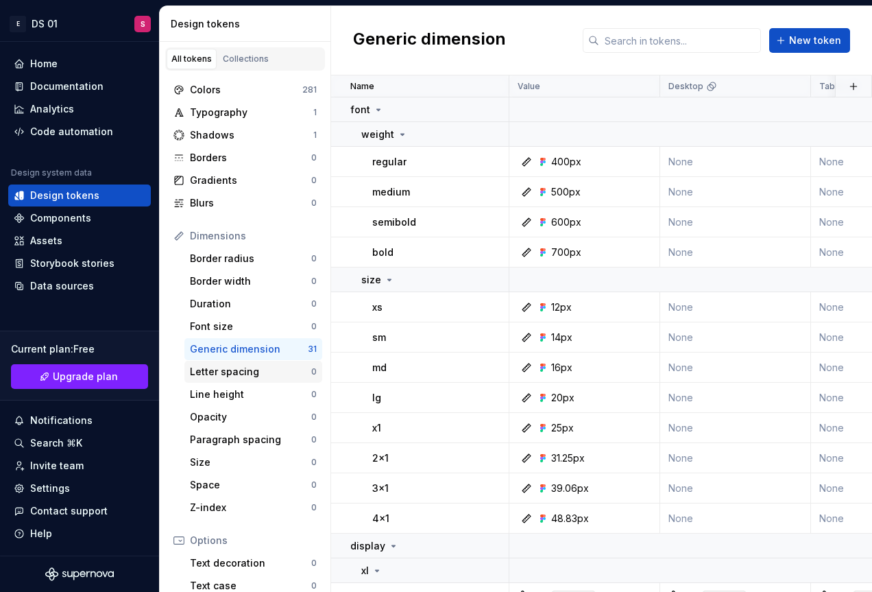
click at [230, 368] on div "Letter spacing" at bounding box center [250, 372] width 121 height 14
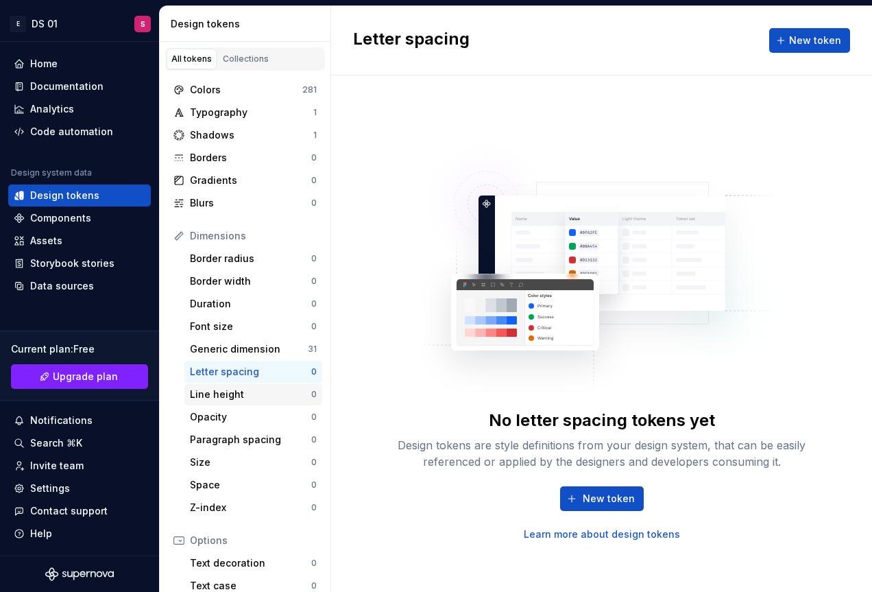
click at [235, 397] on div "Line height" at bounding box center [250, 395] width 121 height 14
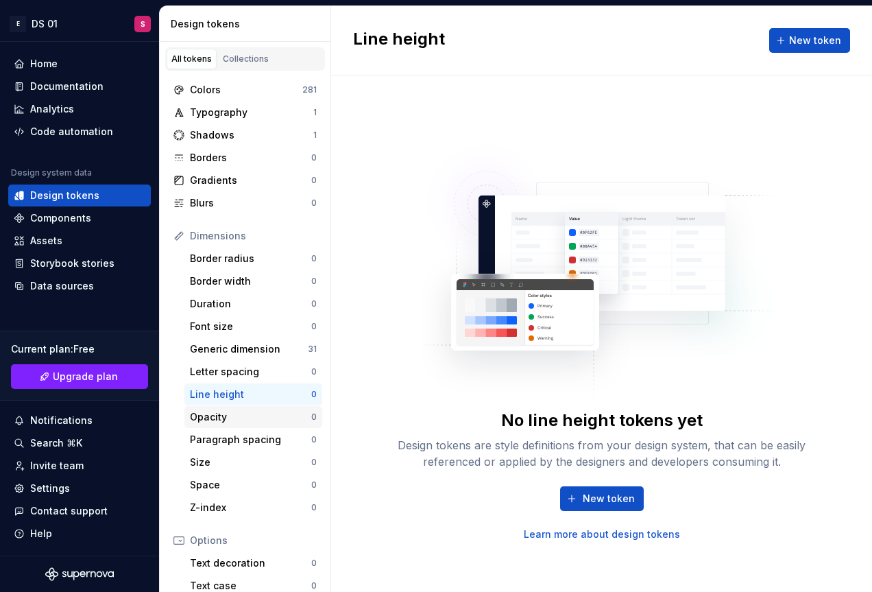
click at [237, 416] on div "Opacity" at bounding box center [250, 417] width 121 height 14
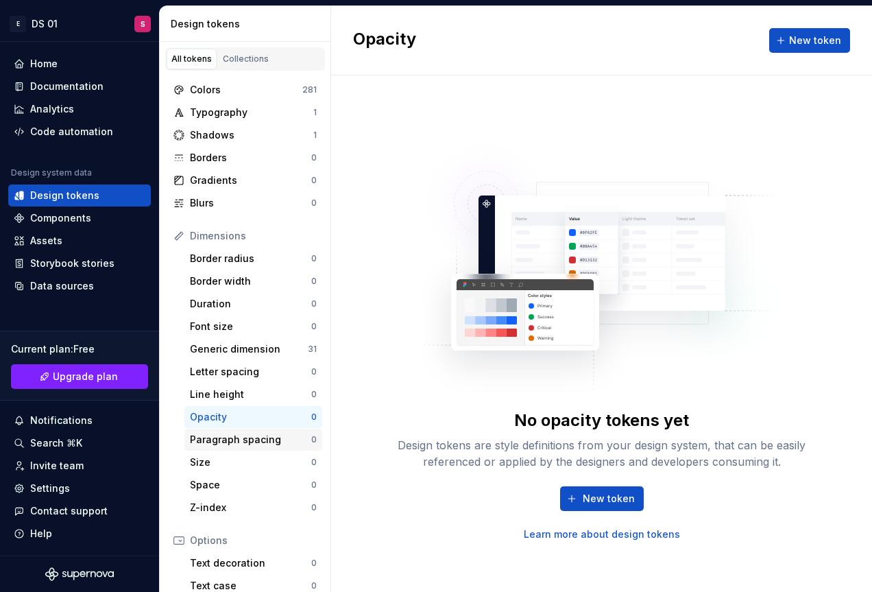
click at [225, 439] on div "Paragraph spacing" at bounding box center [250, 440] width 121 height 14
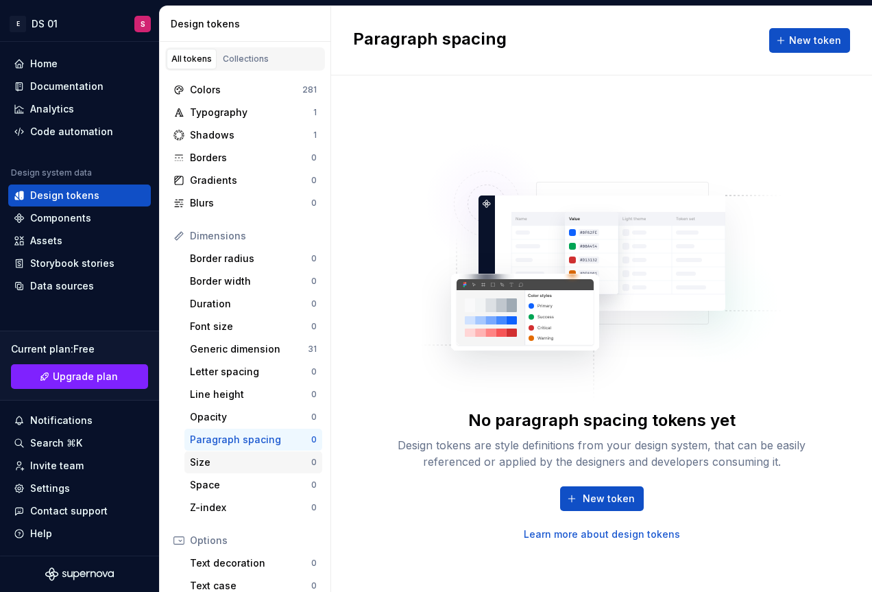
click at [219, 471] on div "Size 0" at bounding box center [254, 462] width 138 height 22
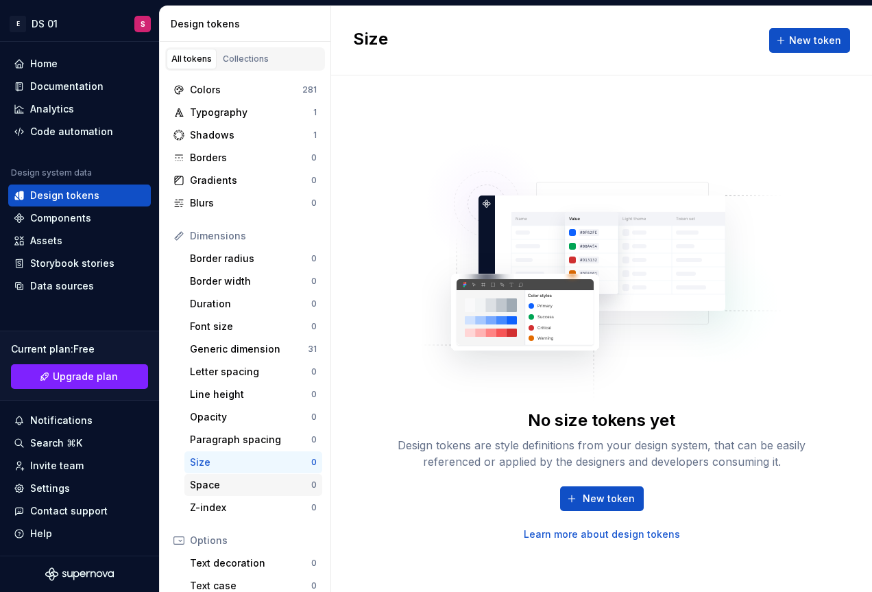
click at [219, 486] on div "Space" at bounding box center [250, 485] width 121 height 14
click at [233, 519] on div "Colors 281 Typography 1 Shadows 1 Borders 0 Gradients 0 Blurs 0 Dimensions Bord…" at bounding box center [245, 411] width 171 height 680
click at [227, 510] on div "Z-index" at bounding box center [250, 508] width 121 height 14
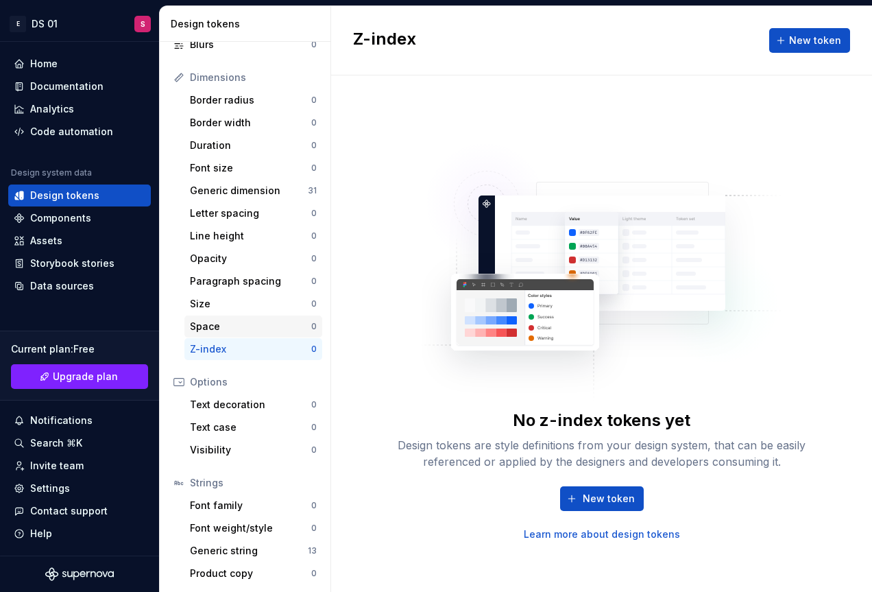
scroll to position [159, 0]
click at [254, 431] on div "Text case" at bounding box center [250, 427] width 121 height 14
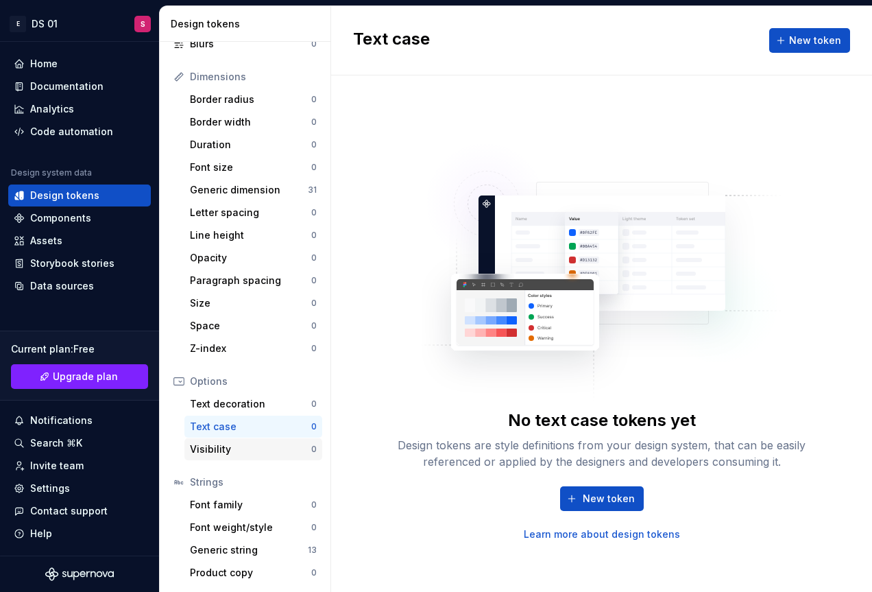
click at [237, 458] on div "Visibility 0" at bounding box center [254, 449] width 138 height 22
click at [254, 505] on div "Font family" at bounding box center [250, 505] width 121 height 14
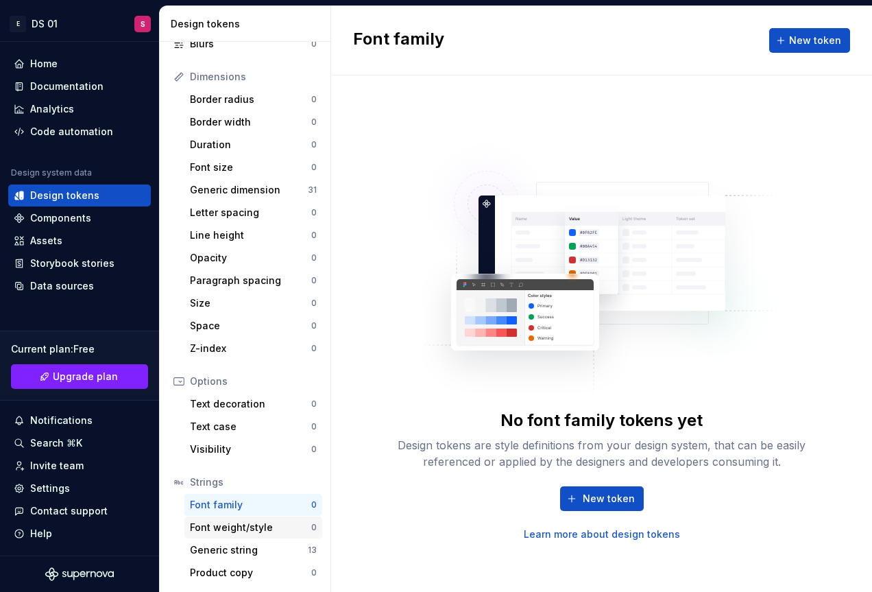
click at [257, 531] on div "Font weight/style" at bounding box center [250, 528] width 121 height 14
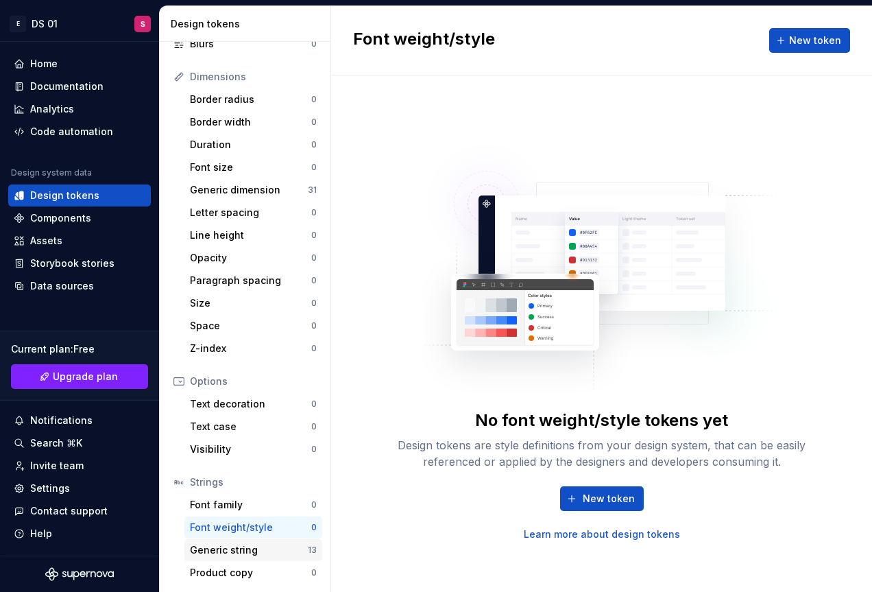
click at [274, 545] on div "Generic string" at bounding box center [249, 550] width 118 height 14
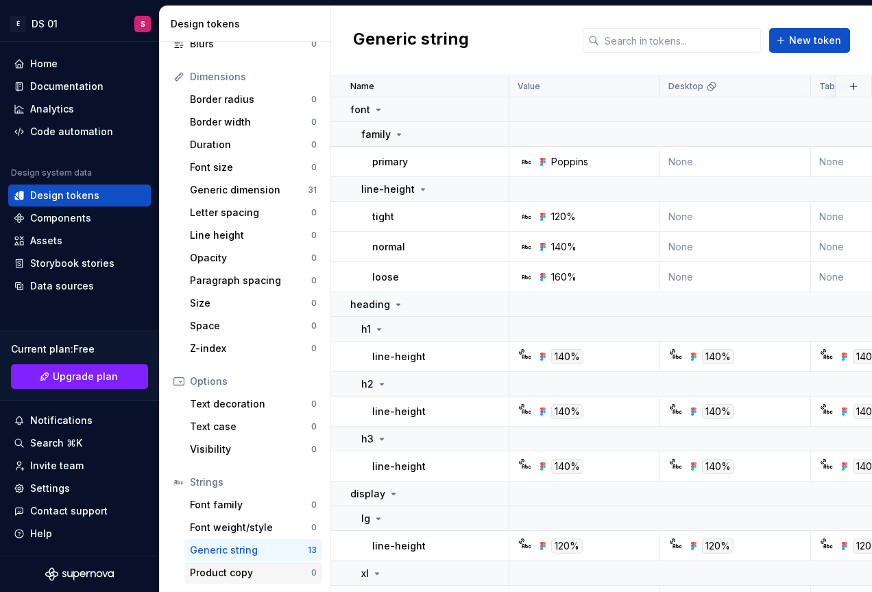
click at [292, 570] on div "Product copy" at bounding box center [250, 573] width 121 height 14
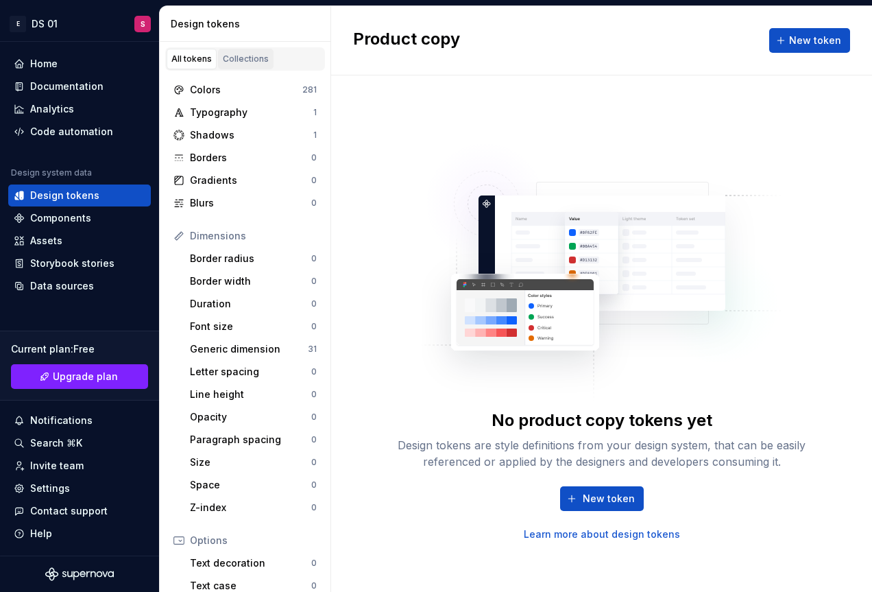
click at [238, 56] on div "Collections" at bounding box center [246, 59] width 46 height 11
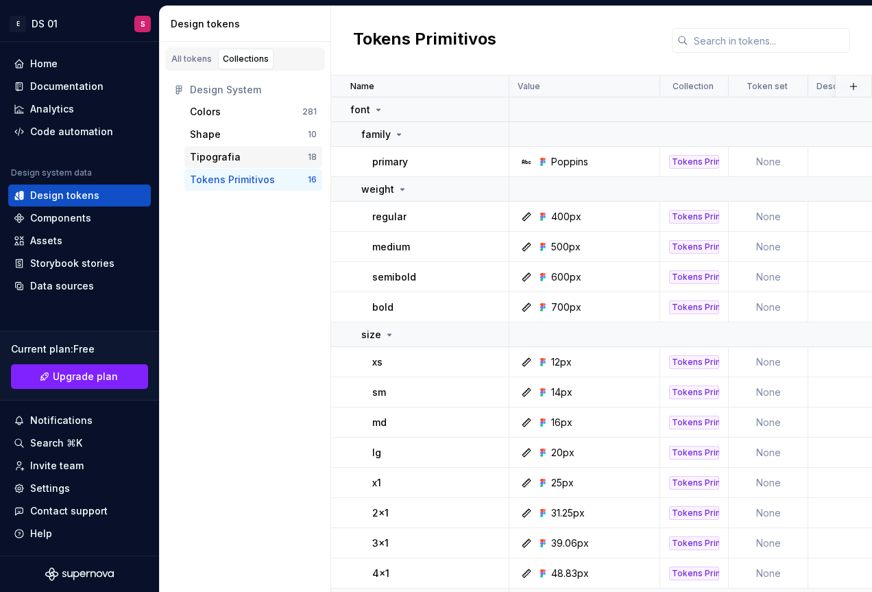
click at [308, 167] on div "Tipografia 18" at bounding box center [254, 157] width 138 height 22
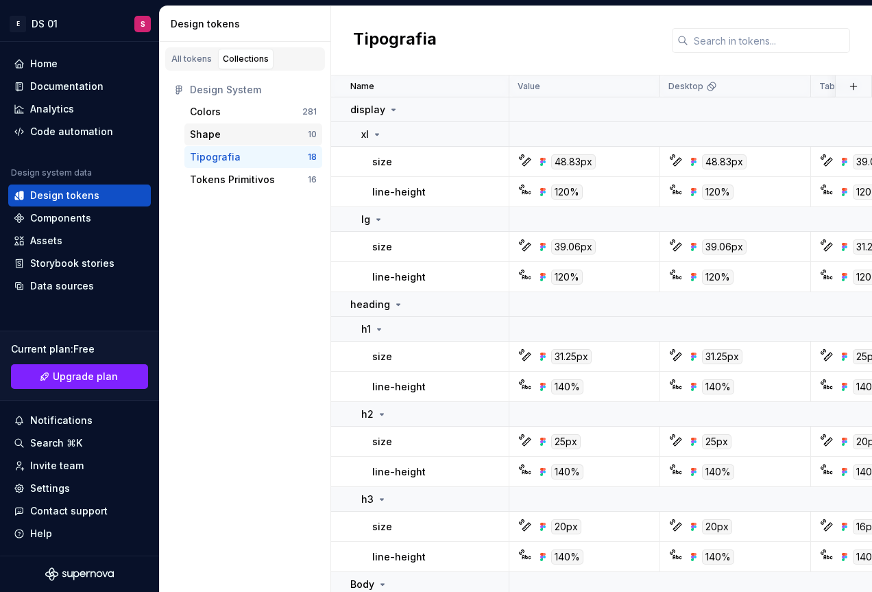
click at [290, 142] on div "Shape 10" at bounding box center [254, 134] width 138 height 22
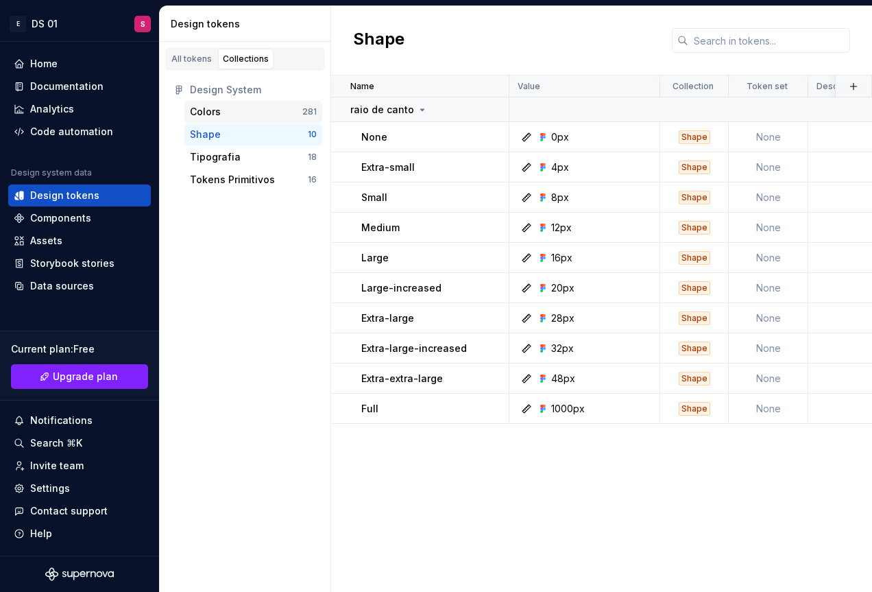
click at [288, 116] on div "Colors" at bounding box center [246, 112] width 112 height 14
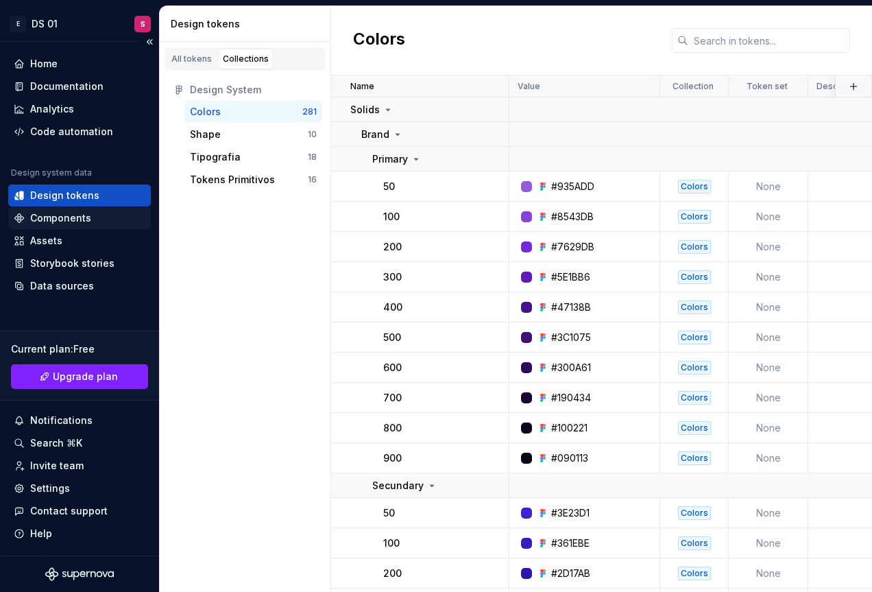
click at [78, 216] on div "Components" at bounding box center [60, 218] width 61 height 14
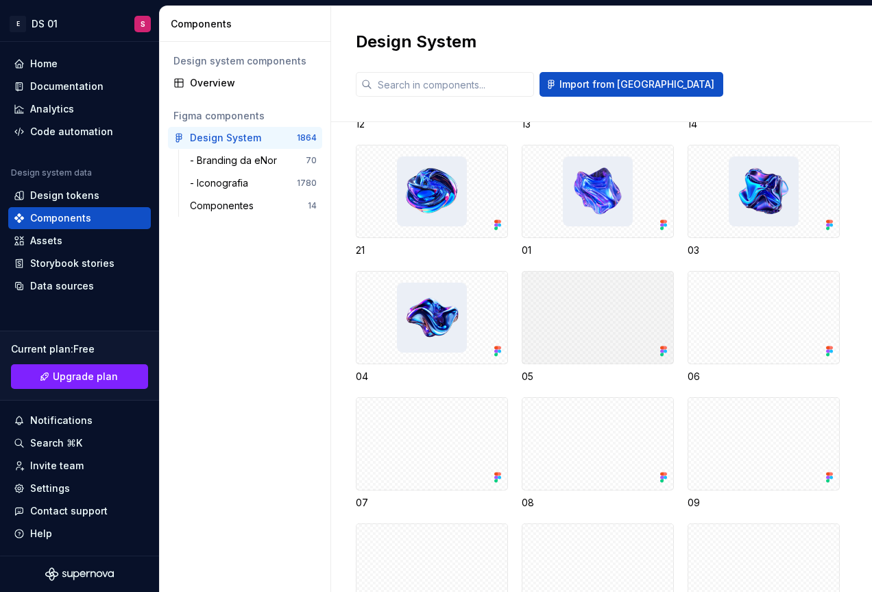
scroll to position [2401, 0]
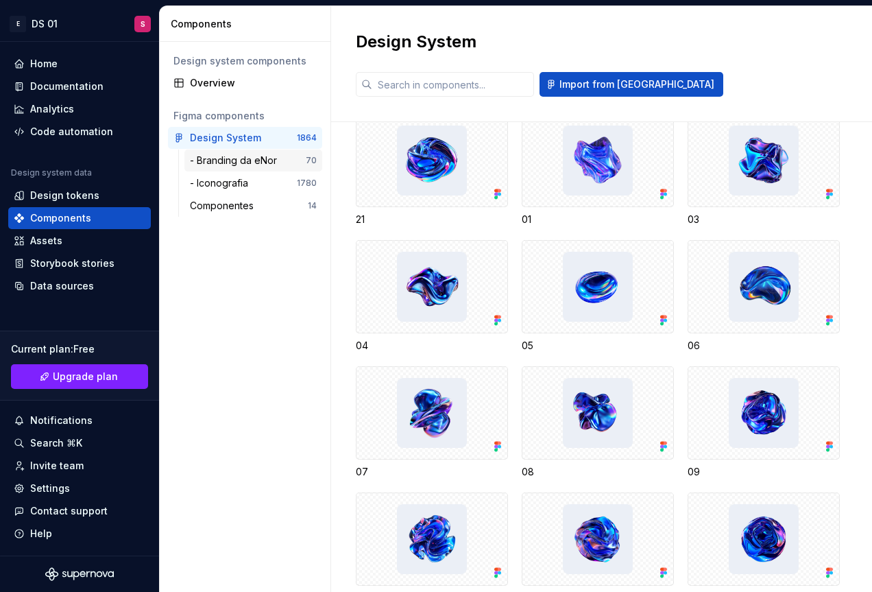
click at [233, 163] on div "- Branding da eNor" at bounding box center [236, 161] width 93 height 14
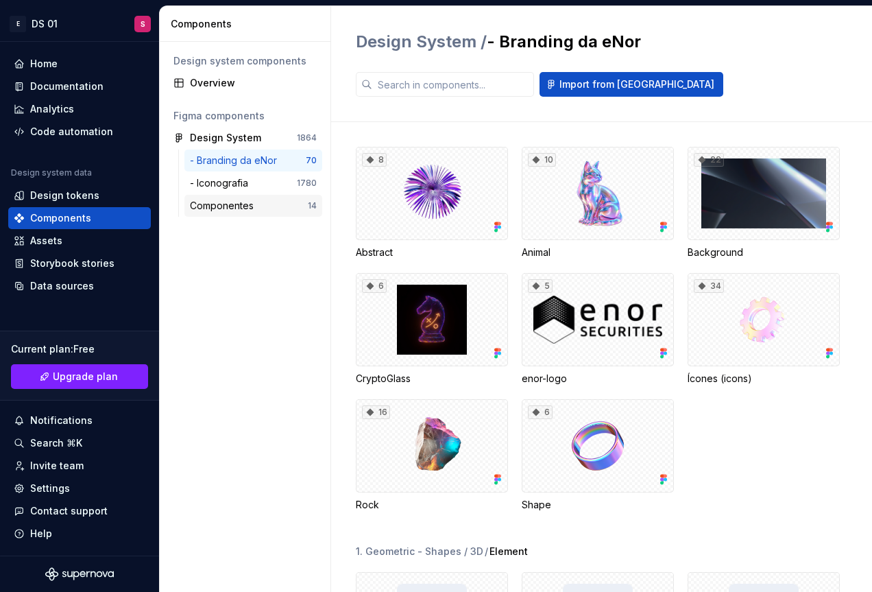
click at [252, 195] on div "Componentes 14" at bounding box center [254, 206] width 138 height 22
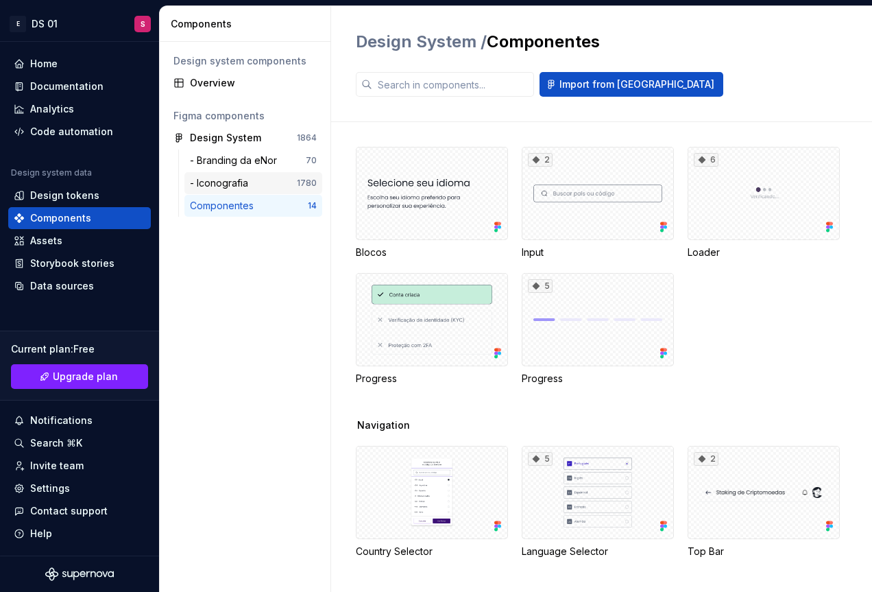
click at [250, 180] on div "- Iconografia" at bounding box center [222, 183] width 64 height 14
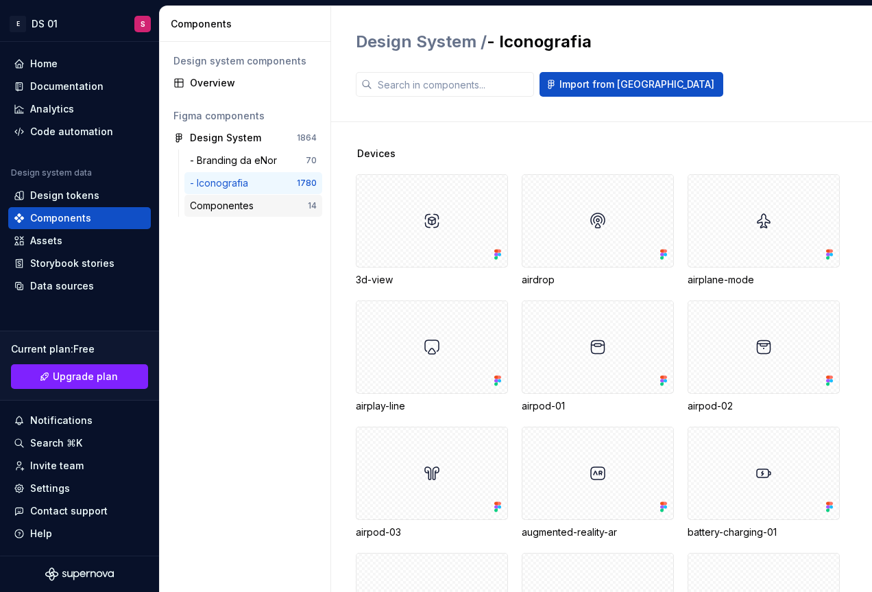
click at [251, 209] on div "Componentes" at bounding box center [224, 206] width 69 height 14
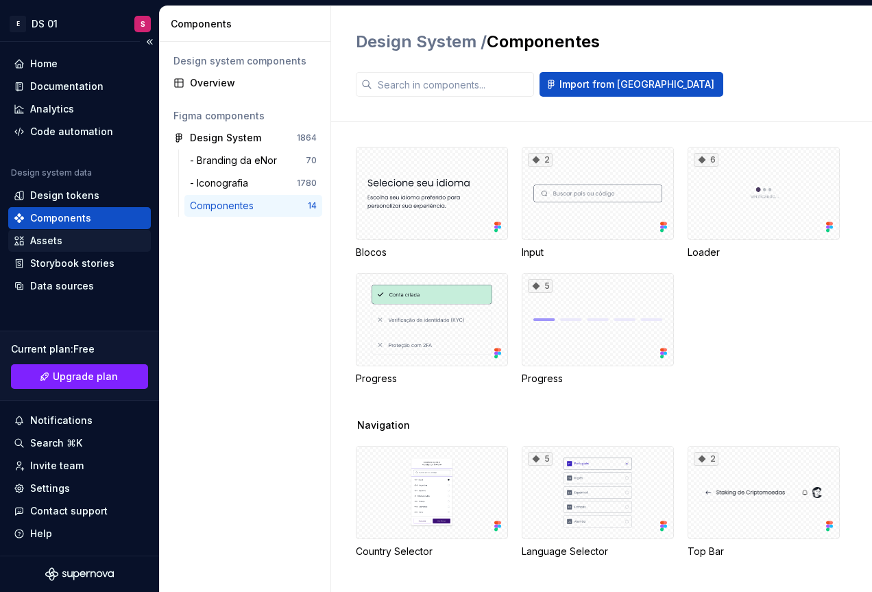
click at [70, 244] on div "Assets" at bounding box center [80, 241] width 132 height 14
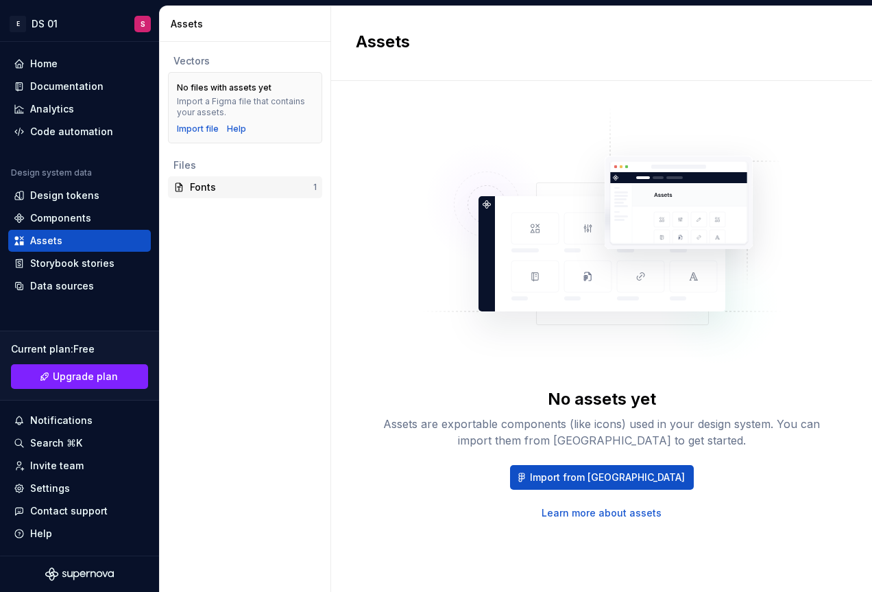
click at [202, 178] on div "Fonts 1" at bounding box center [245, 187] width 154 height 22
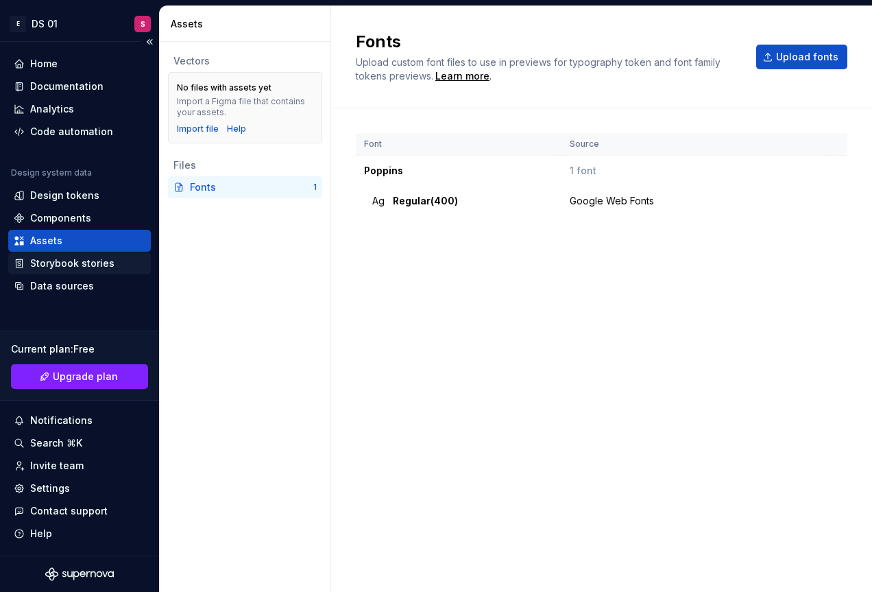
click at [72, 267] on div "Storybook stories" at bounding box center [72, 264] width 84 height 14
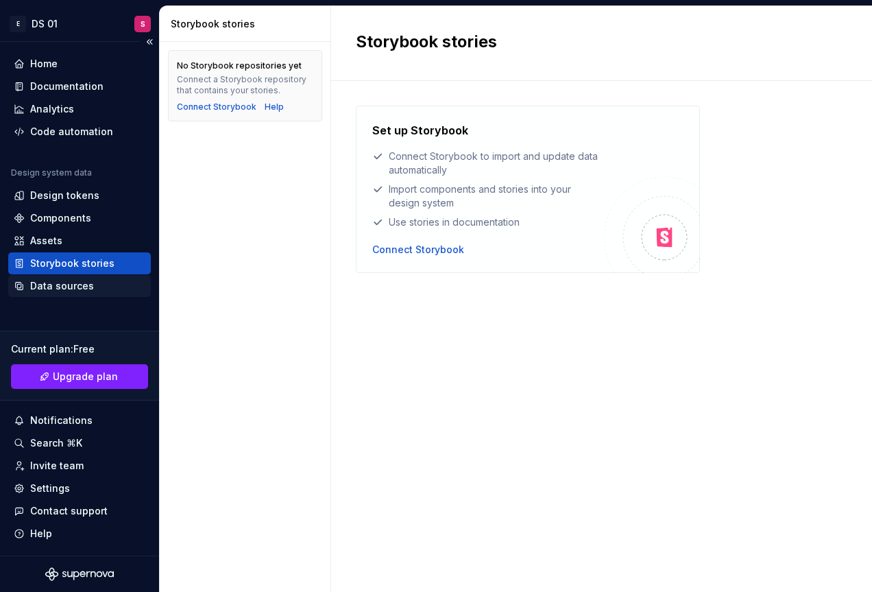
click at [79, 285] on div "Data sources" at bounding box center [62, 286] width 64 height 14
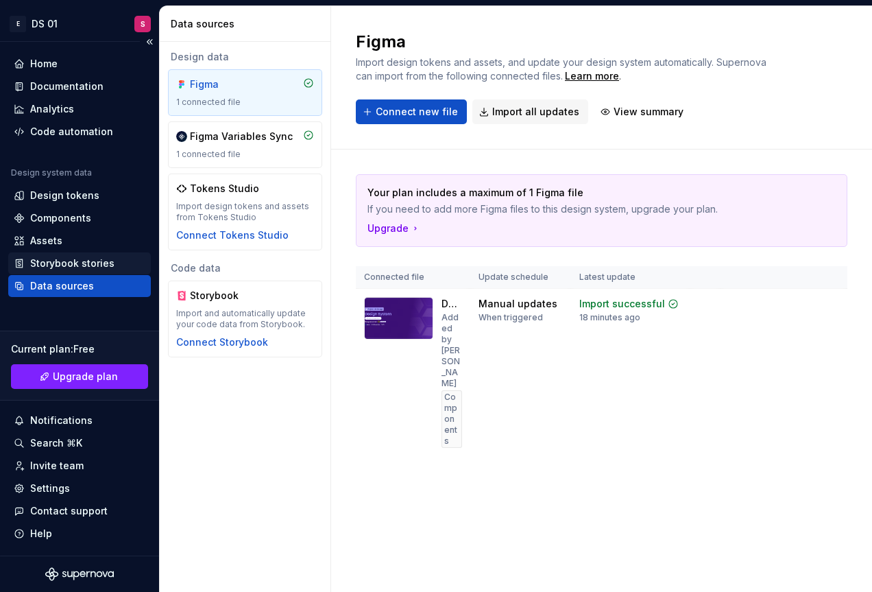
click at [67, 261] on div "Storybook stories" at bounding box center [72, 264] width 84 height 14
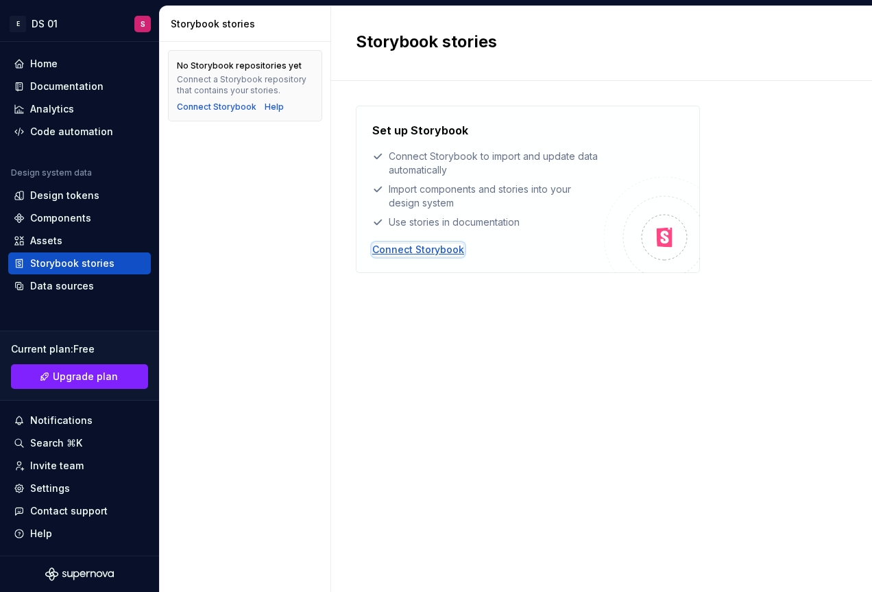
click at [427, 250] on div "Connect Storybook" at bounding box center [418, 250] width 92 height 14
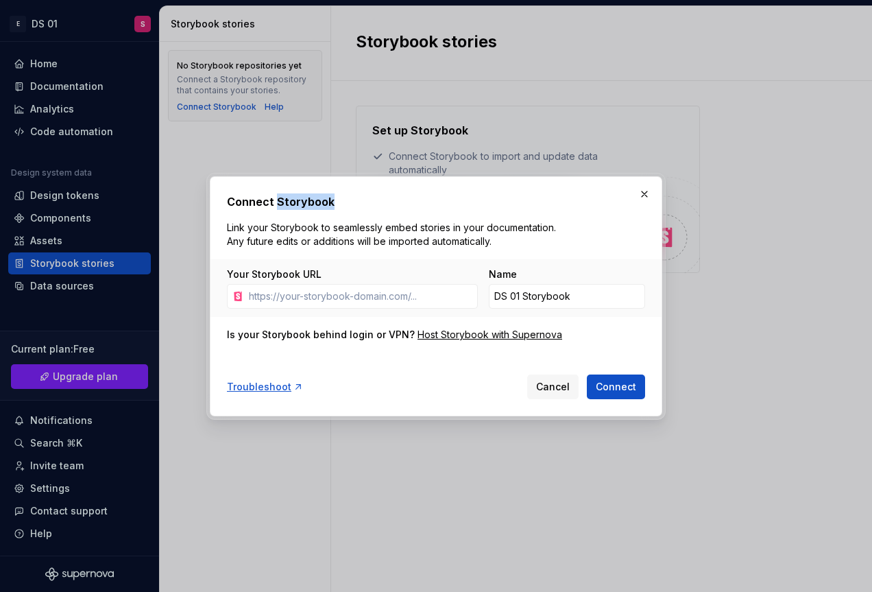
drag, startPoint x: 276, startPoint y: 201, endPoint x: 337, endPoint y: 195, distance: 60.7
click at [337, 195] on h2 "Connect Storybook" at bounding box center [436, 201] width 418 height 16
copy h2 "Storybook"
